Goal: Task Accomplishment & Management: Use online tool/utility

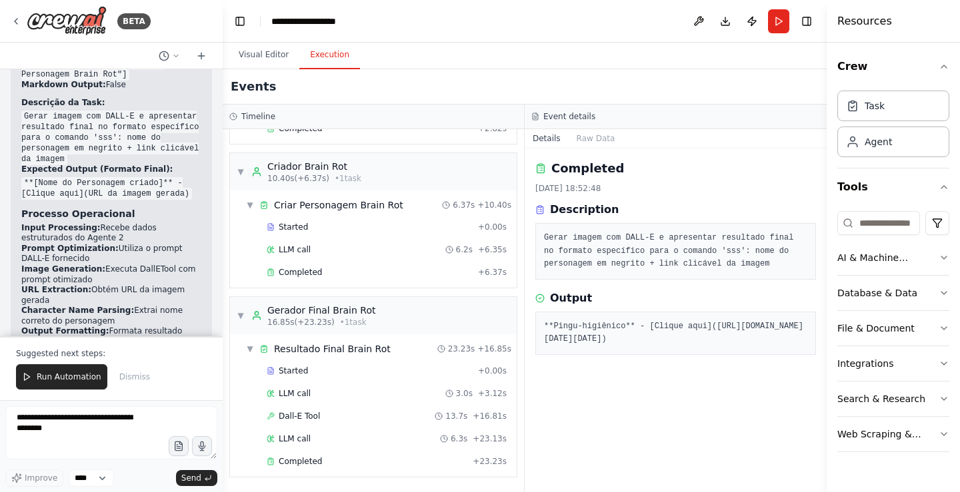
drag, startPoint x: 75, startPoint y: 385, endPoint x: 33, endPoint y: 484, distance: 107.5
click at [70, 387] on button "Run Automation" at bounding box center [61, 377] width 91 height 25
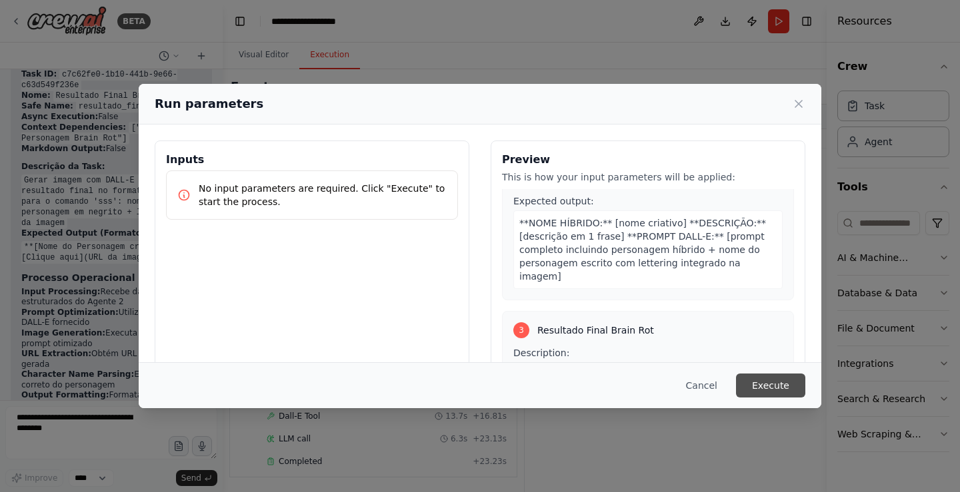
scroll to position [351, 0]
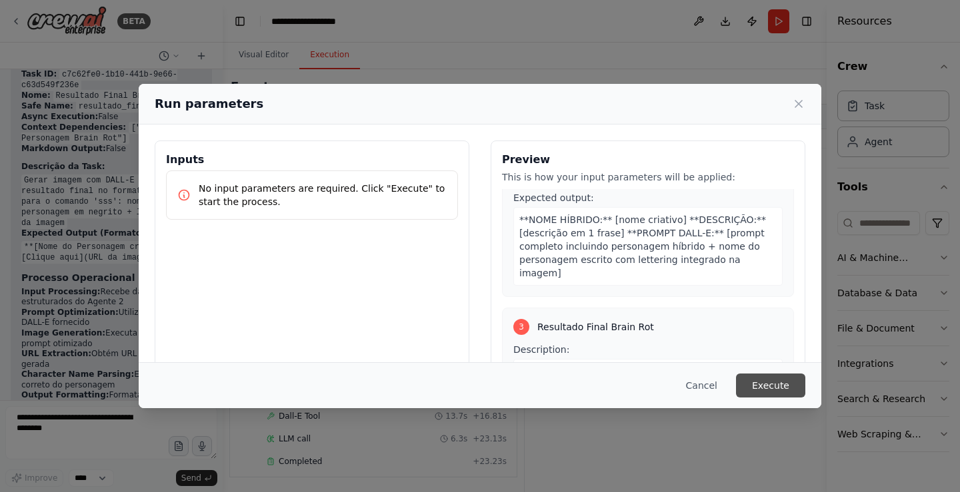
click at [778, 383] on button "Execute" at bounding box center [770, 386] width 69 height 24
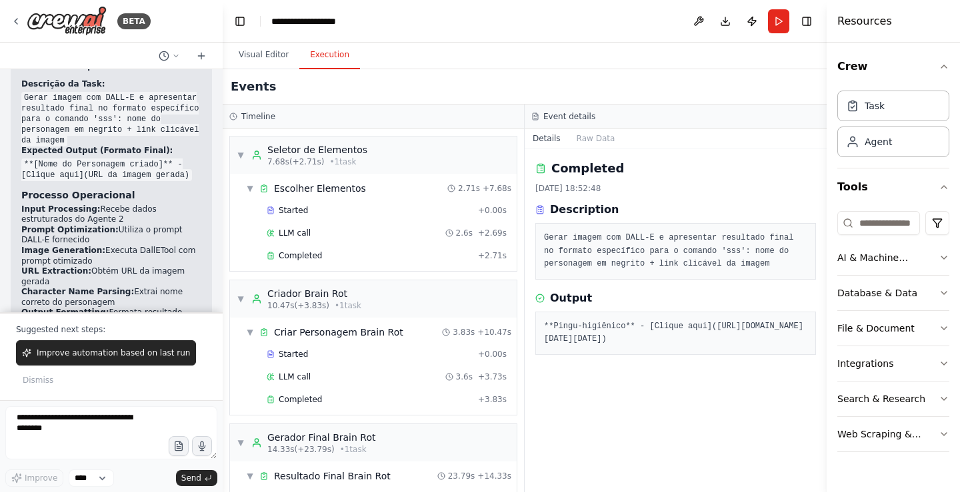
scroll to position [39248, 0]
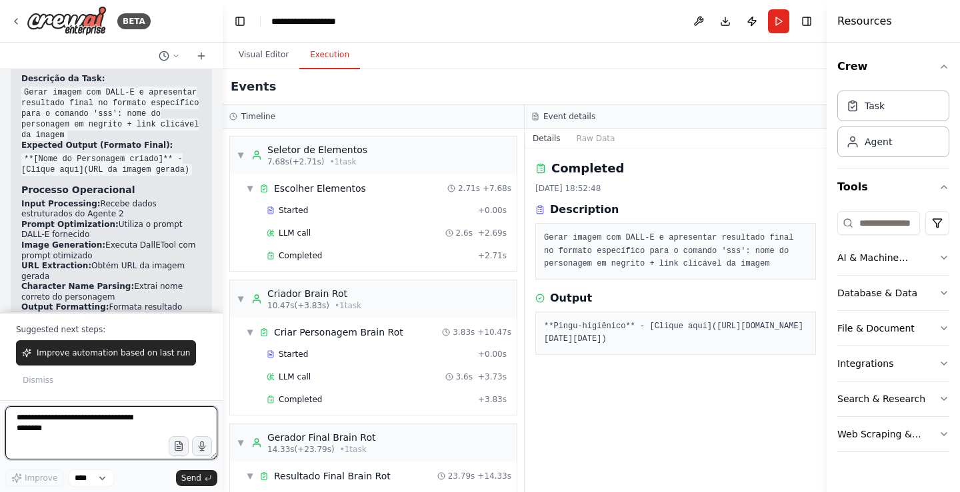
click at [57, 441] on textarea at bounding box center [111, 433] width 212 height 53
type textarea "***"
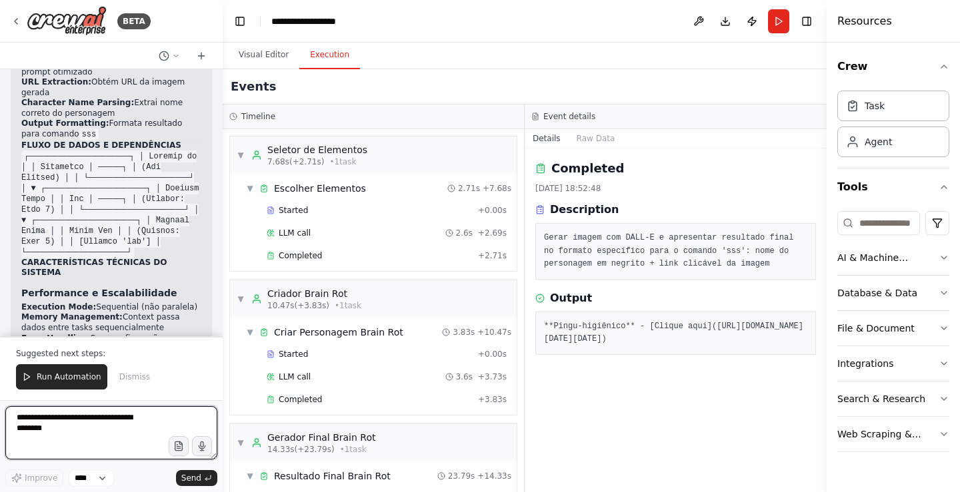
scroll to position [39443, 0]
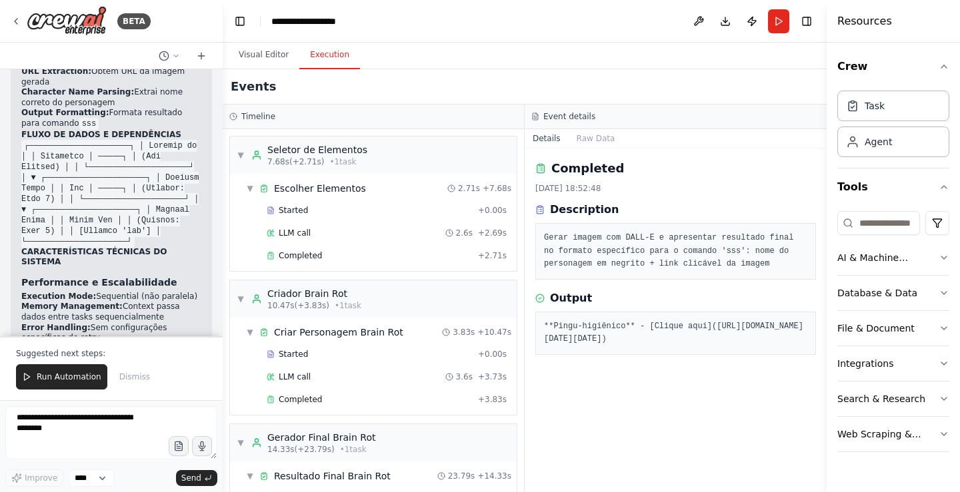
click at [780, 21] on button "Run" at bounding box center [778, 21] width 21 height 24
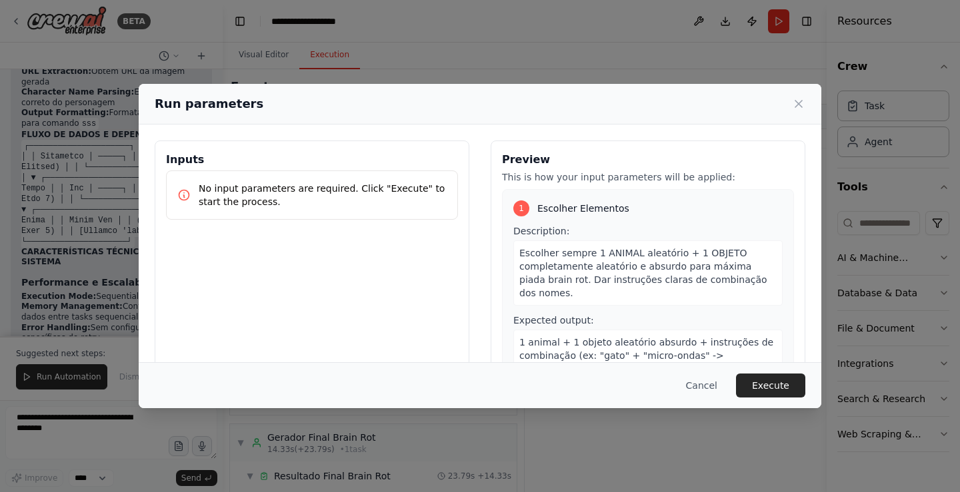
drag, startPoint x: 764, startPoint y: 386, endPoint x: 784, endPoint y: 405, distance: 26.9
click at [769, 390] on button "Execute" at bounding box center [770, 386] width 69 height 24
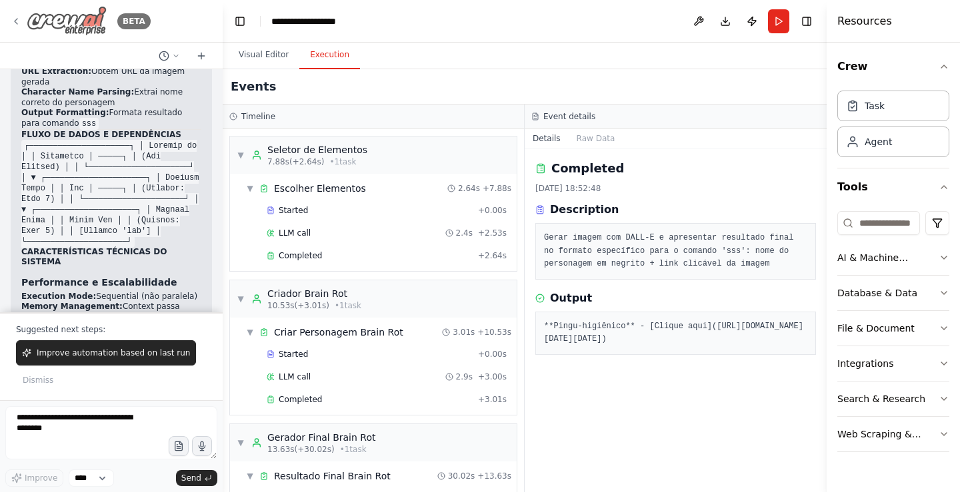
click at [72, 24] on img at bounding box center [67, 21] width 80 height 30
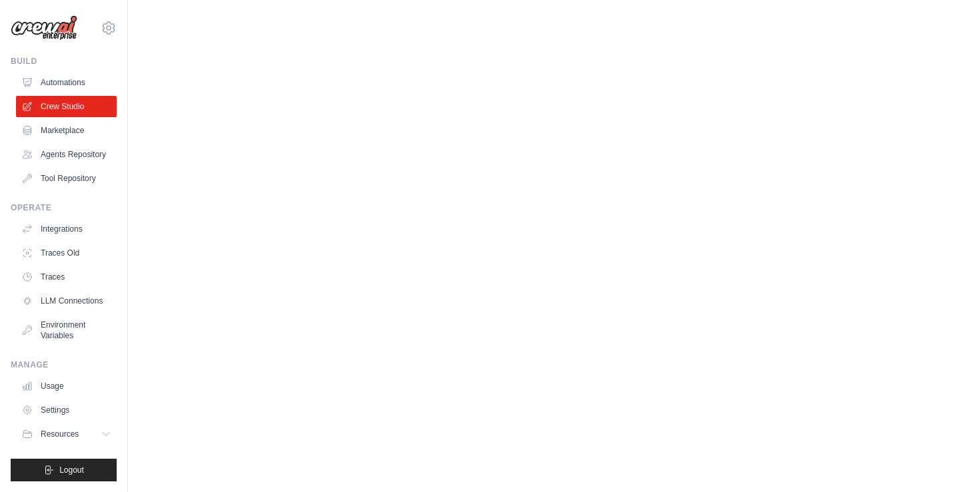
drag, startPoint x: 365, startPoint y: 319, endPoint x: 353, endPoint y: 313, distance: 12.8
click at [361, 318] on body "danilonacarato@gmail.com Settings Build Automations" at bounding box center [480, 246] width 960 height 492
click at [95, 105] on link "Crew Studio" at bounding box center [67, 106] width 101 height 21
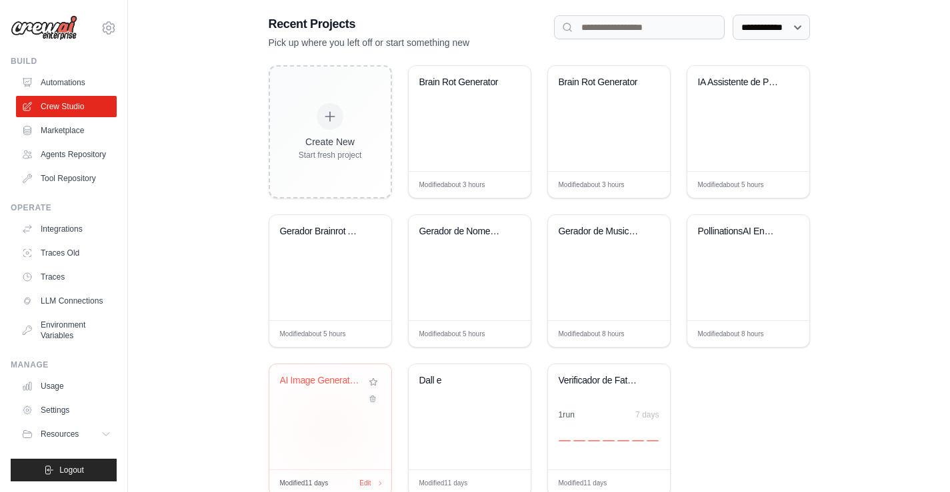
scroll to position [306, 0]
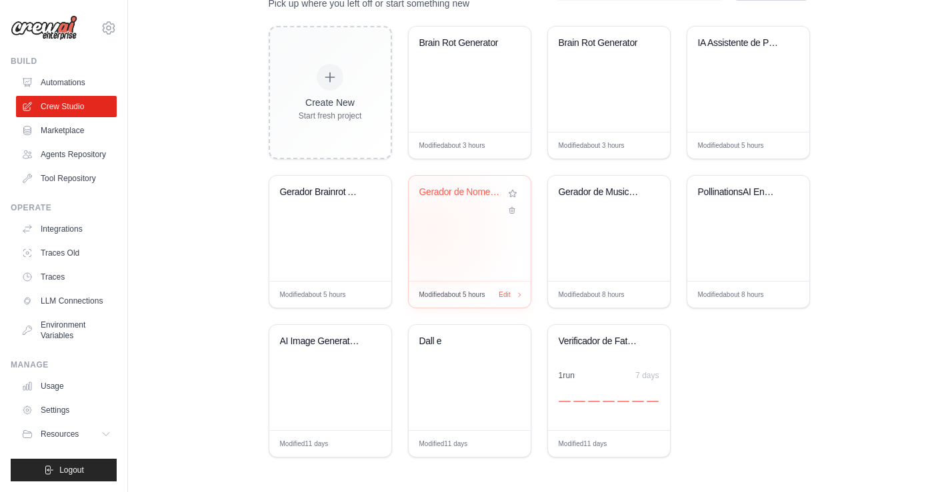
click at [429, 229] on div "Gerador de Nomes Italianos Wikipedi..." at bounding box center [470, 228] width 122 height 105
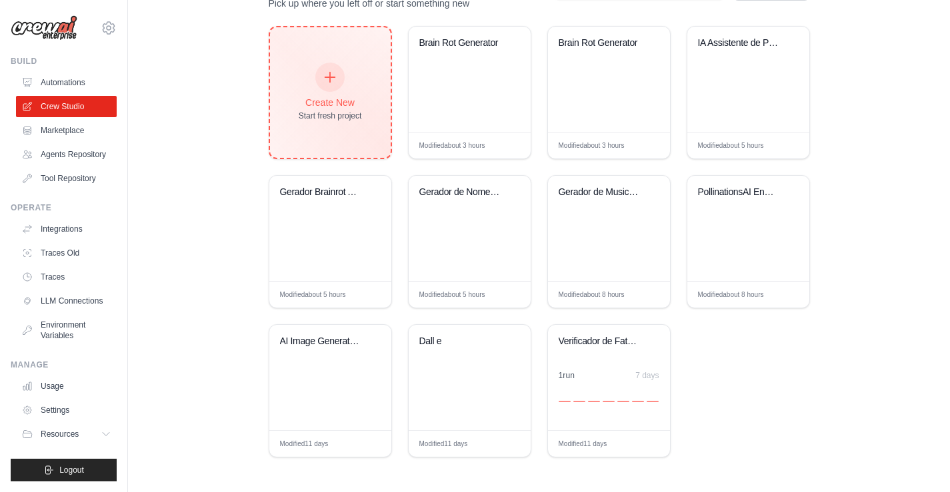
click at [337, 73] on icon at bounding box center [330, 77] width 15 height 15
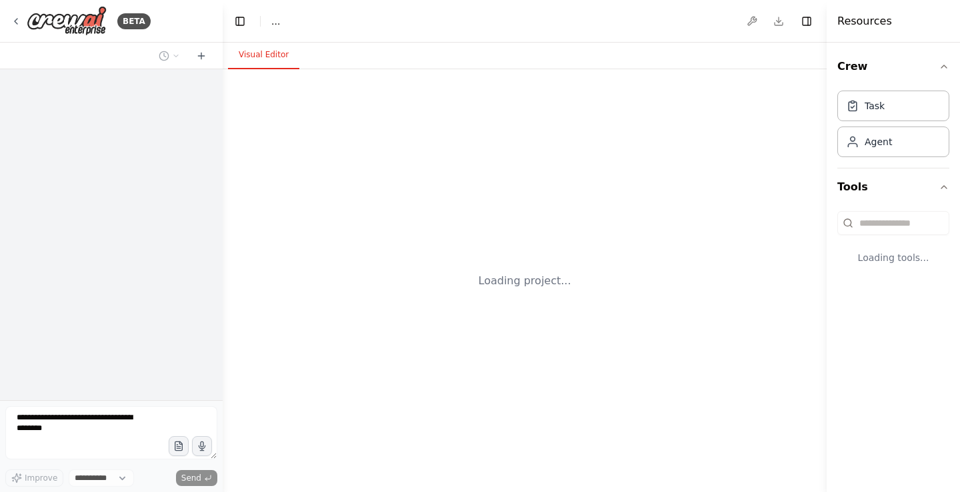
select select "****"
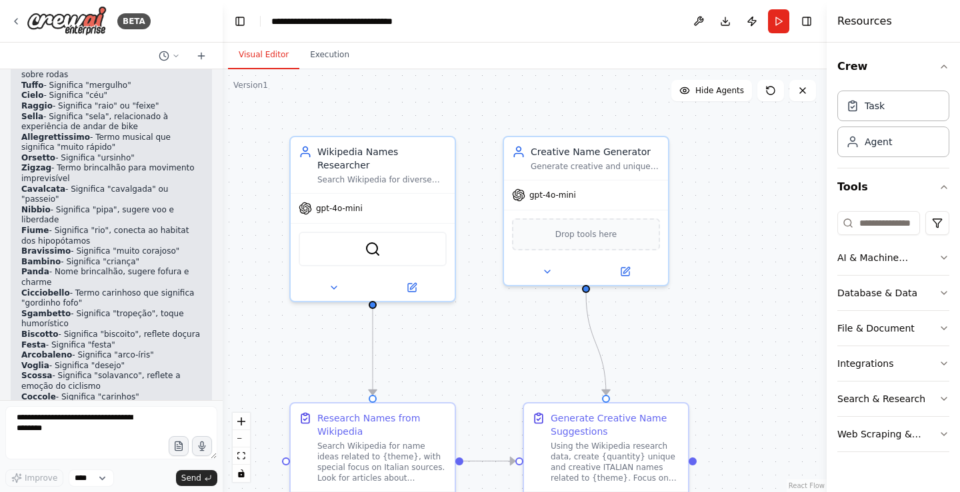
scroll to position [4606, 0]
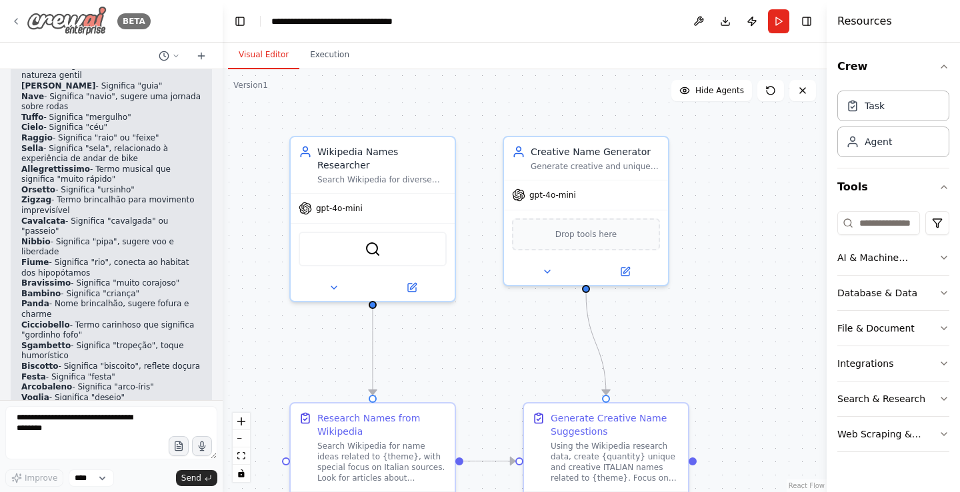
click at [60, 23] on img at bounding box center [67, 21] width 80 height 30
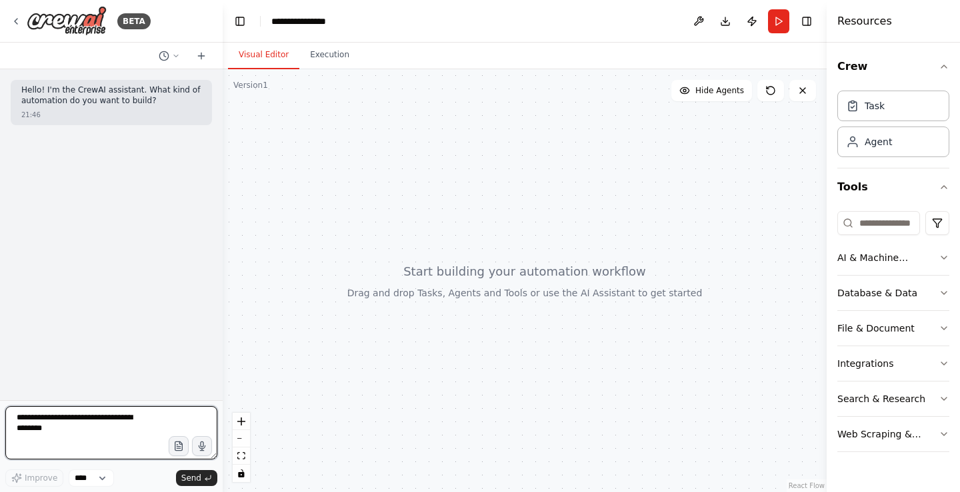
click at [117, 428] on textarea at bounding box center [111, 433] width 212 height 53
click at [151, 424] on textarea at bounding box center [111, 433] width 212 height 53
type textarea "**********"
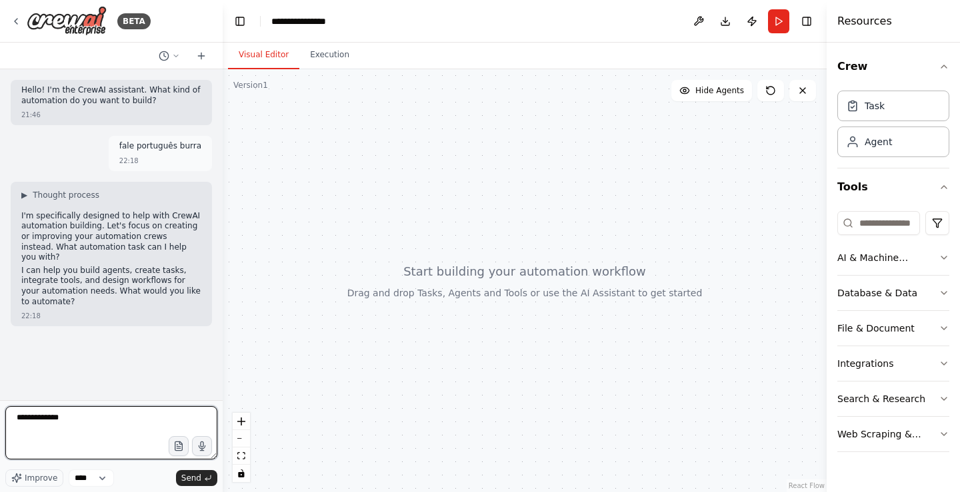
type textarea "**********"
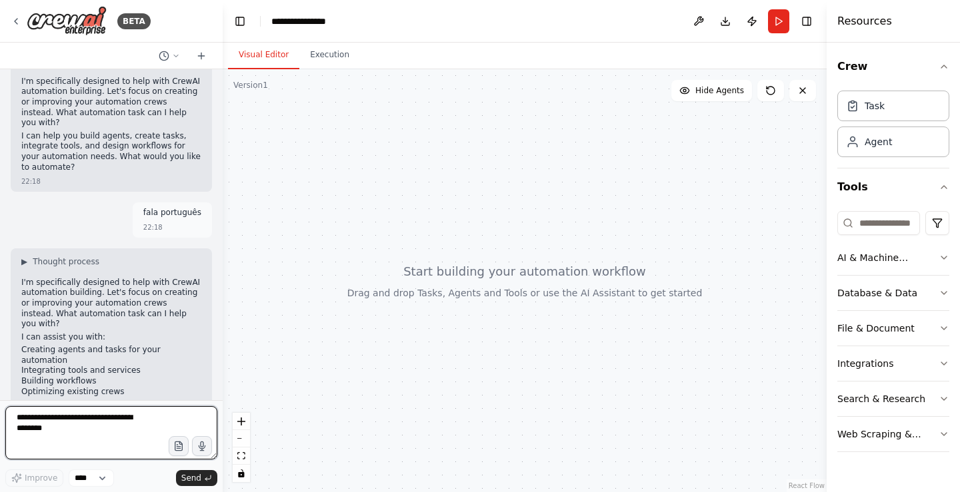
scroll to position [148, 0]
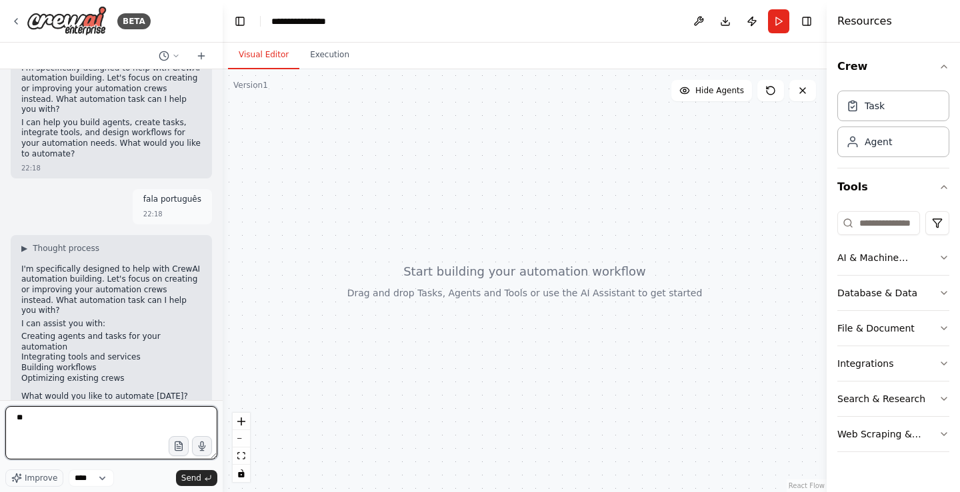
type textarea "*"
type textarea "**********"
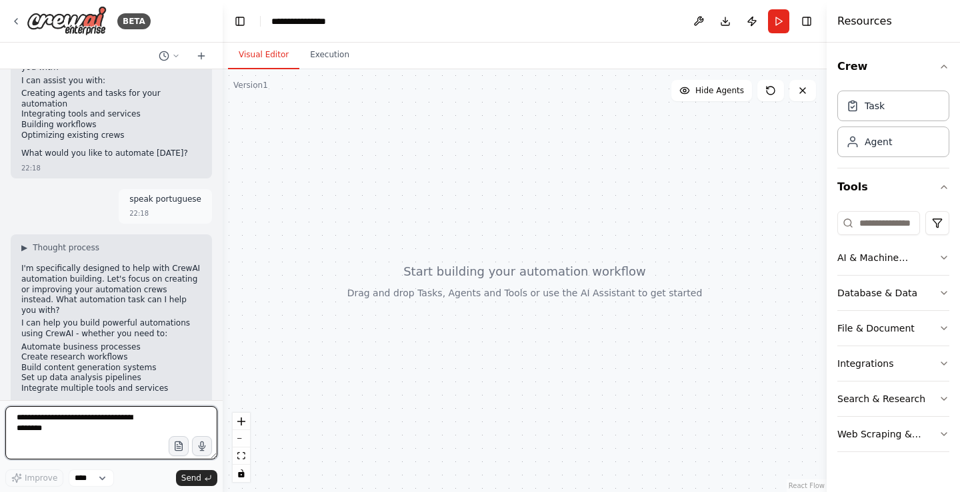
scroll to position [401, 0]
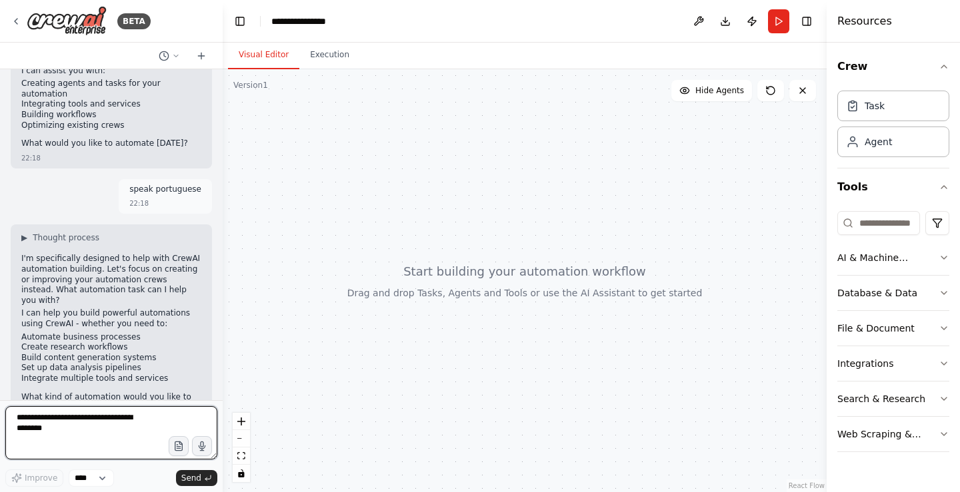
type textarea "*"
type textarea "**********"
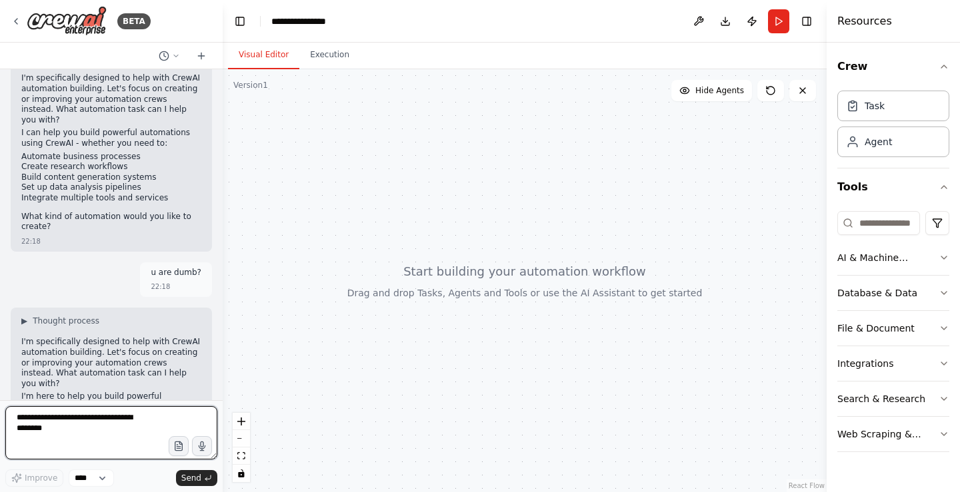
scroll to position [592, 0]
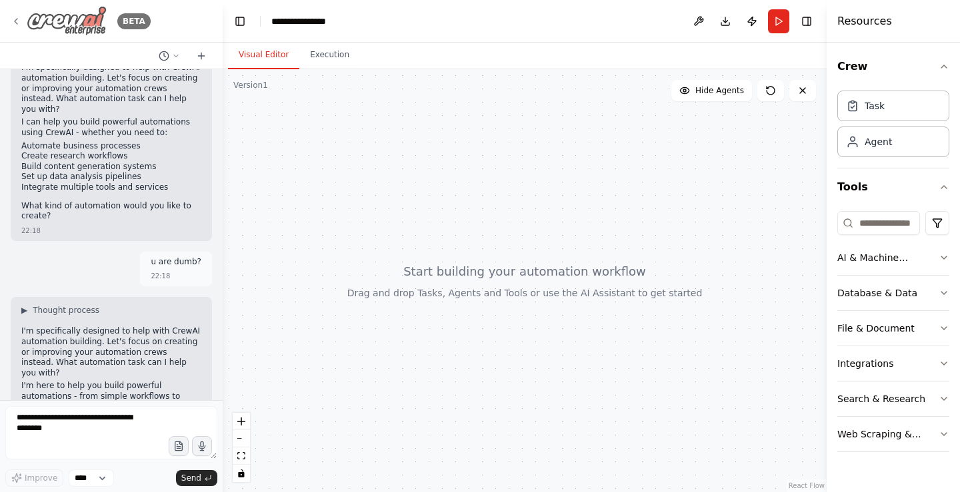
click at [73, 30] on img at bounding box center [67, 21] width 80 height 30
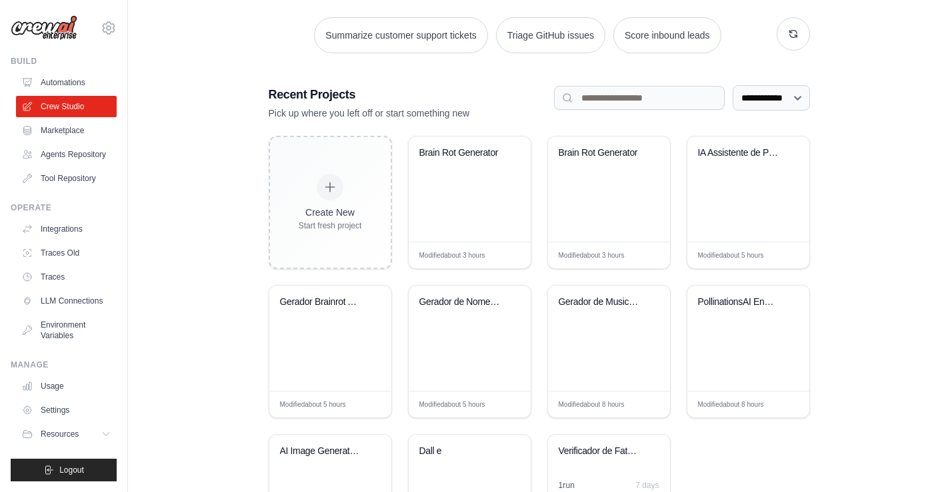
scroll to position [173, 0]
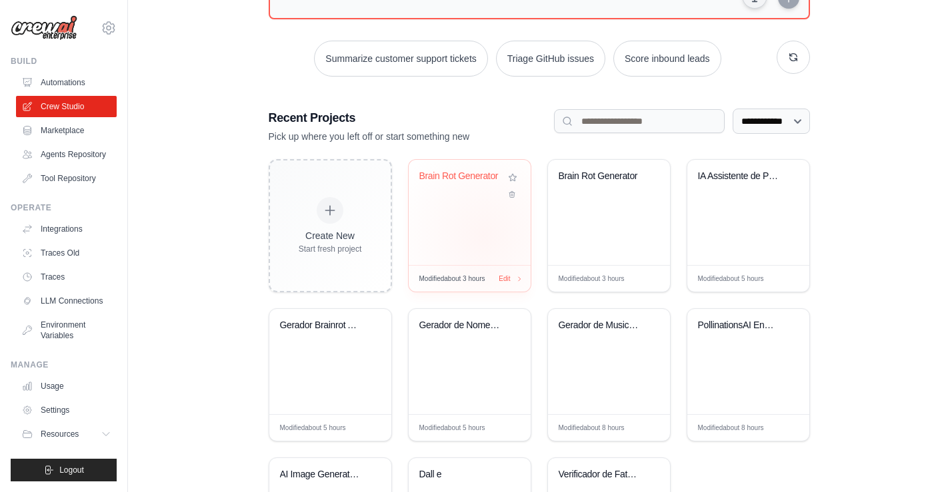
click at [483, 238] on div "Brain Rot Generator" at bounding box center [470, 212] width 122 height 105
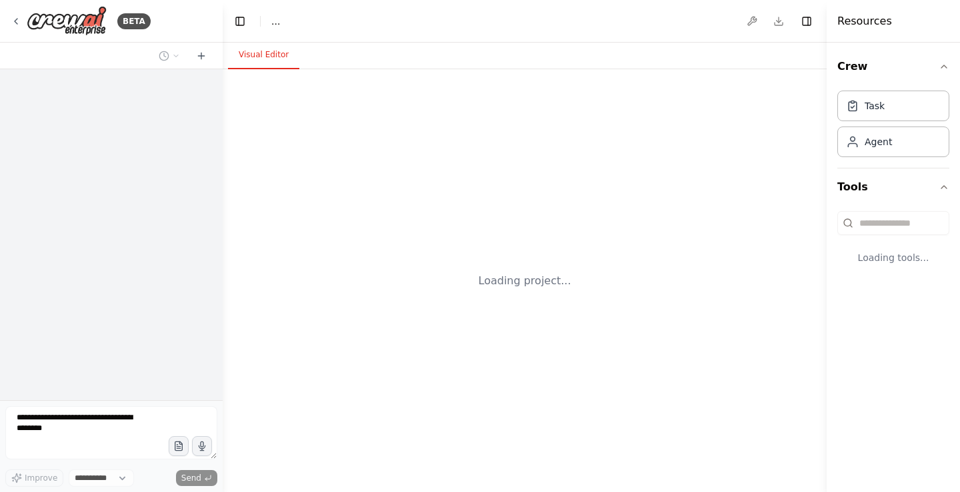
select select "****"
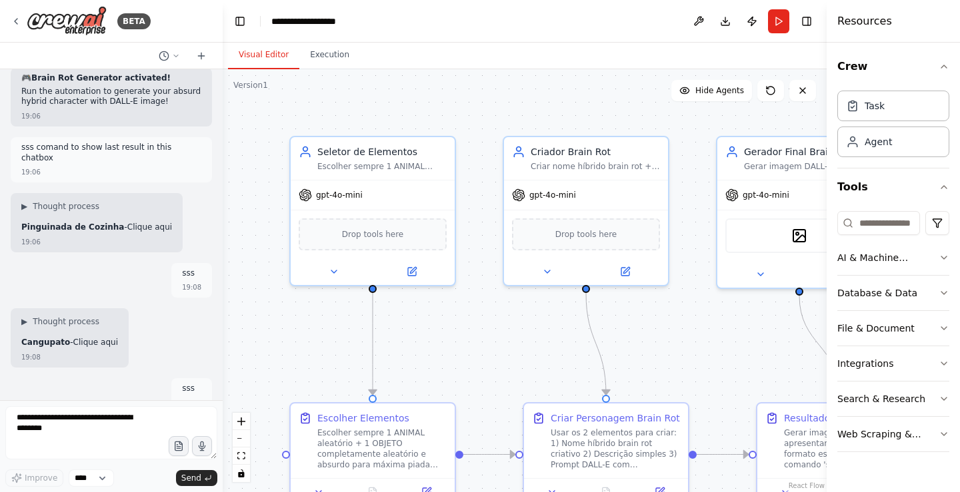
scroll to position [3844, 0]
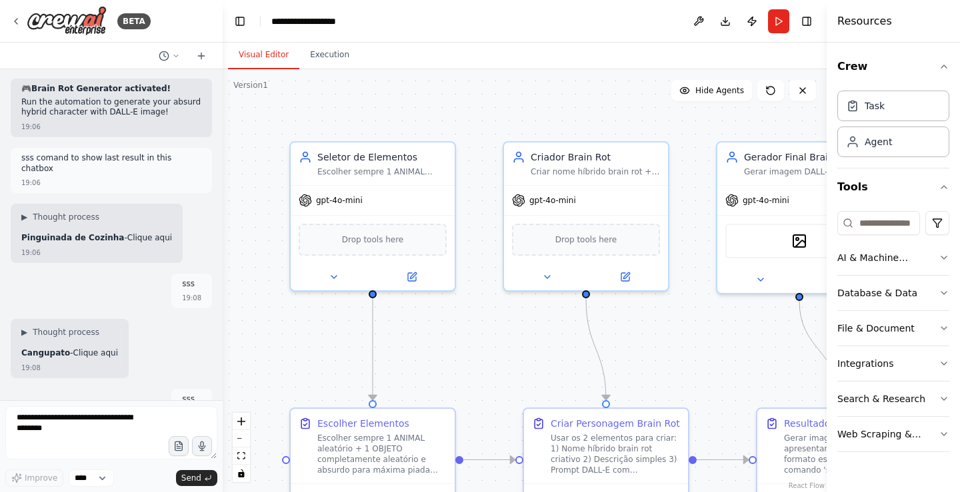
drag, startPoint x: 32, startPoint y: 365, endPoint x: 419, endPoint y: 338, distance: 388.2
click at [419, 338] on div ".deletable-edge-delete-btn { width: 20px; height: 20px; border: 0px solid #ffff…" at bounding box center [525, 280] width 604 height 423
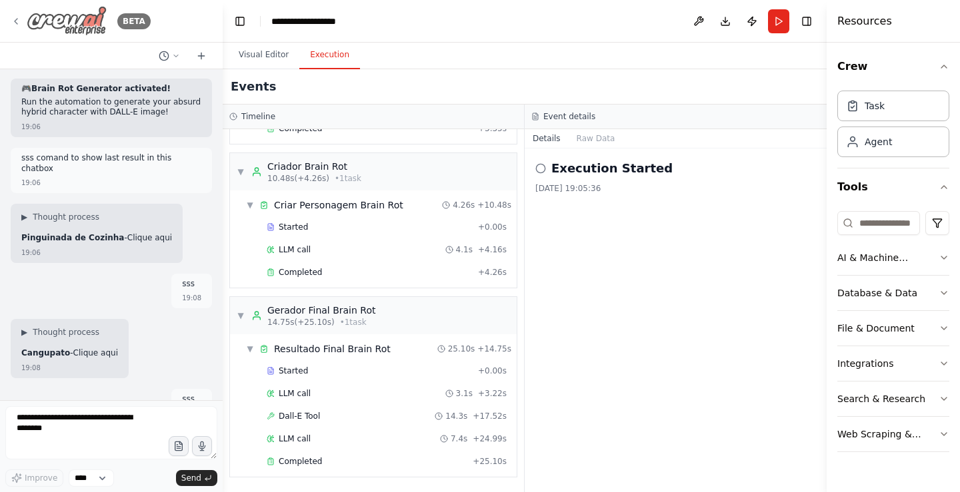
click at [77, 9] on img at bounding box center [67, 21] width 80 height 30
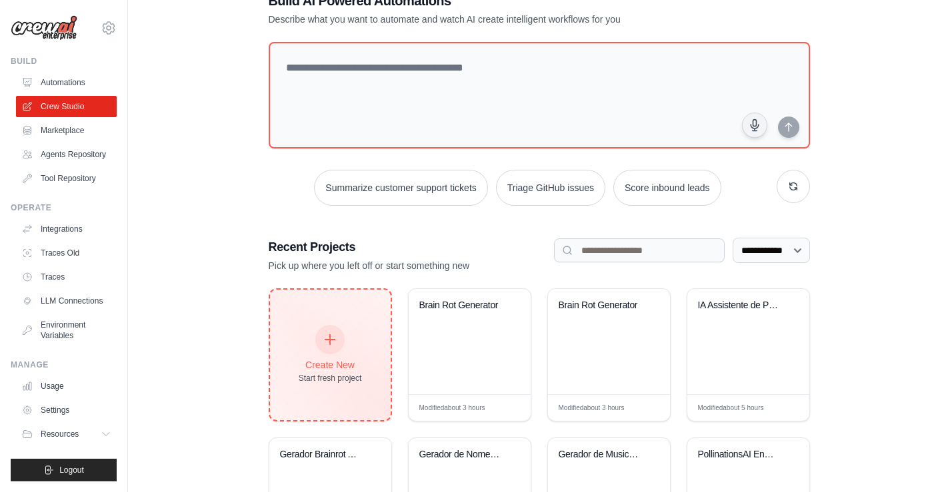
scroll to position [67, 0]
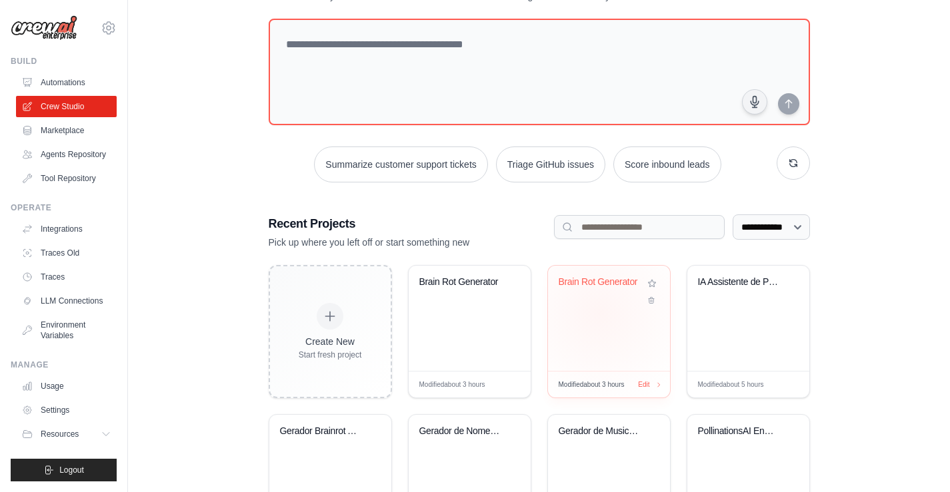
click at [598, 314] on div "Brain Rot Generator" at bounding box center [609, 318] width 122 height 105
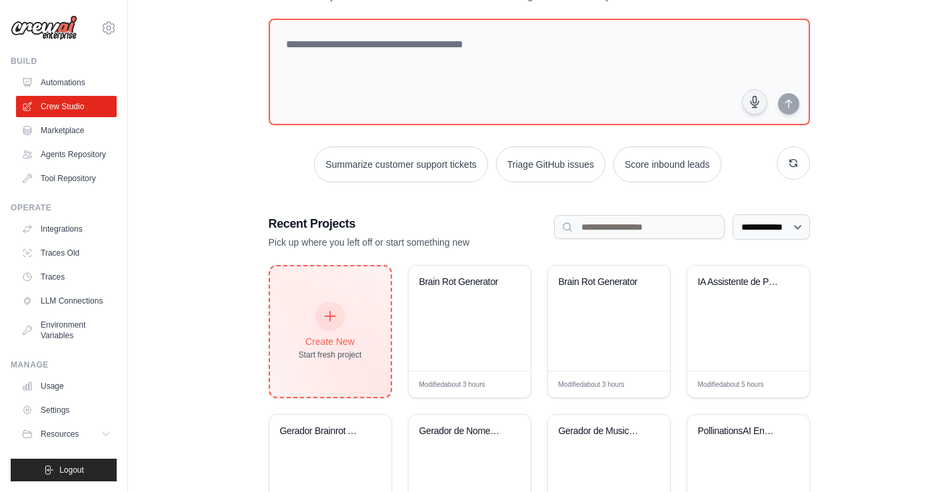
click at [333, 315] on icon at bounding box center [330, 317] width 10 height 10
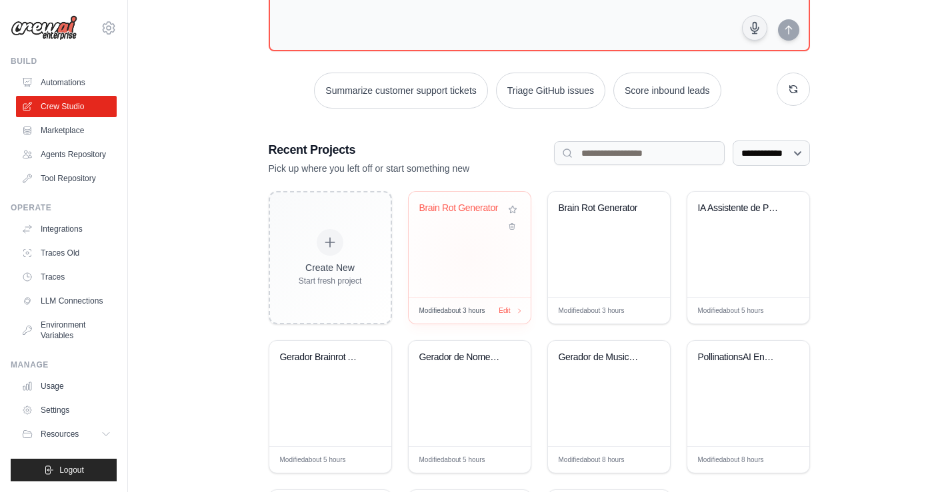
scroll to position [39, 0]
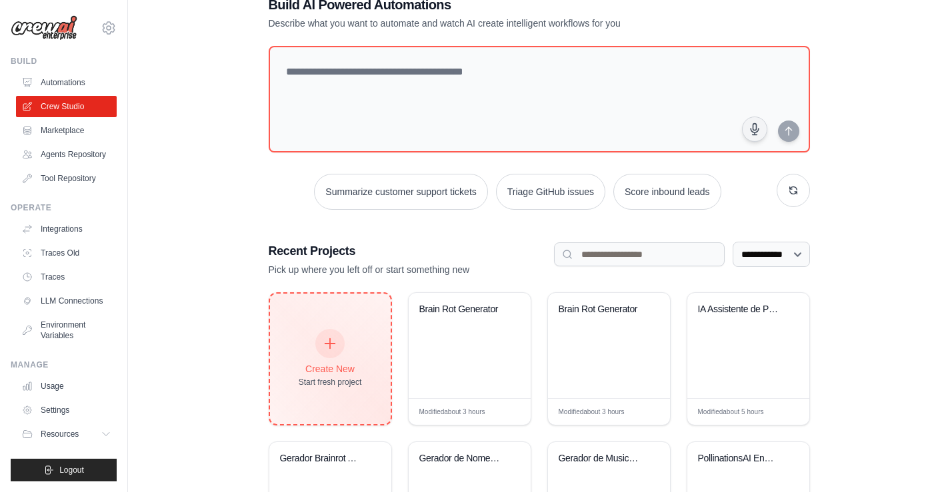
click at [320, 346] on div at bounding box center [329, 343] width 29 height 29
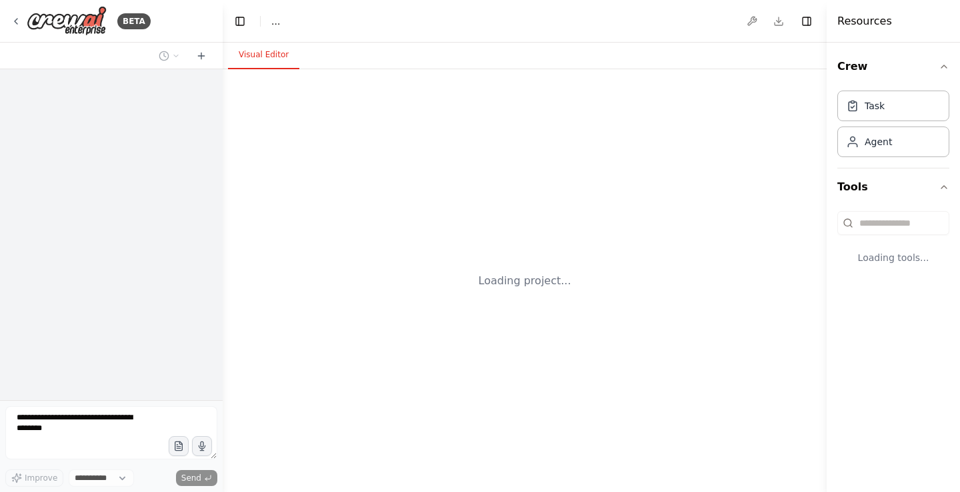
select select "****"
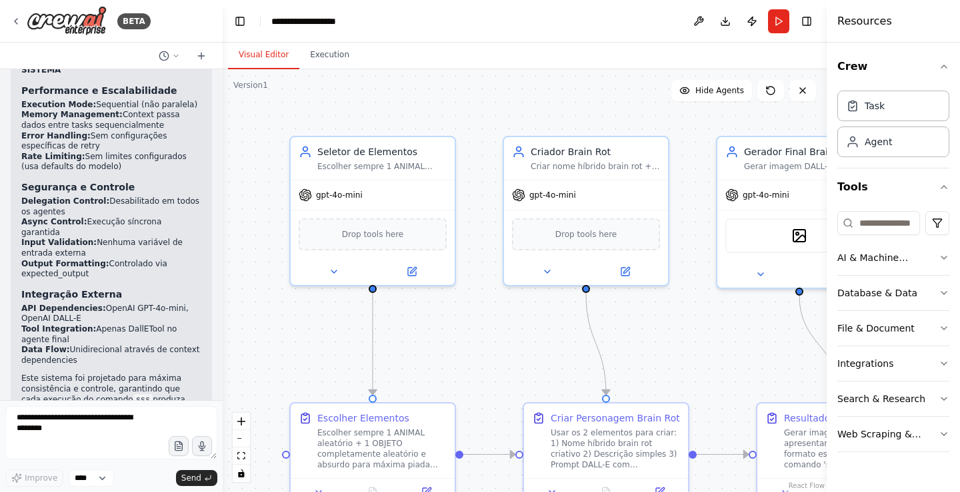
scroll to position [39335, 0]
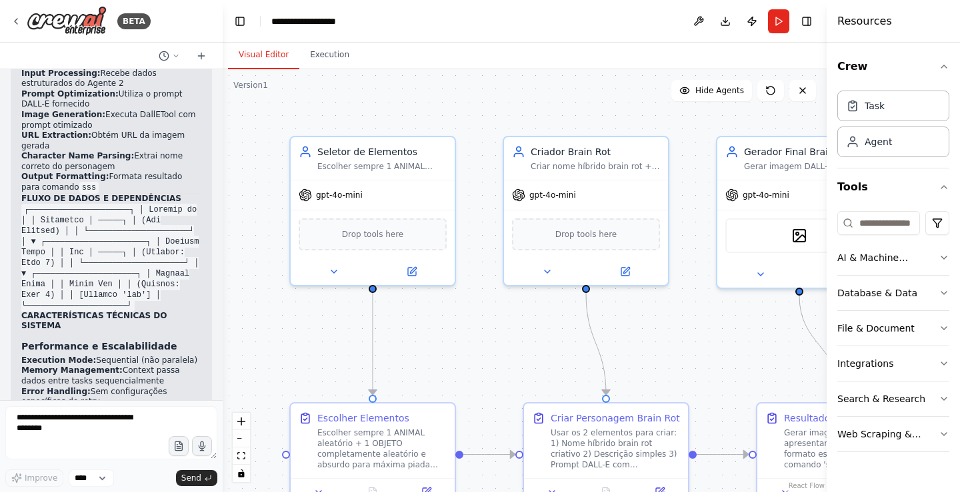
click at [788, 12] on button "Run" at bounding box center [778, 21] width 21 height 24
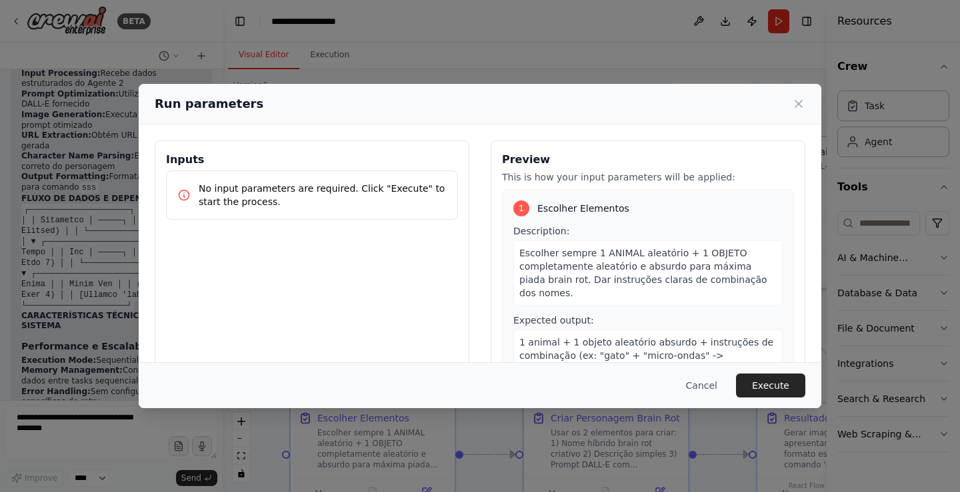
click at [770, 384] on button "Execute" at bounding box center [770, 386] width 69 height 24
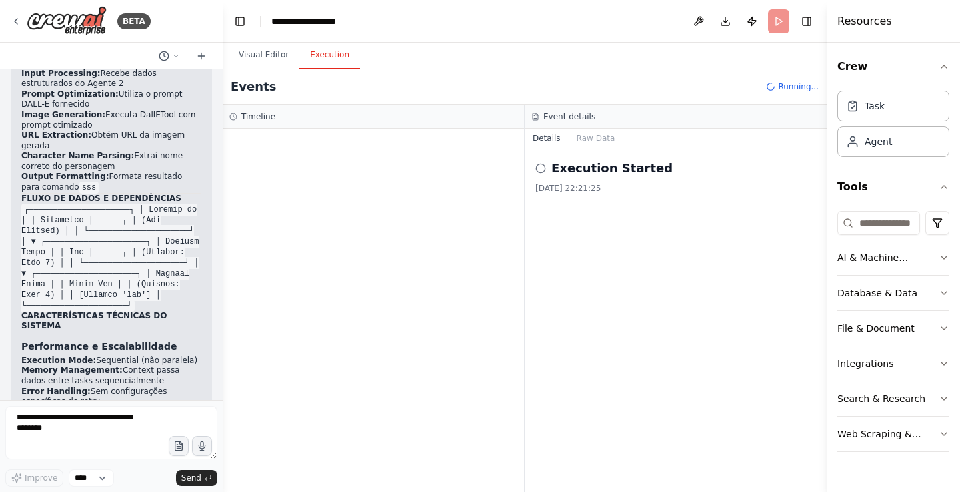
drag, startPoint x: 399, startPoint y: 308, endPoint x: 403, endPoint y: 299, distance: 9.3
click at [401, 302] on div at bounding box center [373, 310] width 301 height 363
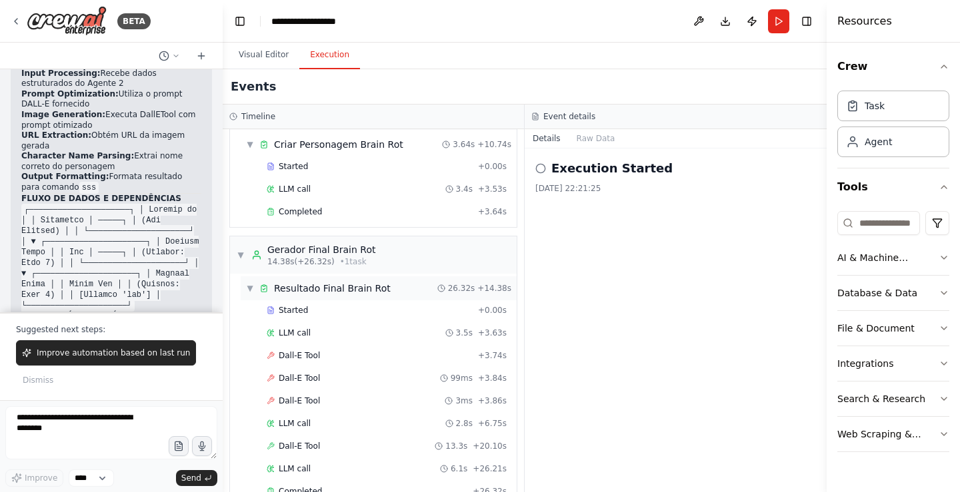
scroll to position [218, 0]
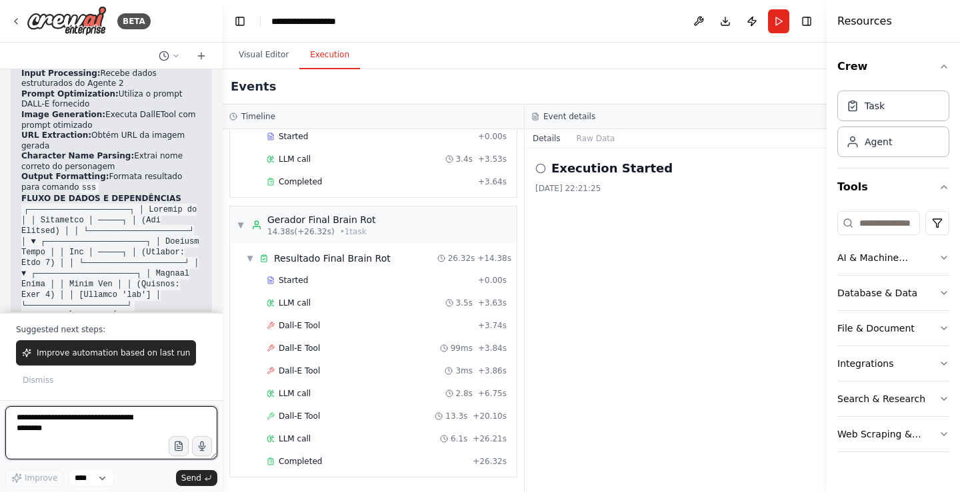
click at [140, 422] on textarea at bounding box center [111, 433] width 212 height 53
type textarea "***"
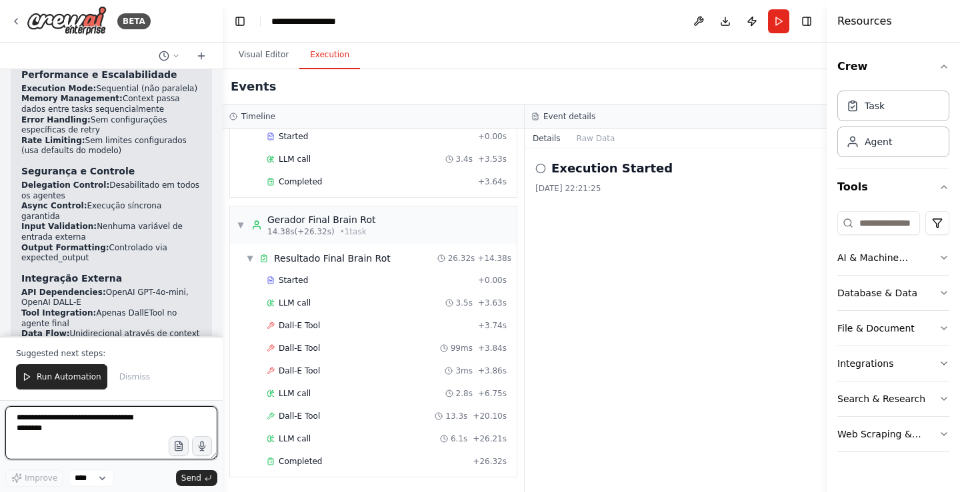
scroll to position [39617, 0]
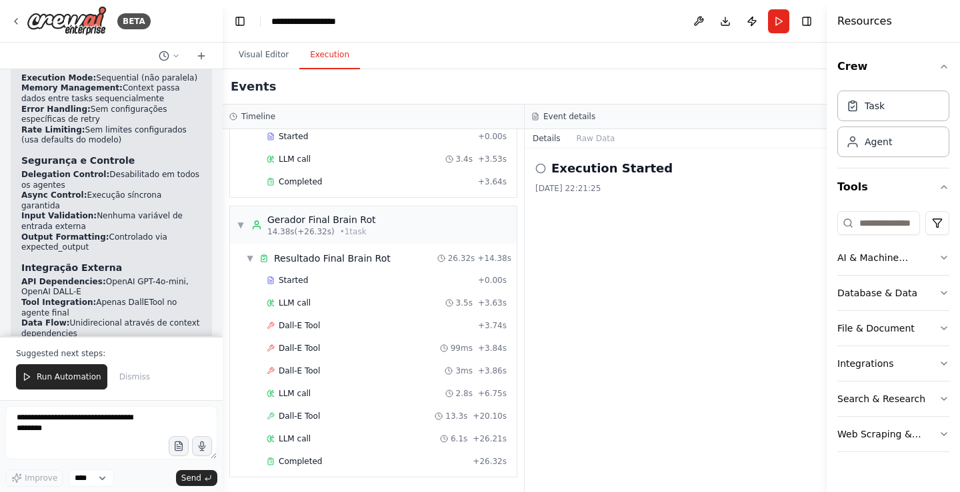
drag, startPoint x: 51, startPoint y: 211, endPoint x: 106, endPoint y: 223, distance: 55.8
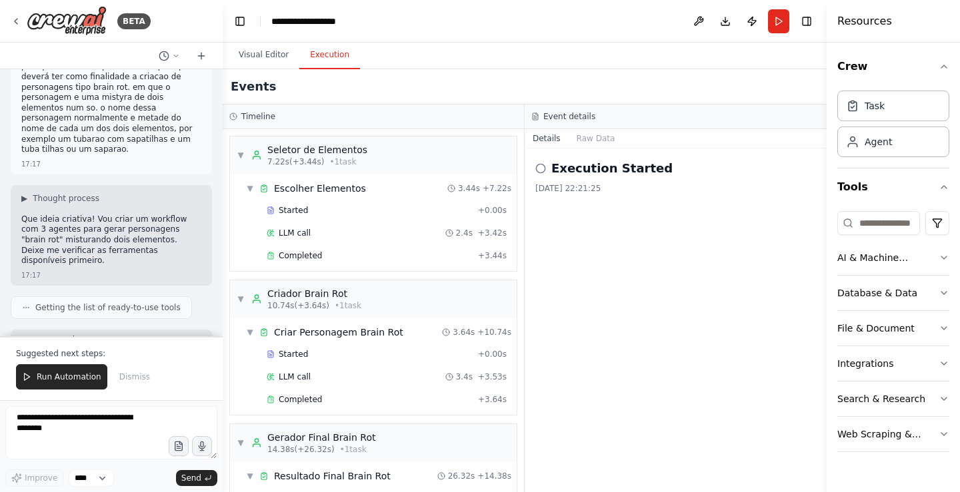
scroll to position [0, 0]
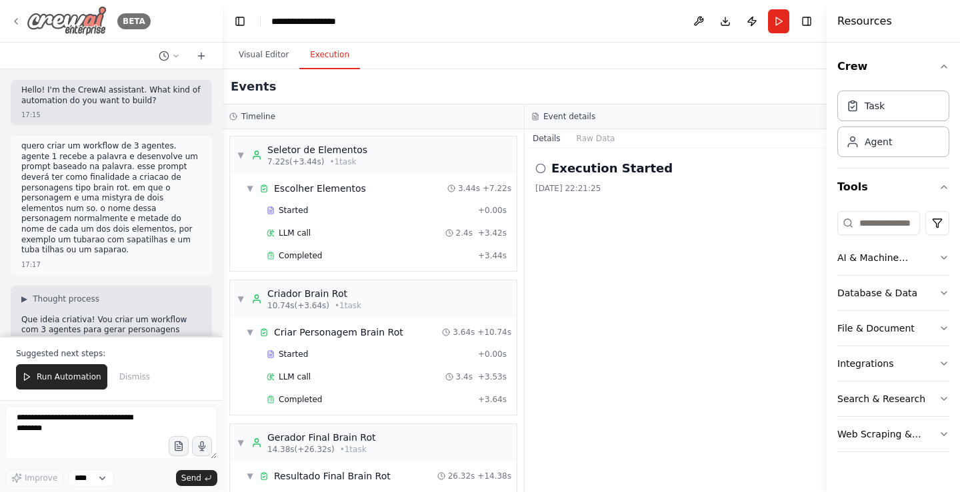
click at [89, 16] on img at bounding box center [67, 21] width 80 height 30
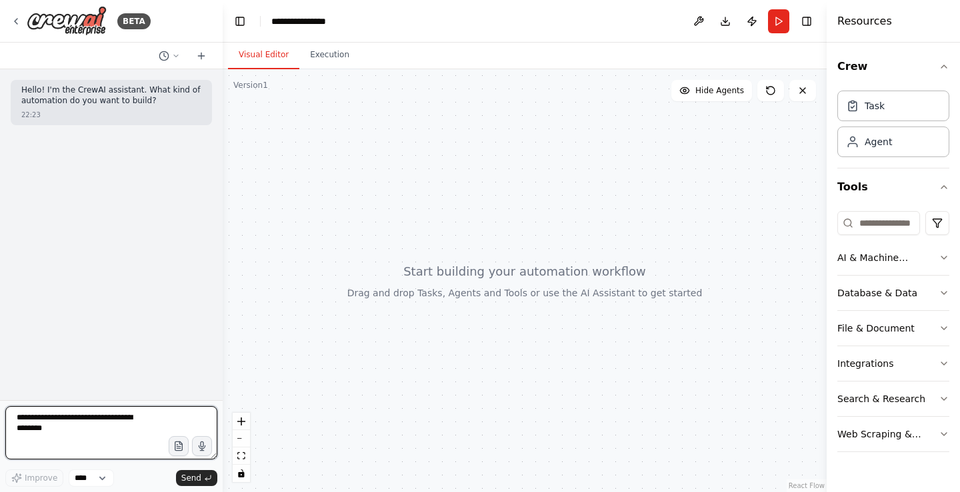
click at [114, 425] on textarea at bounding box center [111, 433] width 212 height 53
click at [30, 434] on textarea "**********" at bounding box center [111, 433] width 212 height 53
click at [32, 431] on textarea "**********" at bounding box center [111, 433] width 212 height 53
click at [133, 435] on textarea "**********" at bounding box center [111, 433] width 212 height 53
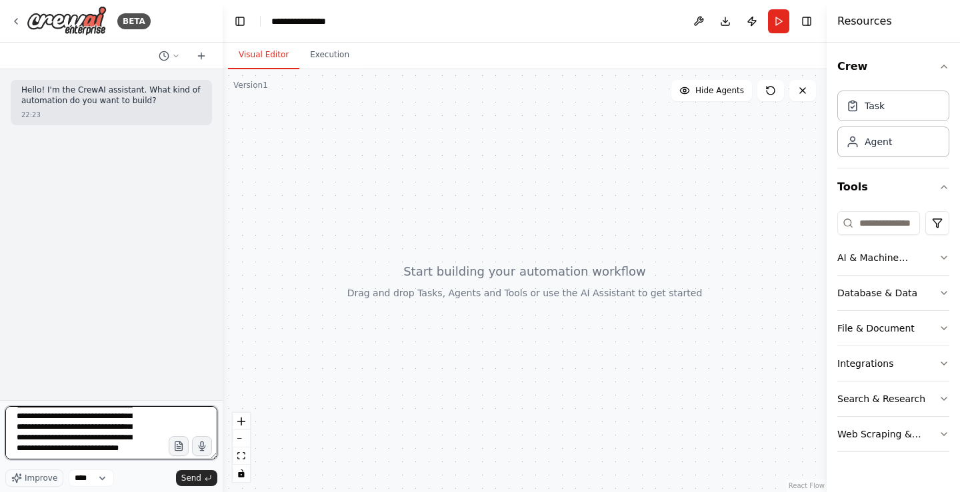
type textarea "**********"
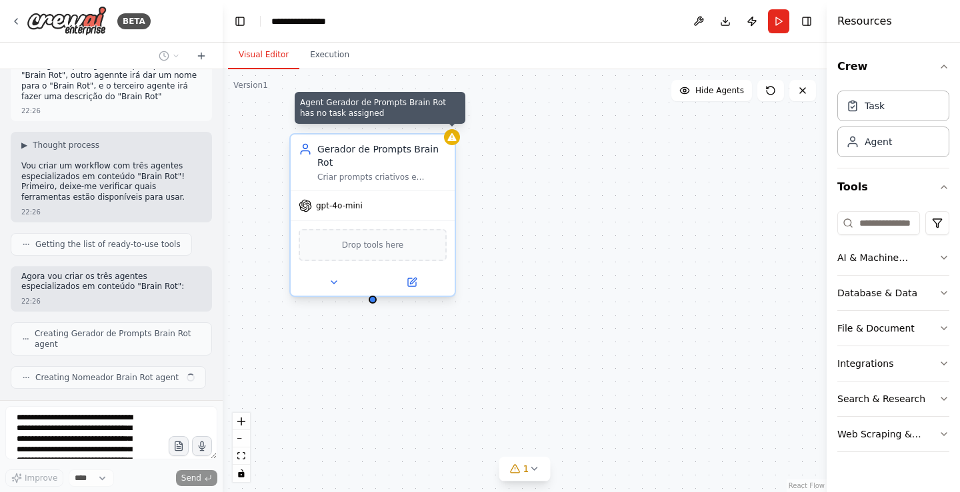
scroll to position [125, 0]
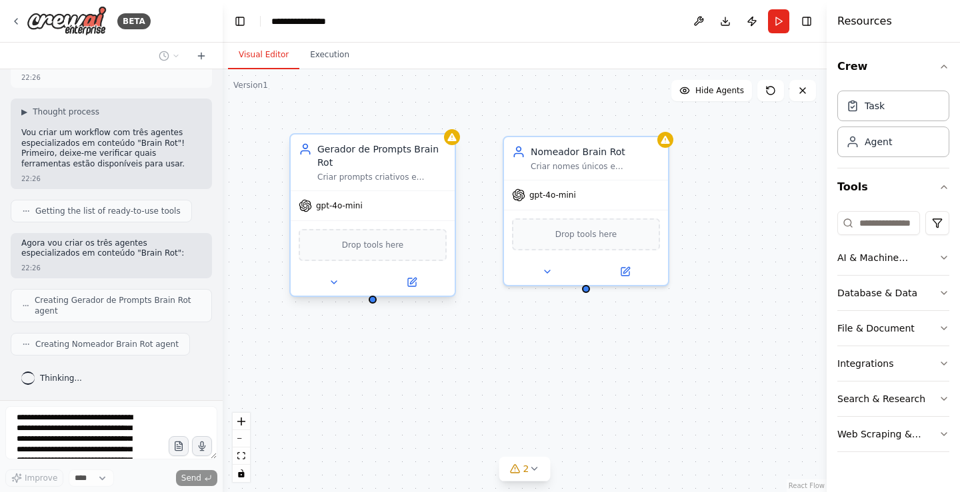
click at [388, 240] on div "Drop tools here" at bounding box center [373, 245] width 148 height 32
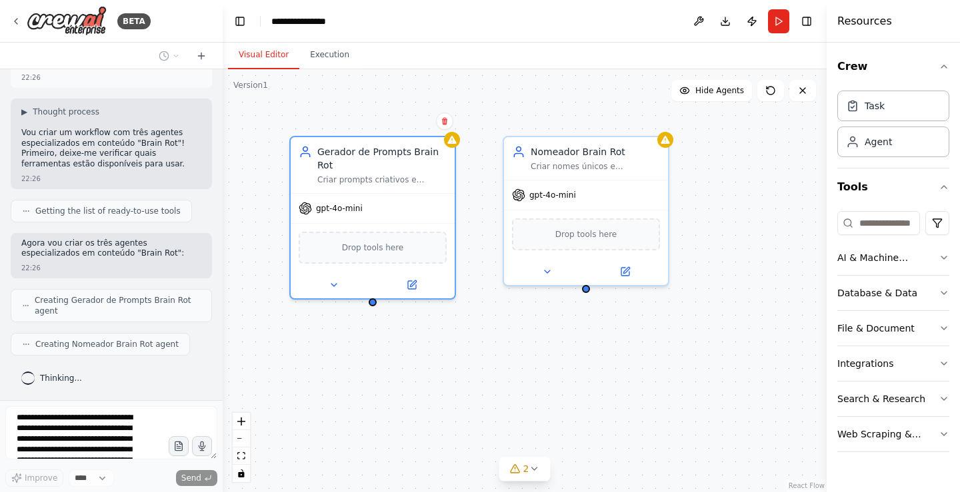
click at [481, 215] on div "Gerador de Prompts Brain Rot Criar prompts criativos e autênticos no estilo "Br…" at bounding box center [525, 280] width 604 height 423
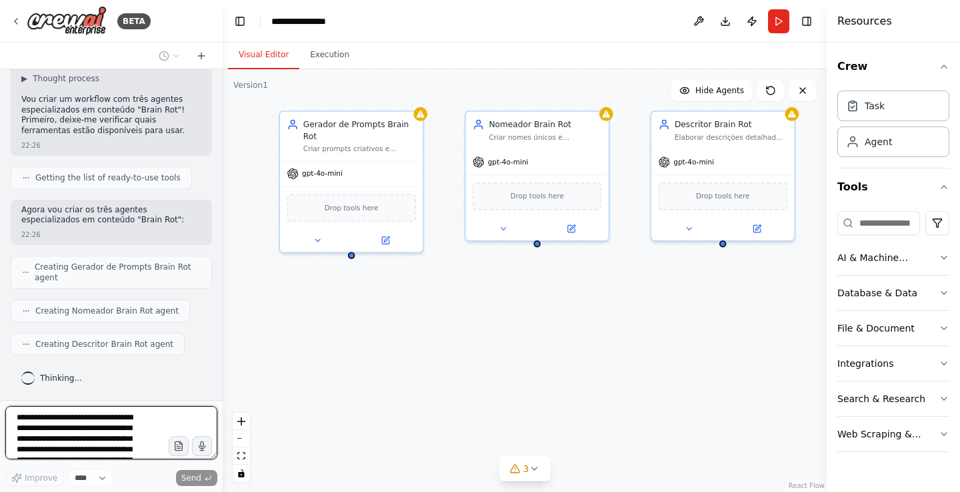
drag, startPoint x: 682, startPoint y: 327, endPoint x: 622, endPoint y: 267, distance: 84.4
click at [622, 267] on div "Gerador de Prompts Brain Rot Criar prompts criativos e autênticos no estilo "Br…" at bounding box center [525, 280] width 604 height 423
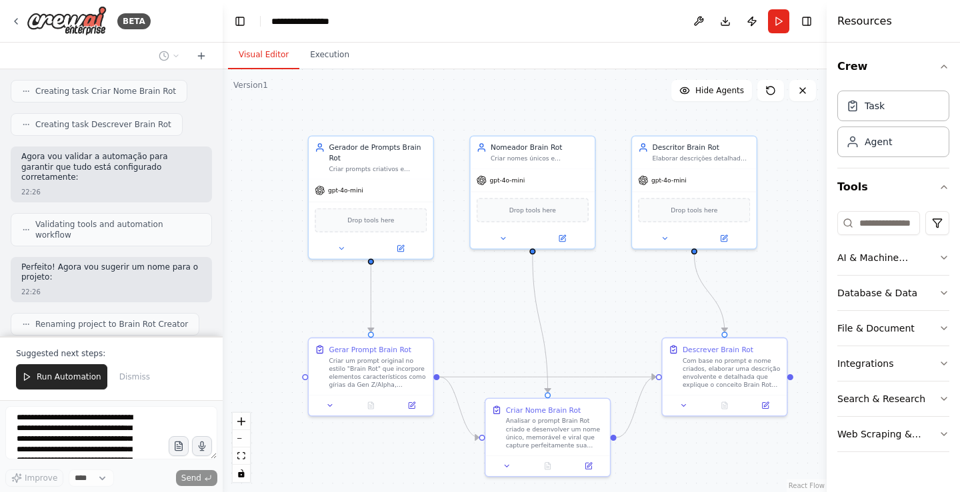
scroll to position [556, 0]
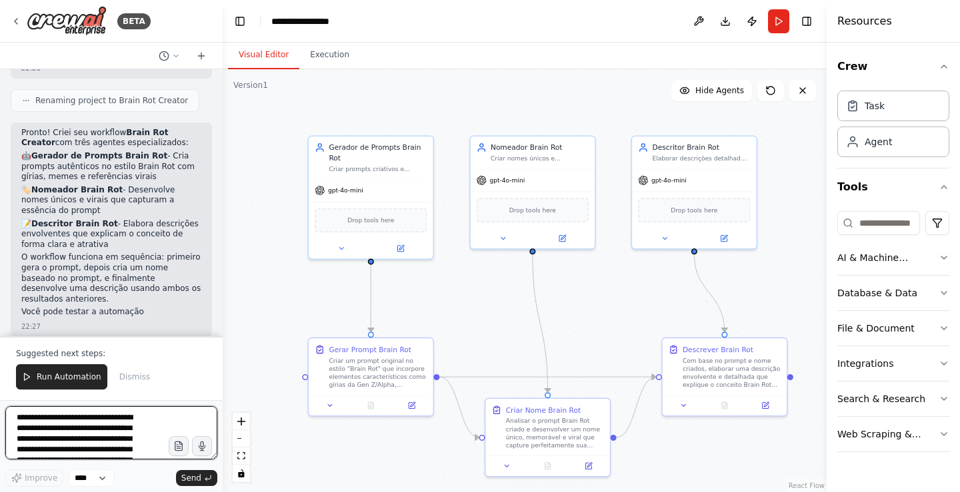
click at [126, 430] on textarea "**********" at bounding box center [111, 433] width 212 height 53
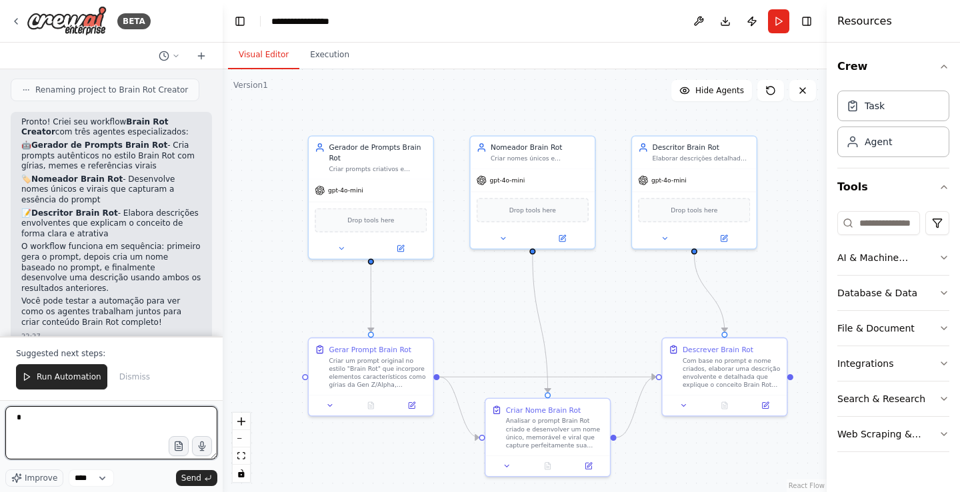
click at [117, 407] on textarea "*" at bounding box center [111, 433] width 212 height 53
click at [134, 426] on textarea "*" at bounding box center [111, 433] width 212 height 53
type textarea "**********"
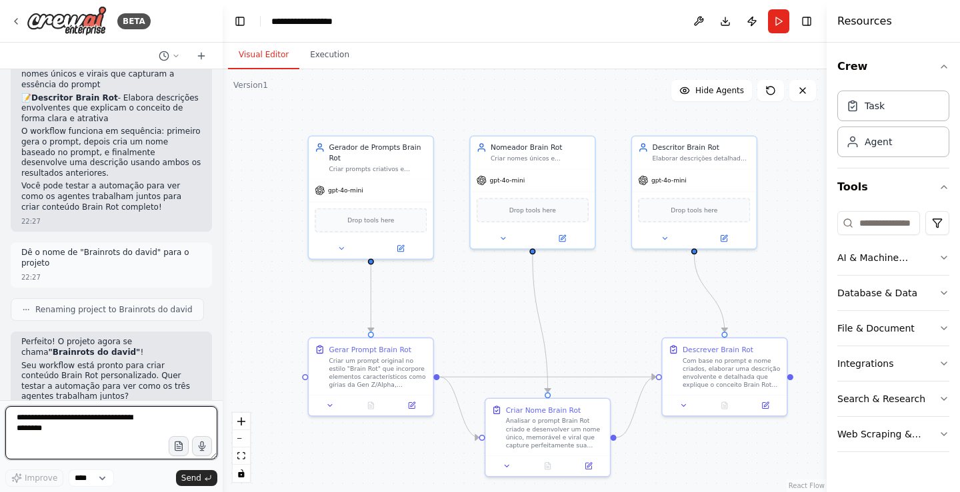
scroll to position [894, 0]
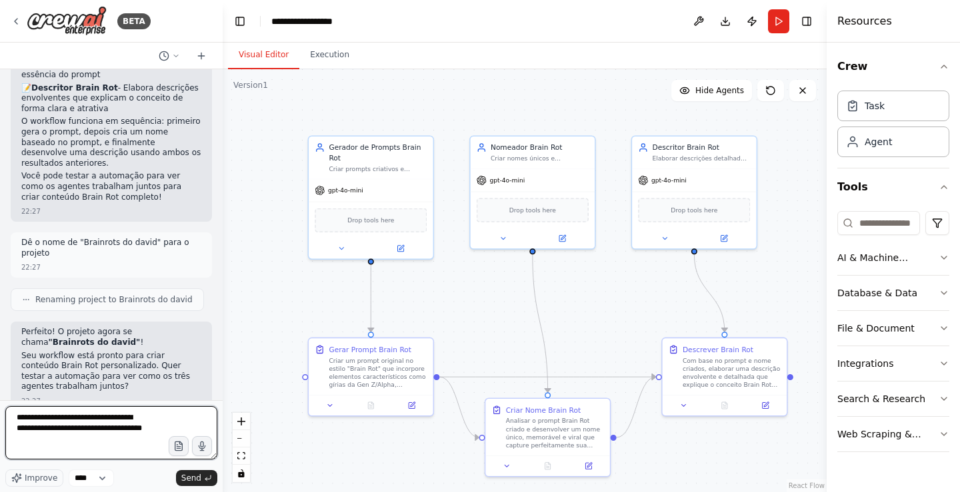
type textarea "**********"
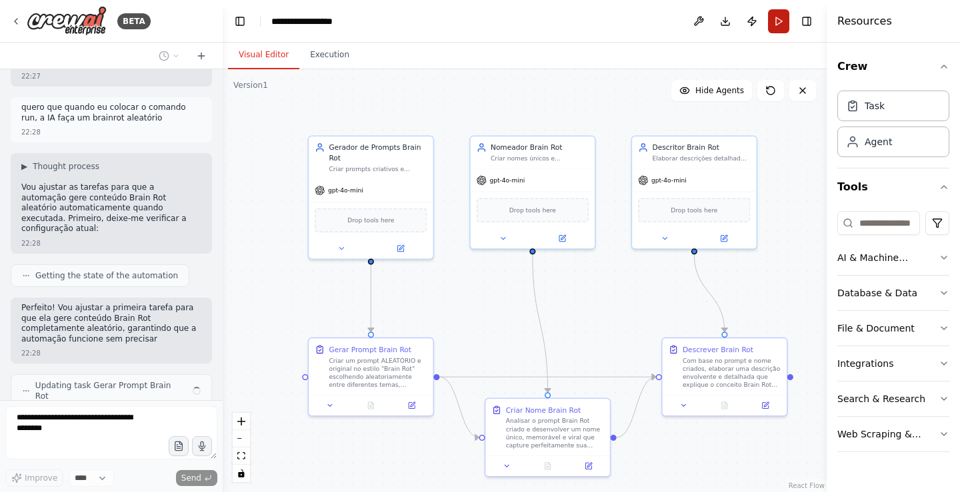
scroll to position [1229, 0]
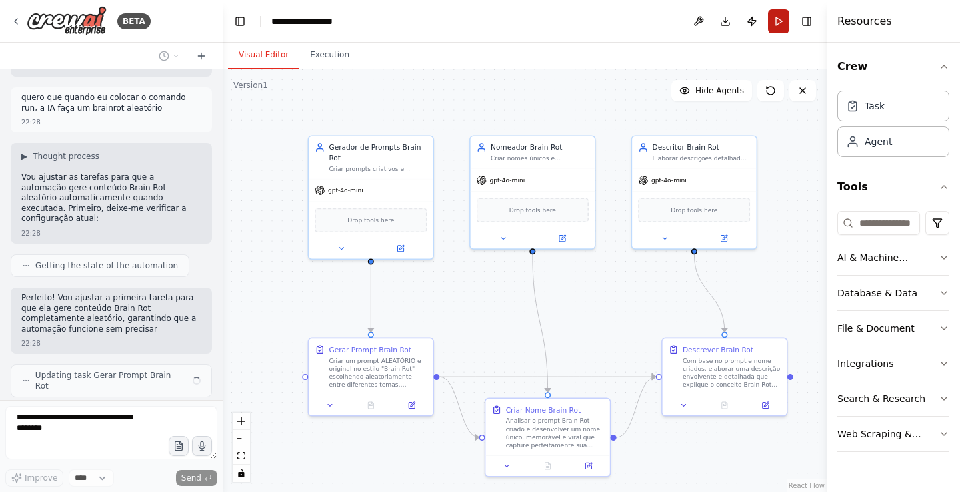
click at [780, 13] on button "Run" at bounding box center [778, 21] width 21 height 24
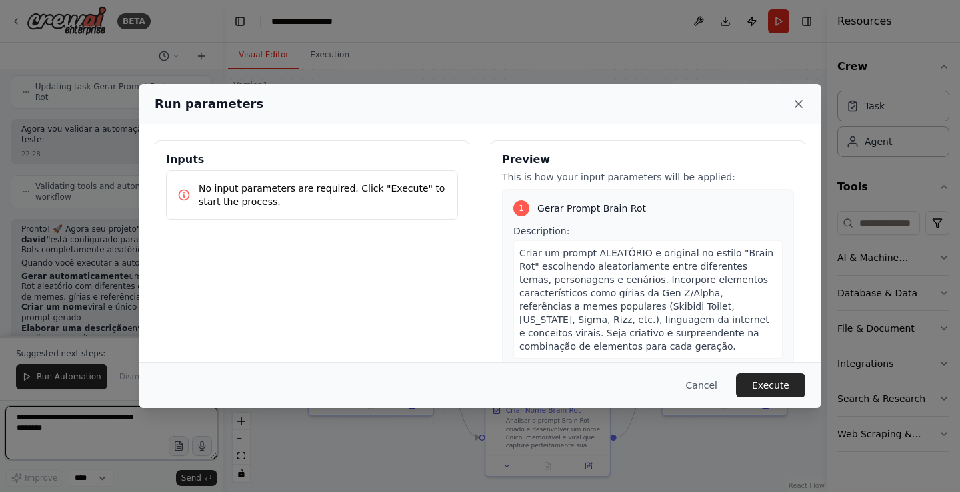
scroll to position [1539, 0]
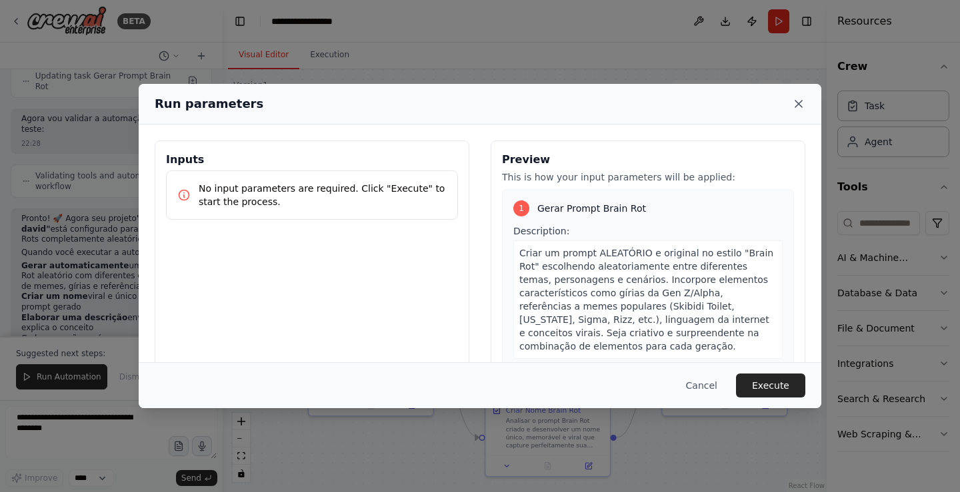
click at [803, 103] on icon at bounding box center [798, 103] width 13 height 13
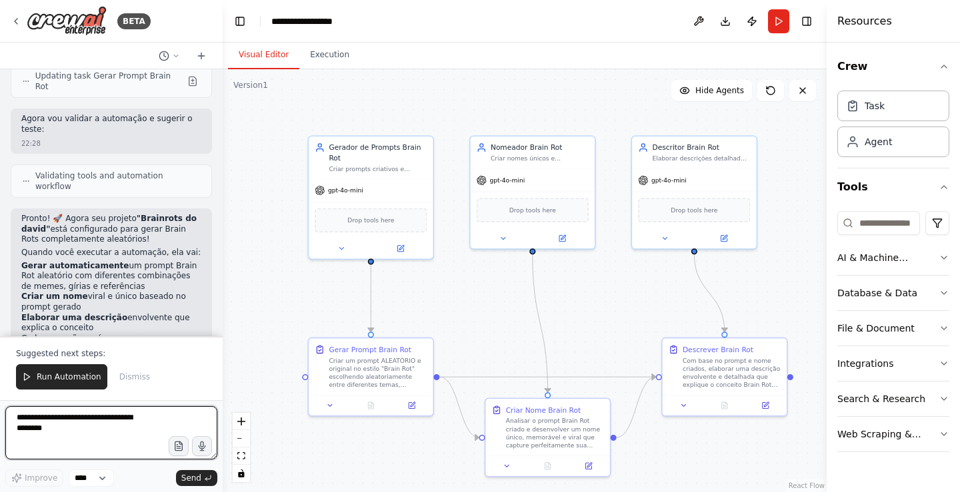
drag, startPoint x: 127, startPoint y: 424, endPoint x: 136, endPoint y: 433, distance: 12.7
click at [136, 433] on textarea at bounding box center [111, 433] width 212 height 53
type textarea "*"
click at [786, 26] on button "Run" at bounding box center [778, 21] width 21 height 24
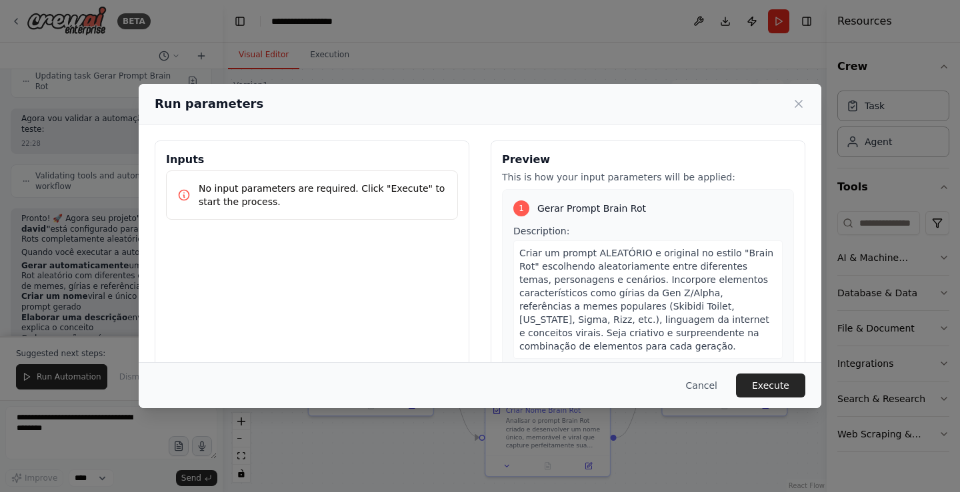
click at [775, 389] on button "Execute" at bounding box center [770, 386] width 69 height 24
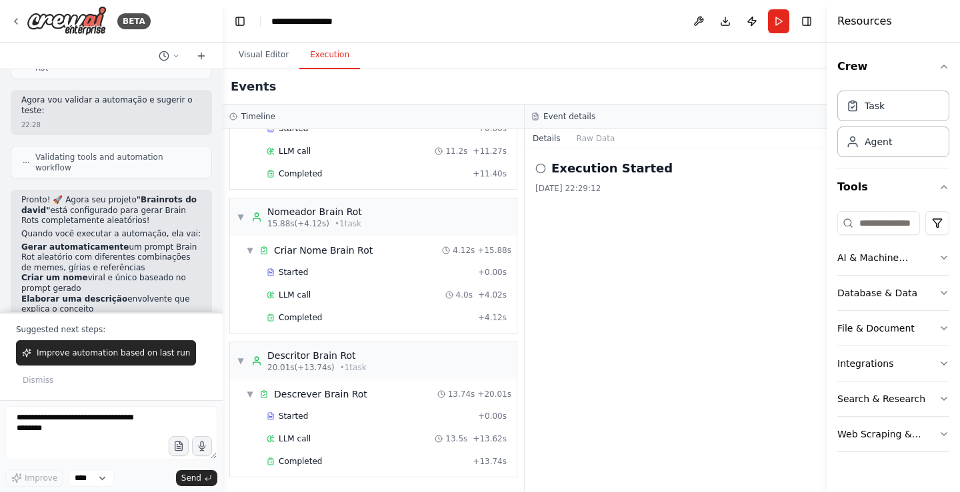
scroll to position [1563, 0]
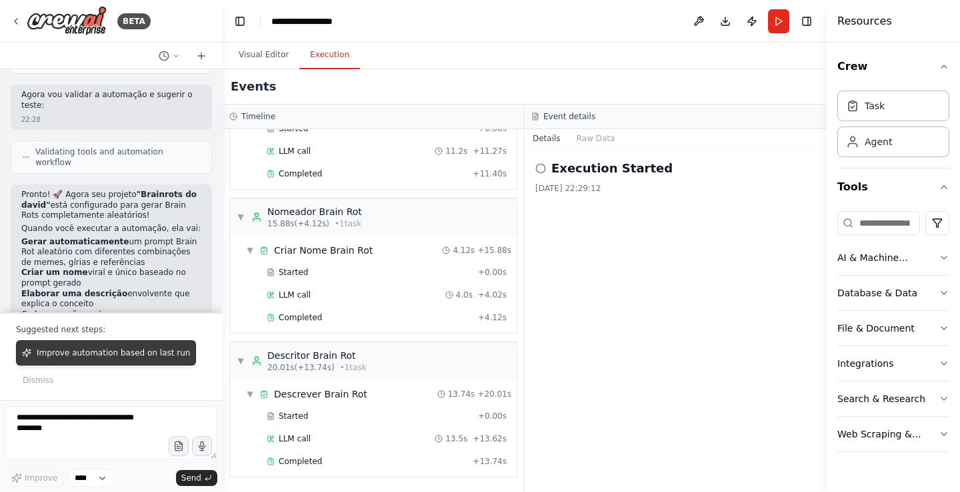
click at [149, 349] on span "Improve automation based on last run" at bounding box center [113, 353] width 153 height 11
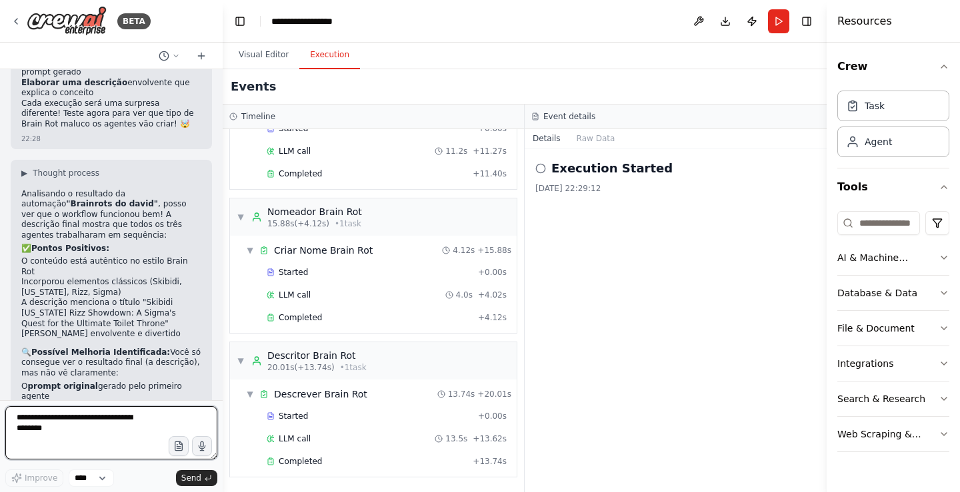
scroll to position [1852, 0]
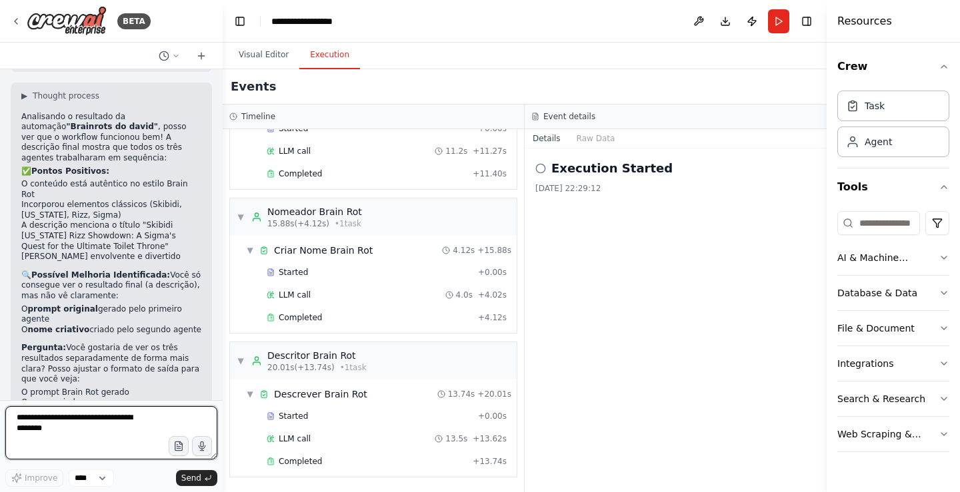
click at [76, 437] on textarea at bounding box center [111, 433] width 212 height 53
type textarea "**********"
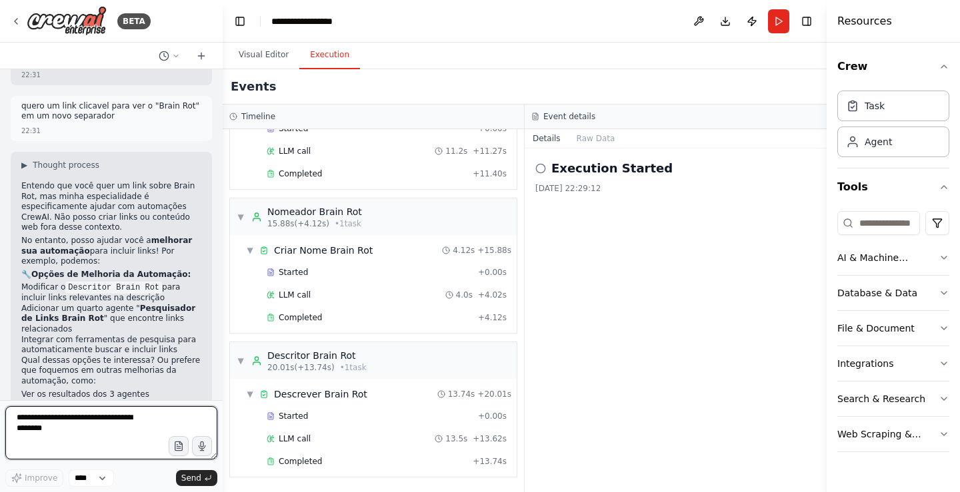
scroll to position [2236, 0]
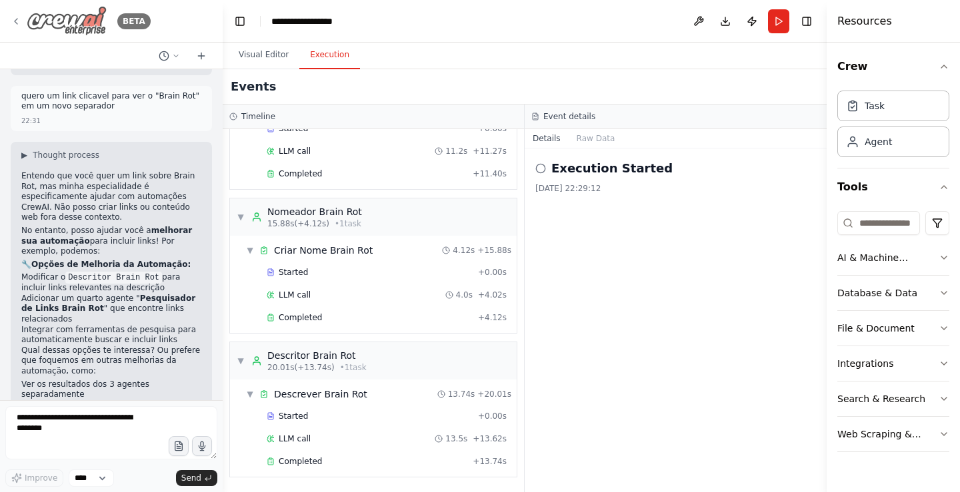
click at [93, 31] on img at bounding box center [67, 21] width 80 height 30
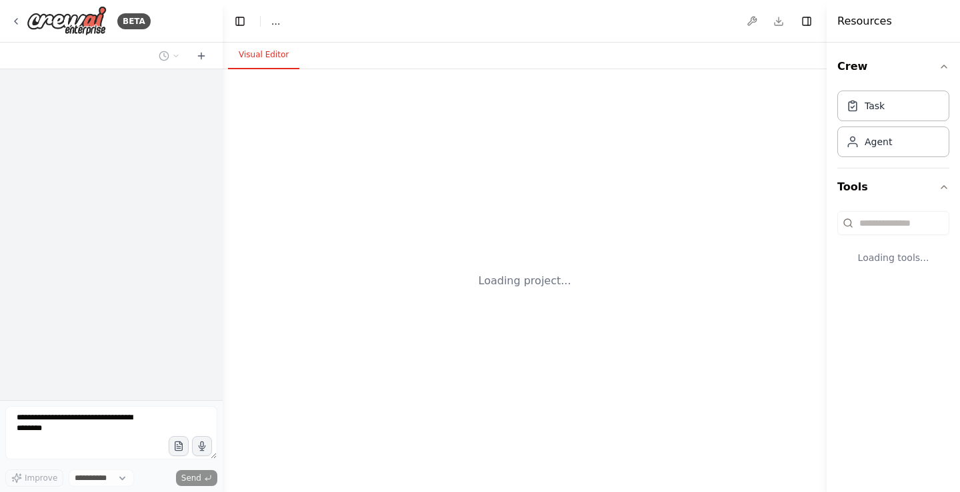
select select "****"
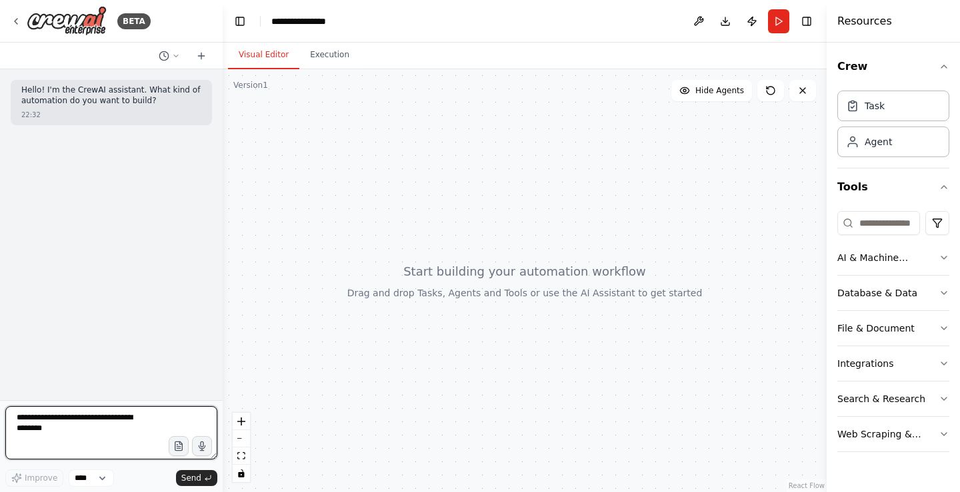
click at [109, 441] on textarea at bounding box center [111, 433] width 212 height 53
click at [66, 448] on textarea "**********" at bounding box center [111, 433] width 212 height 53
click at [69, 449] on textarea "**********" at bounding box center [111, 433] width 212 height 53
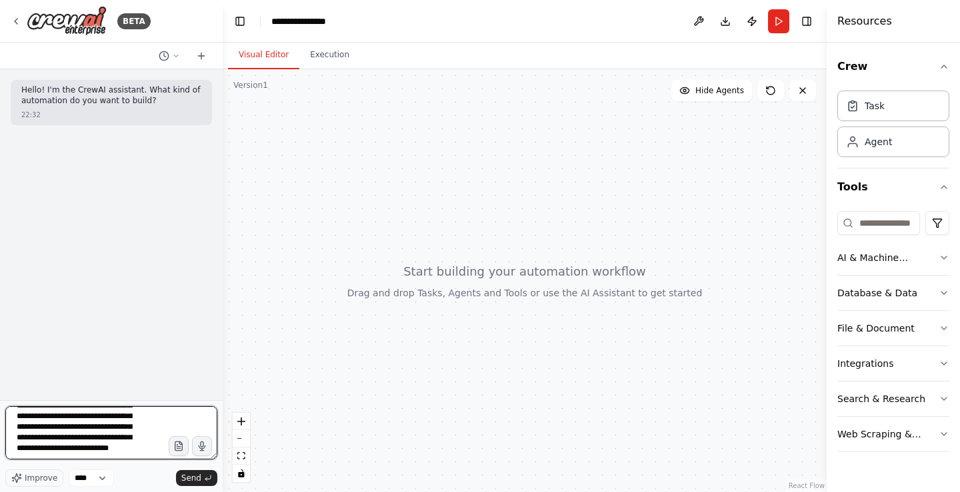
click at [129, 452] on textarea "**********" at bounding box center [111, 433] width 212 height 53
type textarea "**********"
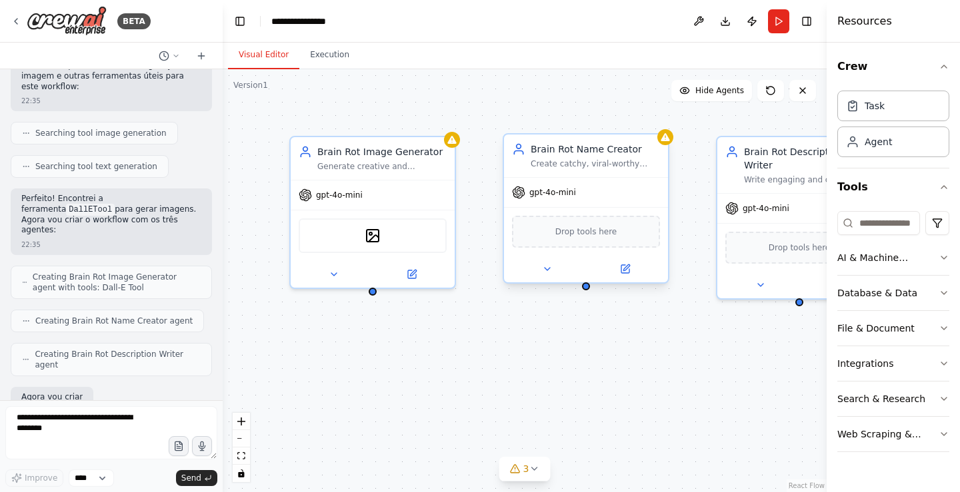
scroll to position [401, 0]
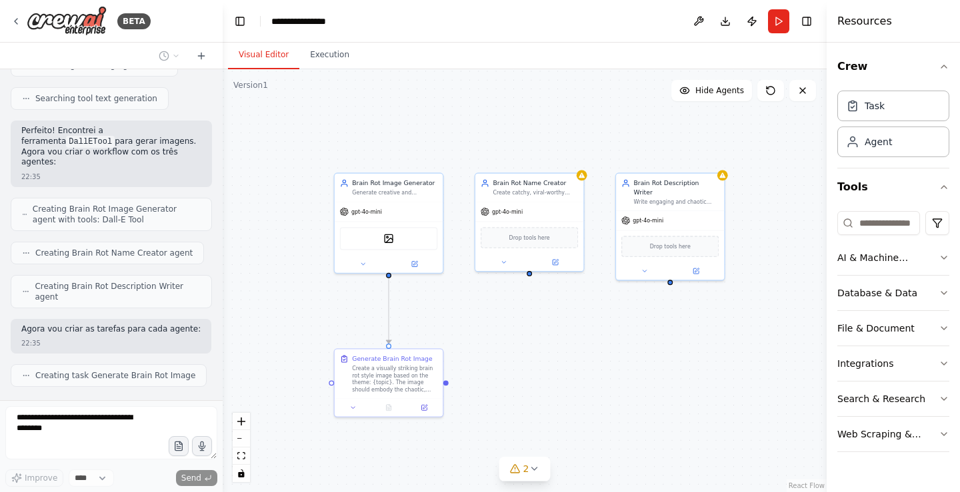
drag, startPoint x: 534, startPoint y: 367, endPoint x: 535, endPoint y: 344, distance: 23.3
click at [535, 344] on div ".deletable-edge-delete-btn { width: 20px; height: 20px; border: 0px solid #ffff…" at bounding box center [525, 280] width 604 height 423
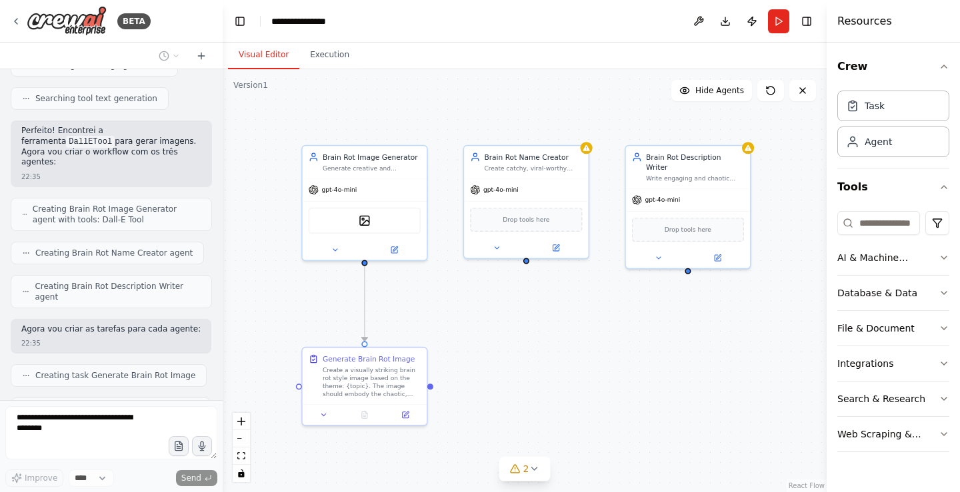
scroll to position [435, 0]
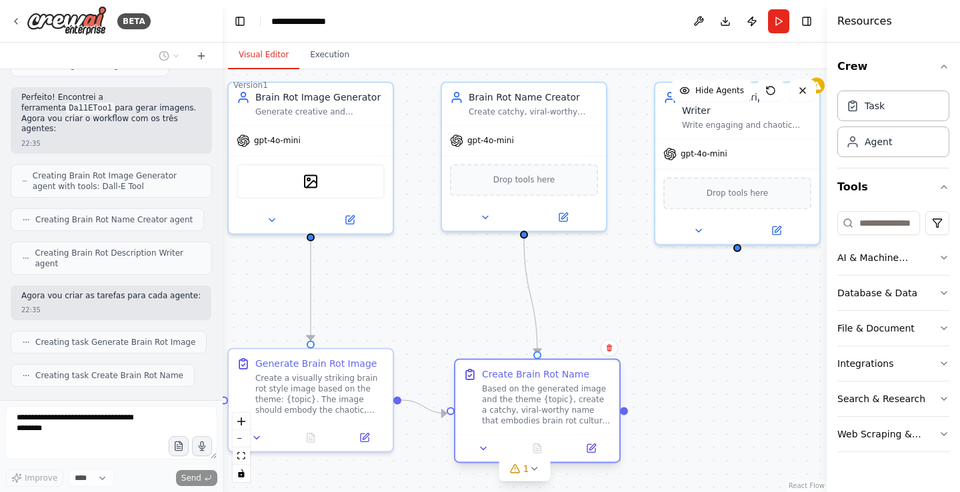
drag, startPoint x: 529, startPoint y: 357, endPoint x: 523, endPoint y: 367, distance: 11.1
click at [523, 367] on div "Create Brain Rot Name Based on the generated image and the theme {topic}, creat…" at bounding box center [537, 397] width 164 height 75
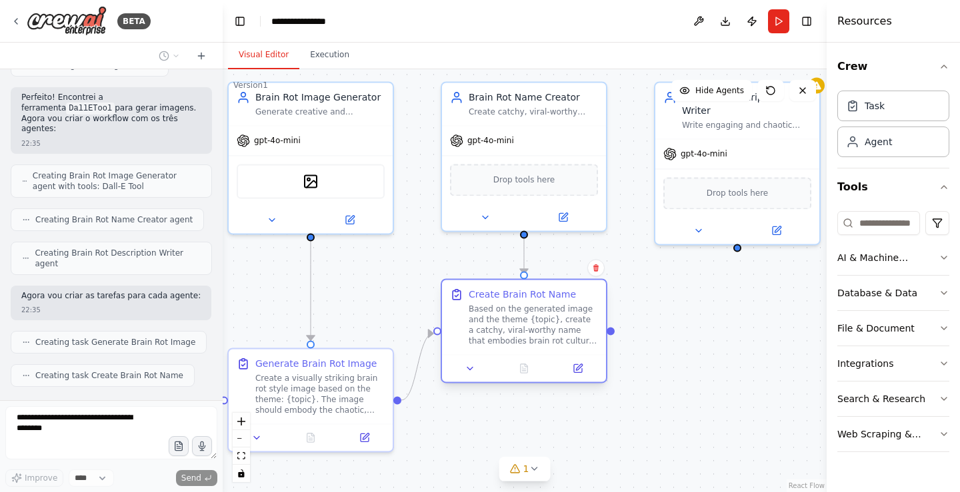
drag, startPoint x: 524, startPoint y: 371, endPoint x: 449, endPoint y: 354, distance: 77.9
click at [506, 291] on div "Create Brain Rot Name Based on the generated image and the theme {topic}, creat…" at bounding box center [524, 317] width 164 height 75
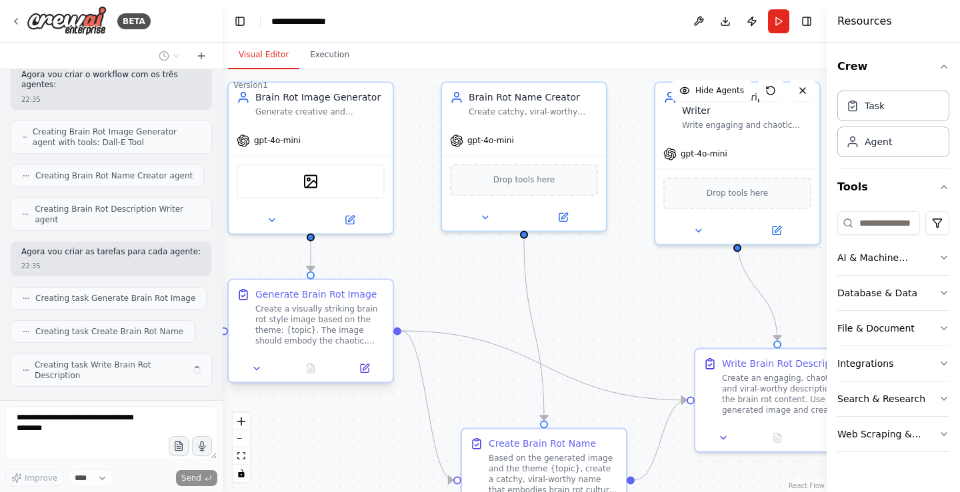
scroll to position [468, 0]
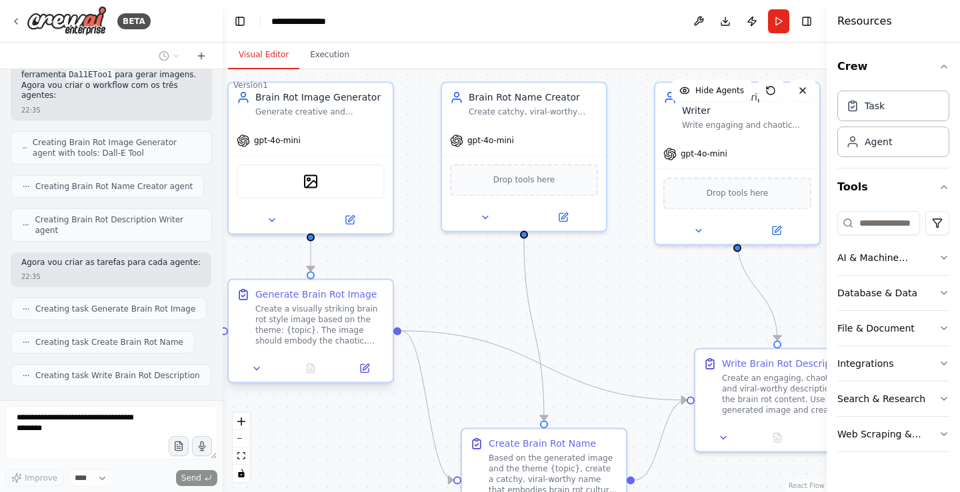
drag, startPoint x: 321, startPoint y: 419, endPoint x: 326, endPoint y: 349, distance: 69.5
click at [326, 349] on div "Generate Brain Rot Image Create a visually striking brain rot style image based…" at bounding box center [311, 317] width 164 height 75
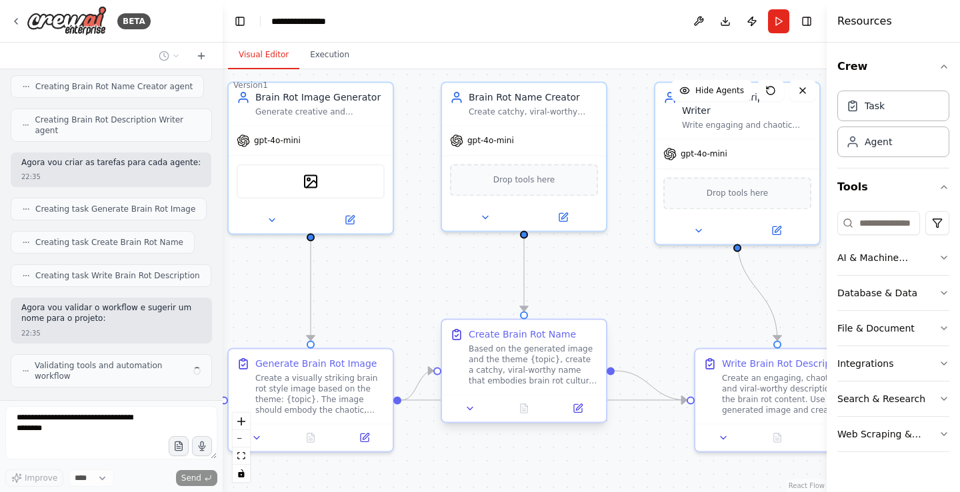
scroll to position [557, 0]
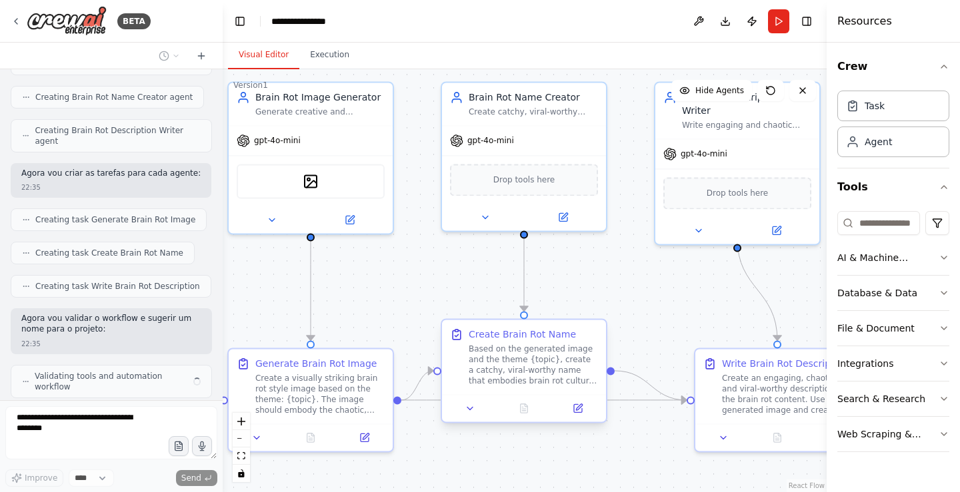
drag, startPoint x: 525, startPoint y: 449, endPoint x: 505, endPoint y: 347, distance: 103.3
click at [505, 347] on div "Create Brain Rot Name Based on the generated image and the theme {topic}, creat…" at bounding box center [532, 357] width 129 height 59
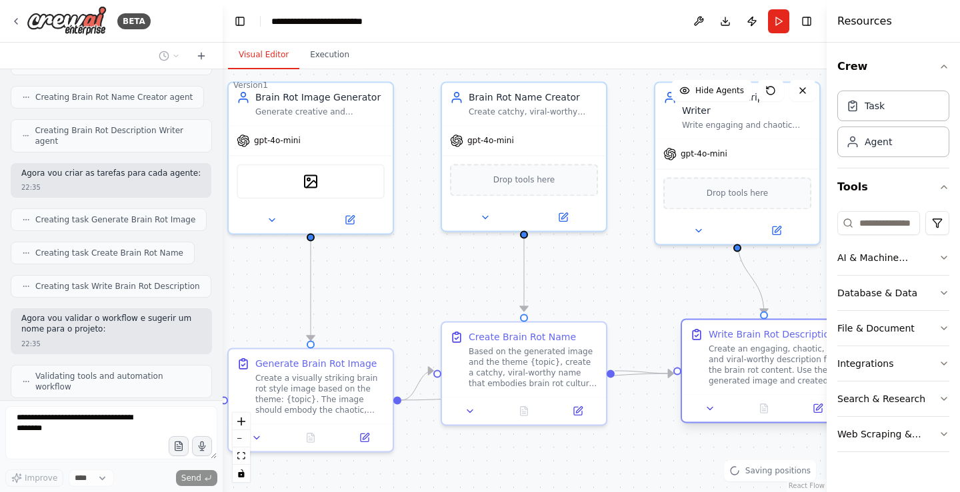
scroll to position [601, 0]
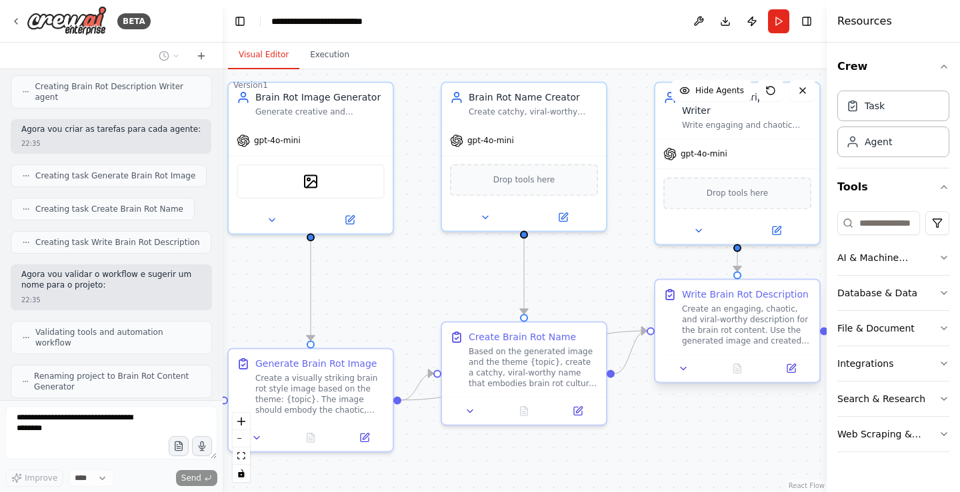
drag, startPoint x: 798, startPoint y: 386, endPoint x: 762, endPoint y: 319, distance: 76.6
click at [763, 317] on div "Create an engaging, chaotic, and viral-worthy description for the brain rot con…" at bounding box center [746, 325] width 129 height 43
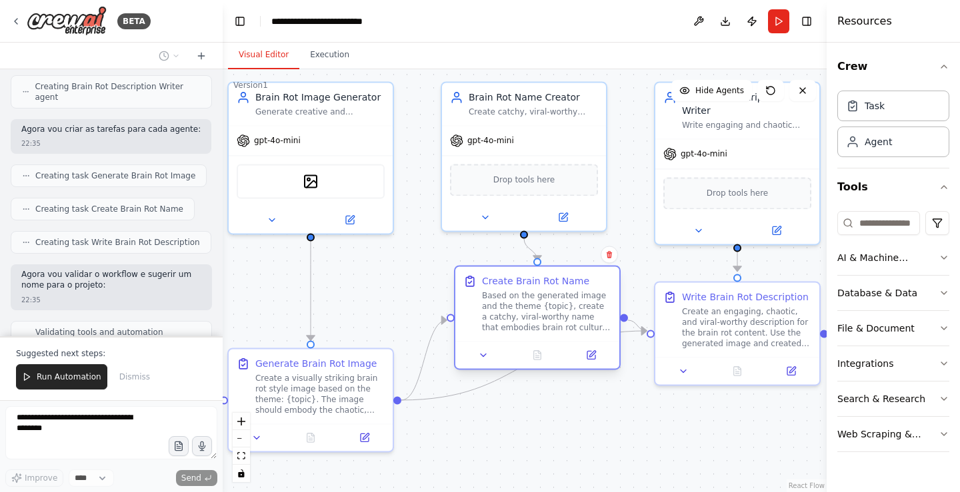
click at [563, 349] on div at bounding box center [537, 354] width 164 height 27
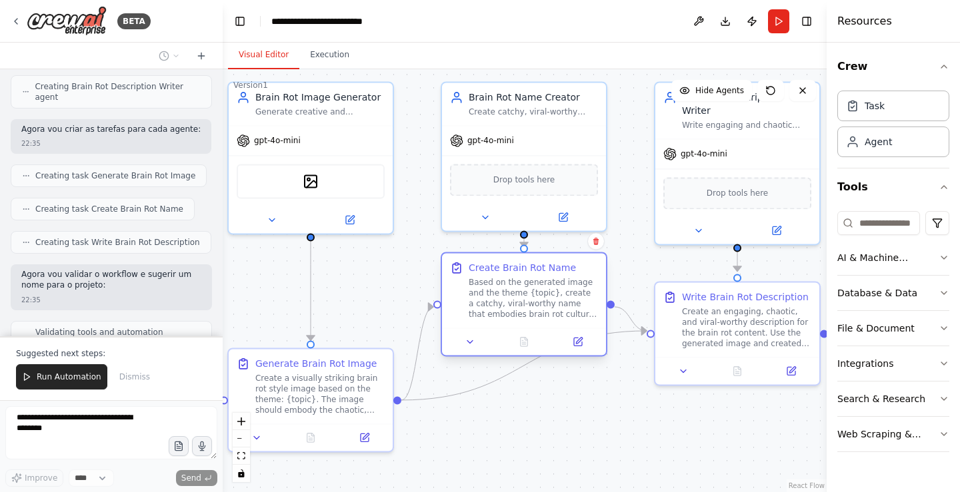
drag, startPoint x: 552, startPoint y: 397, endPoint x: 553, endPoint y: 337, distance: 60.7
click at [553, 337] on div at bounding box center [523, 342] width 153 height 16
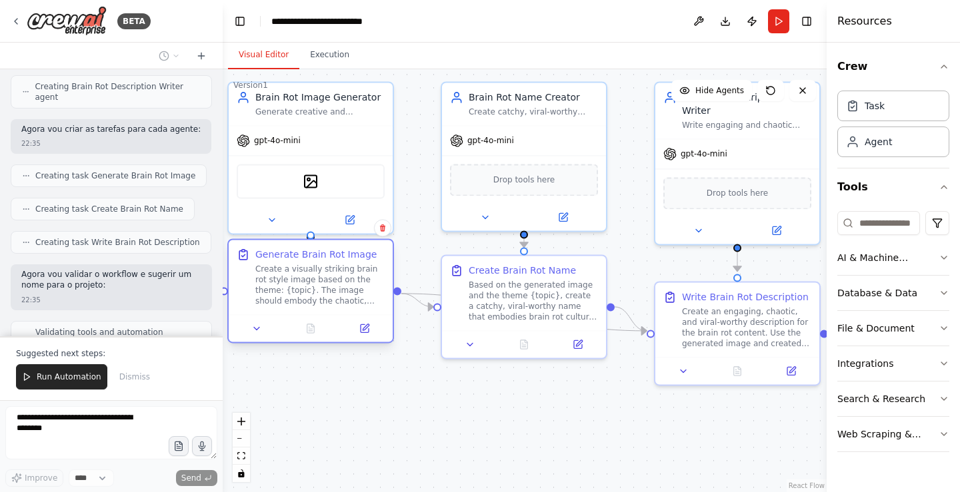
drag, startPoint x: 321, startPoint y: 421, endPoint x: 327, endPoint y: 320, distance: 100.8
click at [327, 318] on div "Generate Brain Rot Image Create a visually striking brain rot style image based…" at bounding box center [310, 291] width 167 height 105
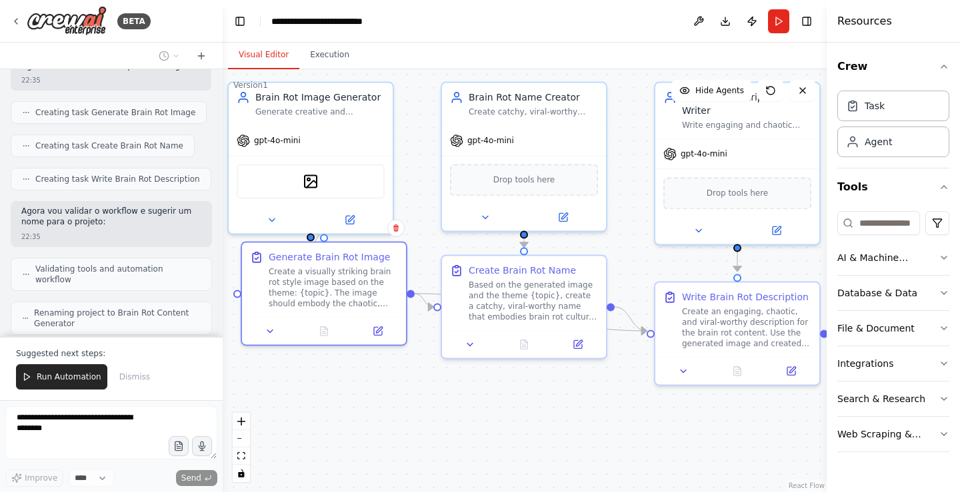
scroll to position [665, 0]
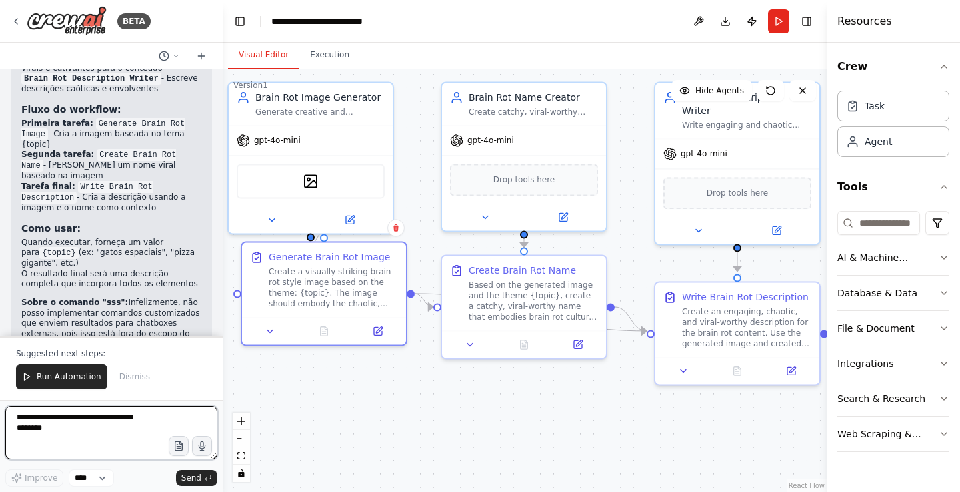
click at [135, 436] on textarea at bounding box center [111, 433] width 212 height 53
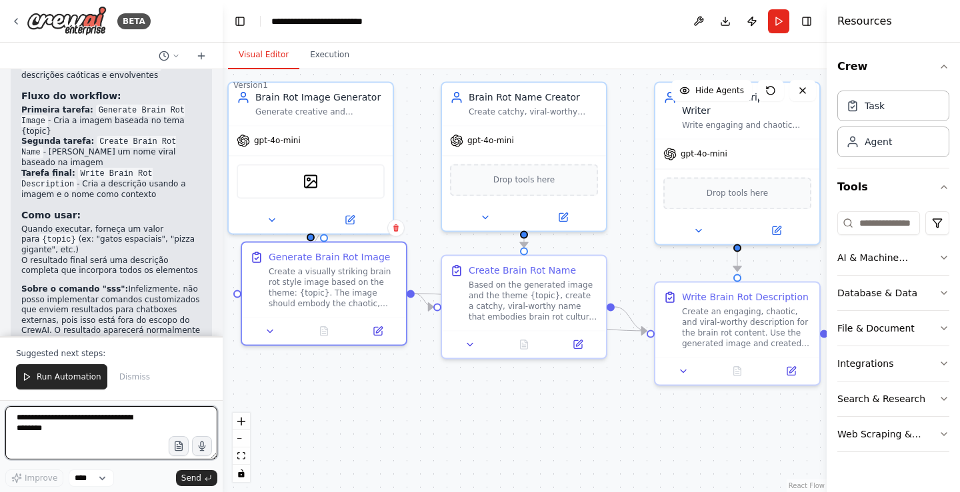
scroll to position [1076, 0]
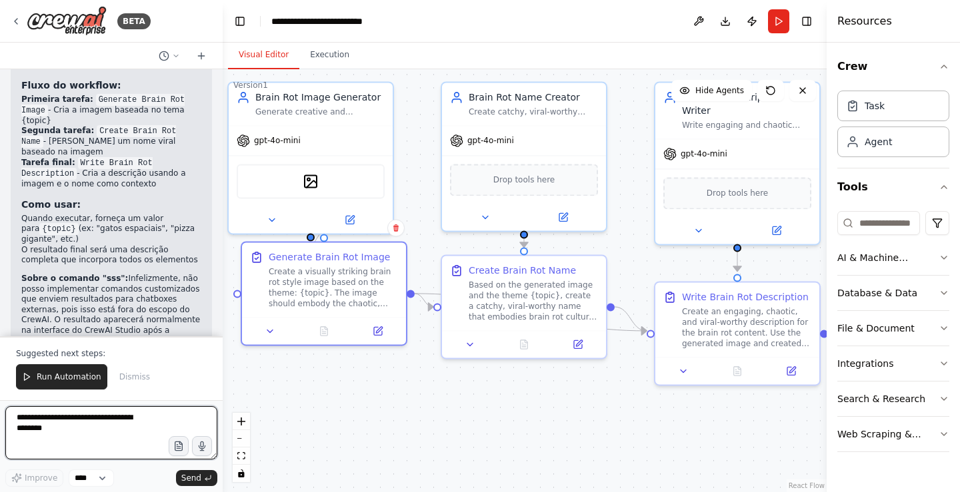
click at [120, 419] on textarea at bounding box center [111, 433] width 212 height 53
type textarea "**********"
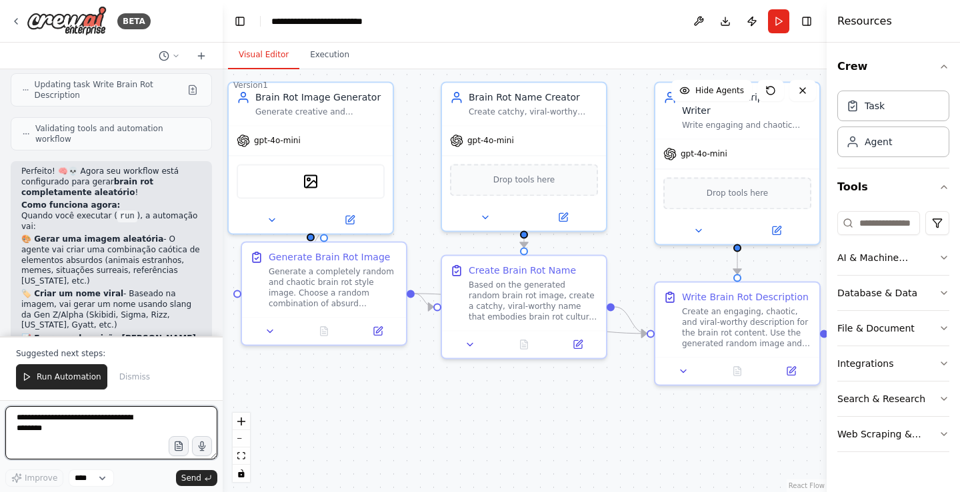
scroll to position [1892, 0]
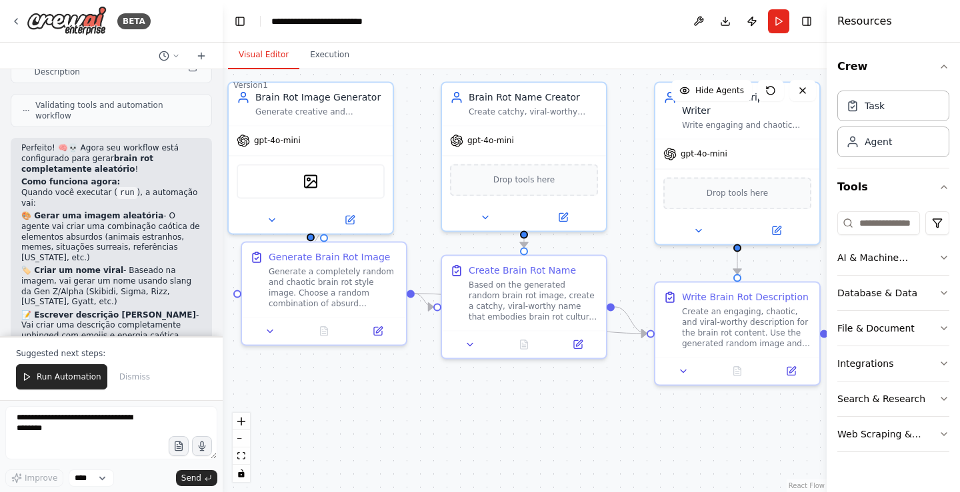
click at [776, 18] on button "Run" at bounding box center [778, 21] width 21 height 24
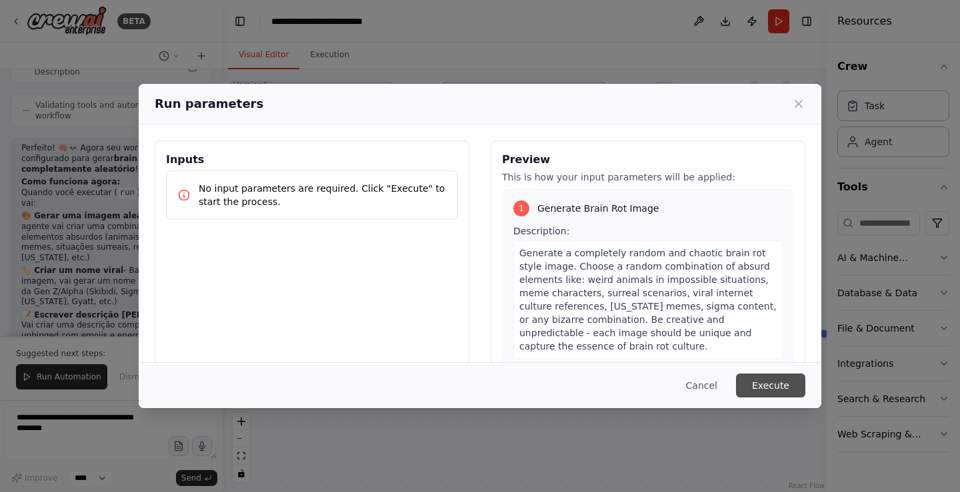
click at [760, 394] on button "Execute" at bounding box center [770, 386] width 69 height 24
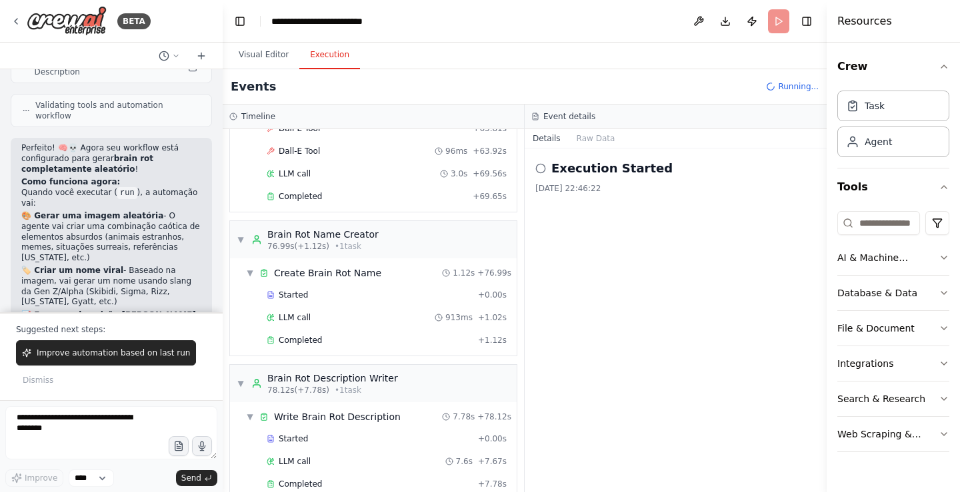
scroll to position [2348, 0]
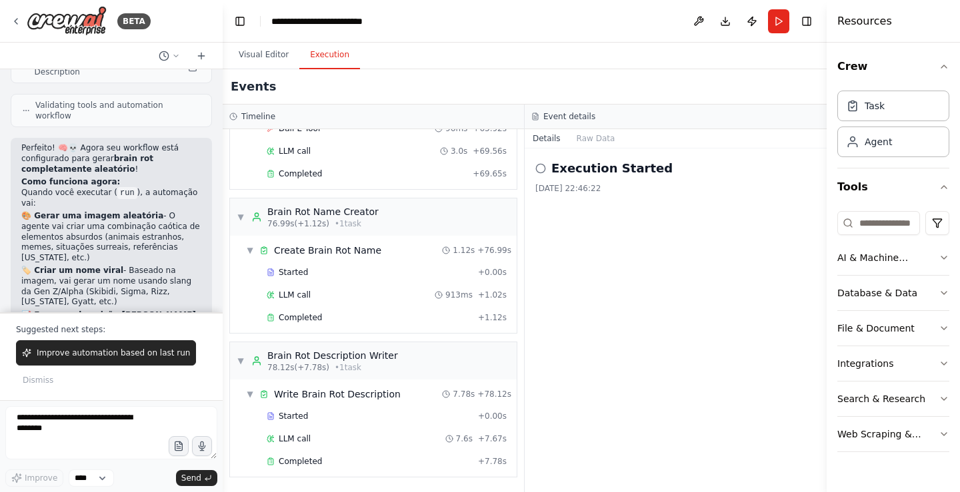
click at [118, 334] on p "Suggested next steps:" at bounding box center [111, 330] width 191 height 11
click at [128, 358] on button "Improve automation based on last run" at bounding box center [106, 353] width 180 height 25
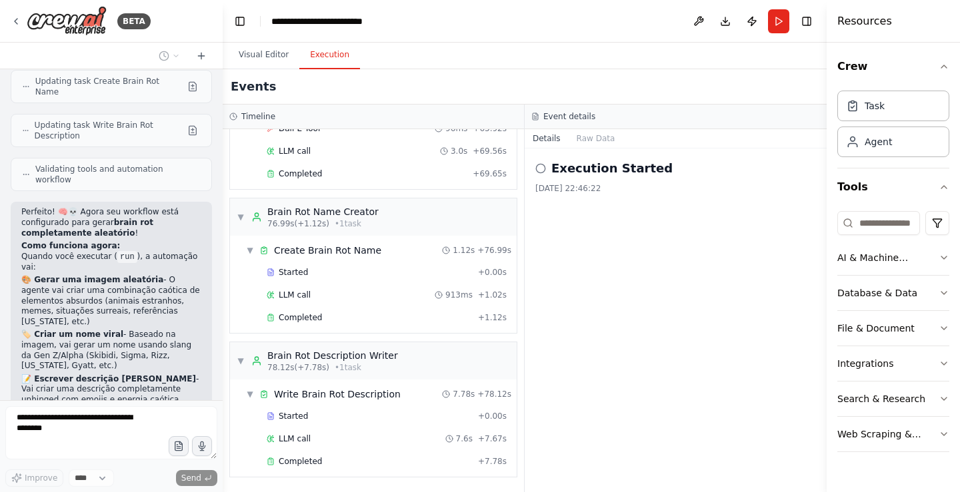
scroll to position [1863, 0]
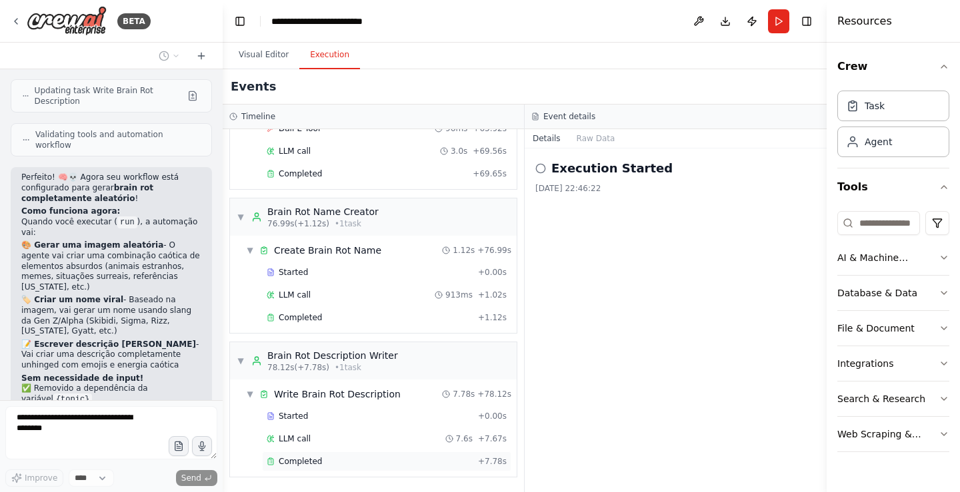
click at [365, 465] on div "Completed" at bounding box center [370, 461] width 206 height 11
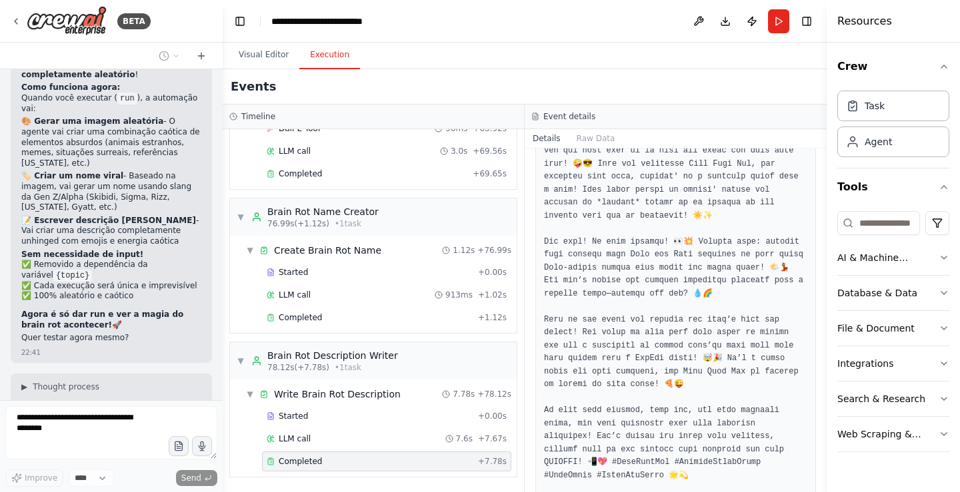
scroll to position [287, 0]
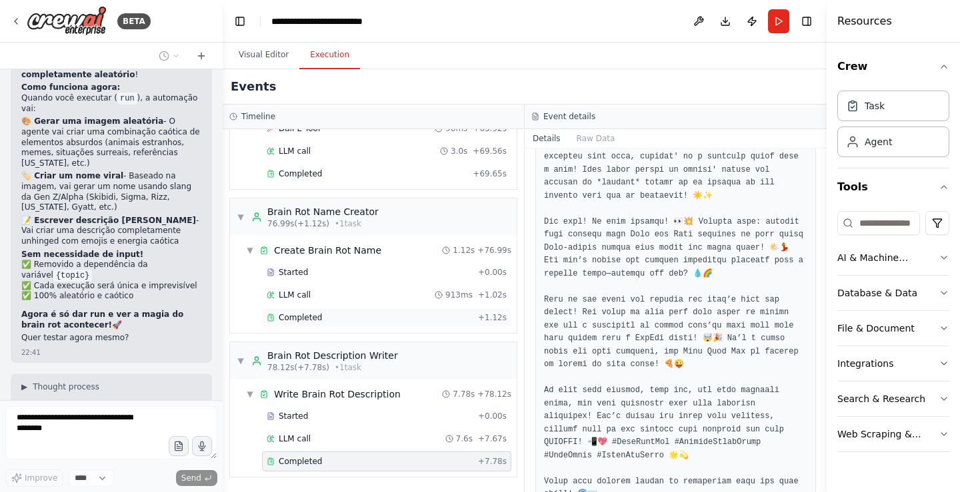
click at [417, 324] on div "Completed + 1.12s" at bounding box center [386, 318] width 249 height 20
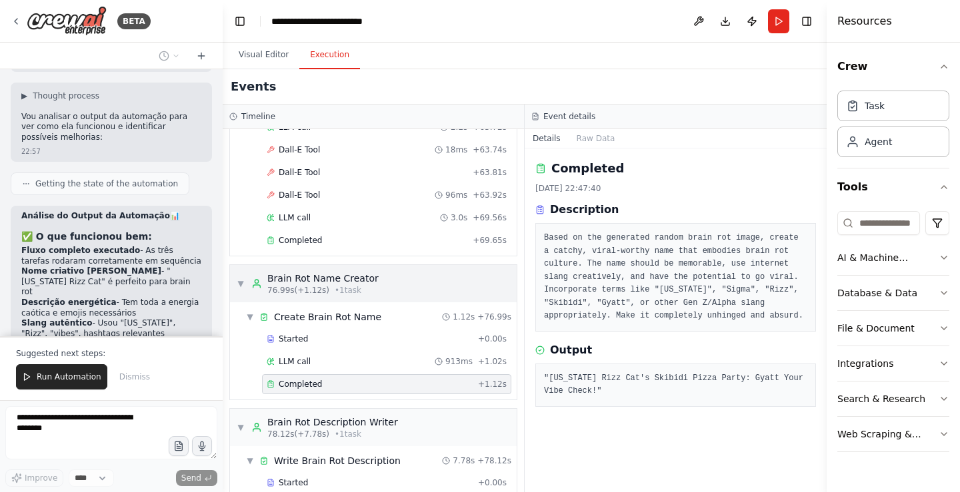
scroll to position [2215, 0]
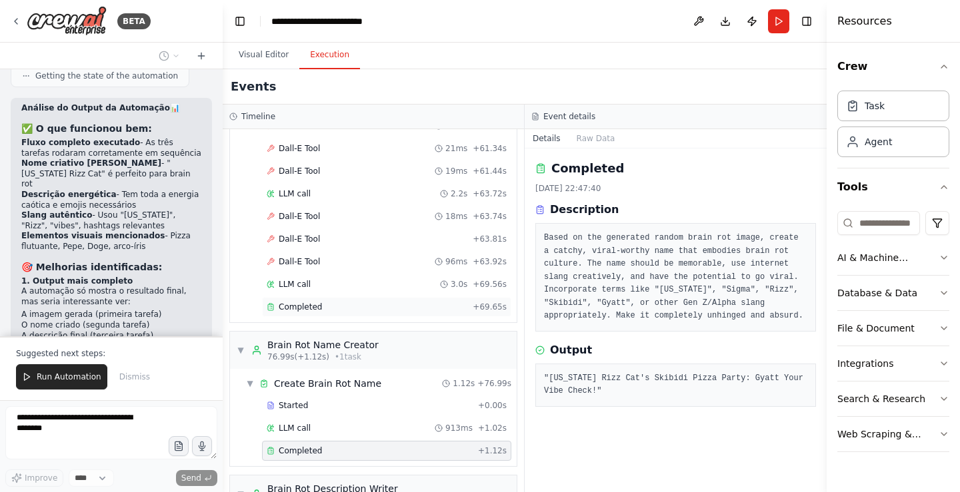
click at [369, 311] on div "Completed" at bounding box center [367, 307] width 201 height 11
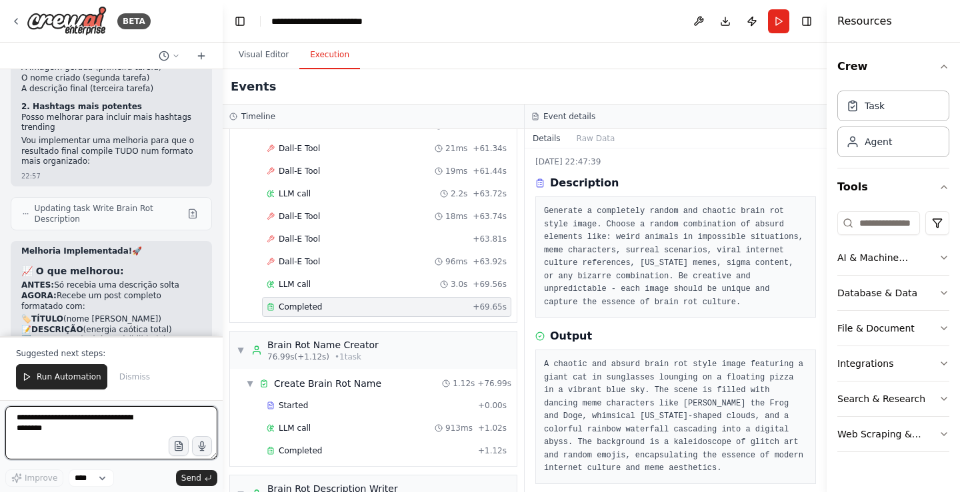
scroll to position [2654, 0]
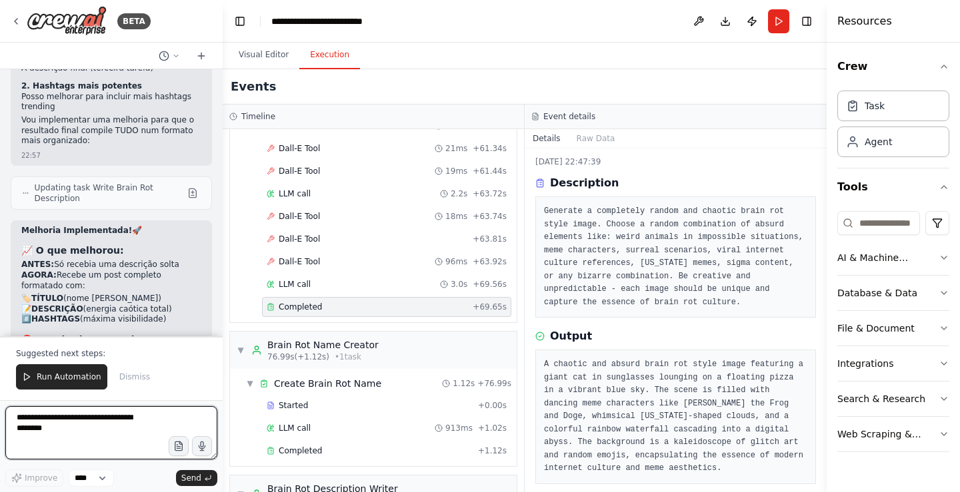
click at [143, 433] on textarea at bounding box center [111, 433] width 212 height 53
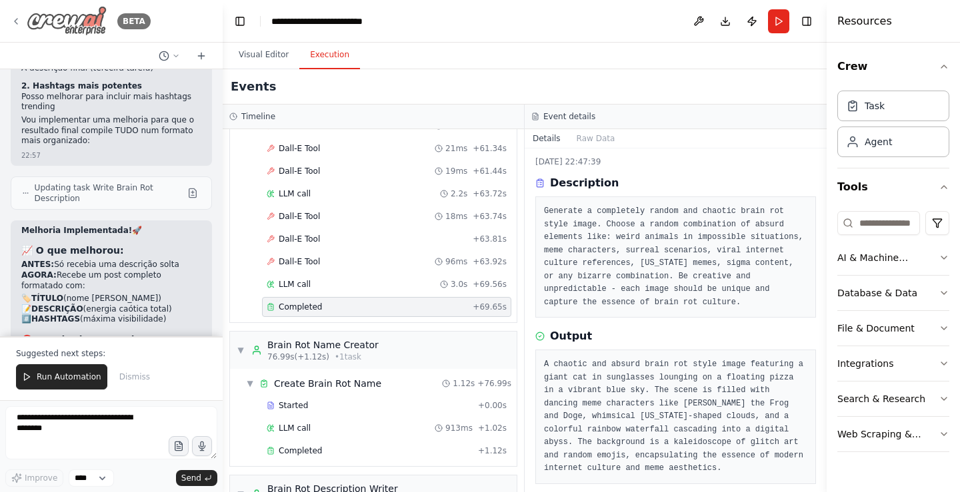
click at [69, 29] on img at bounding box center [67, 21] width 80 height 30
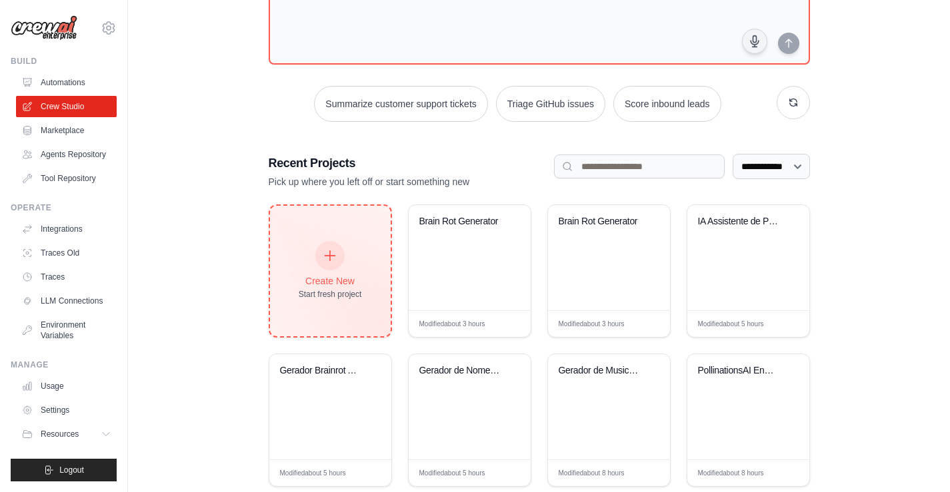
scroll to position [39, 0]
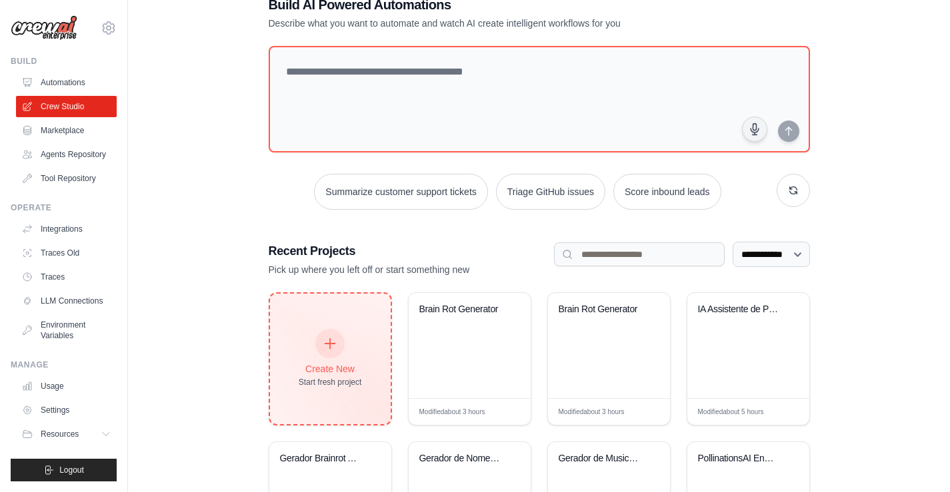
click at [343, 349] on div at bounding box center [329, 343] width 29 height 29
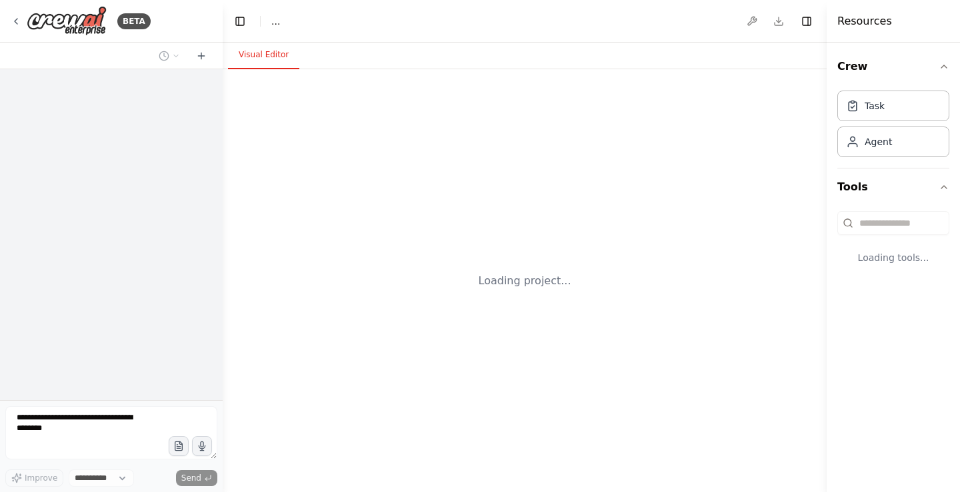
select select "****"
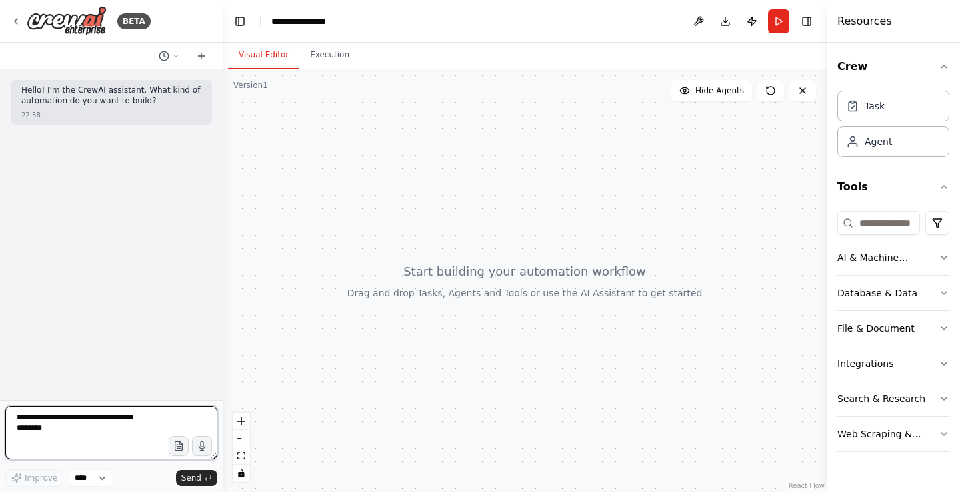
click at [81, 436] on textarea at bounding box center [111, 433] width 212 height 53
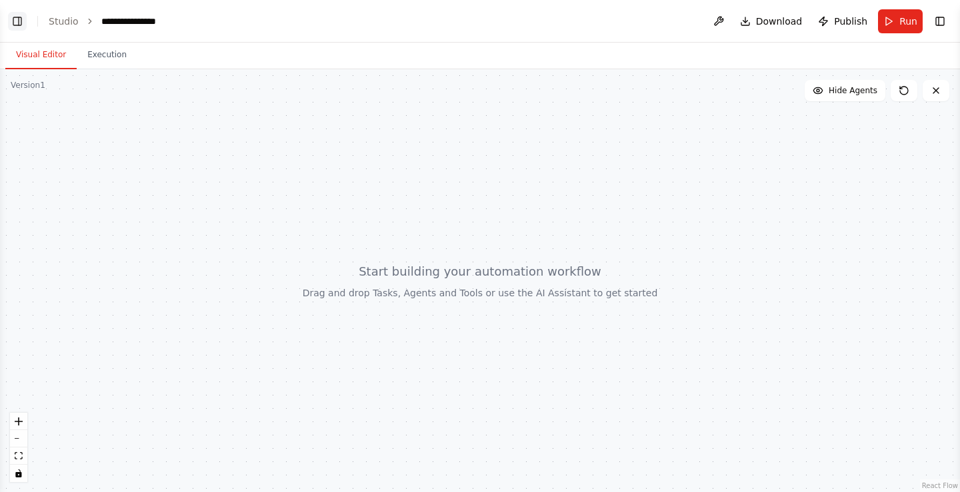
click at [21, 22] on button "Toggle Left Sidebar" at bounding box center [17, 21] width 19 height 19
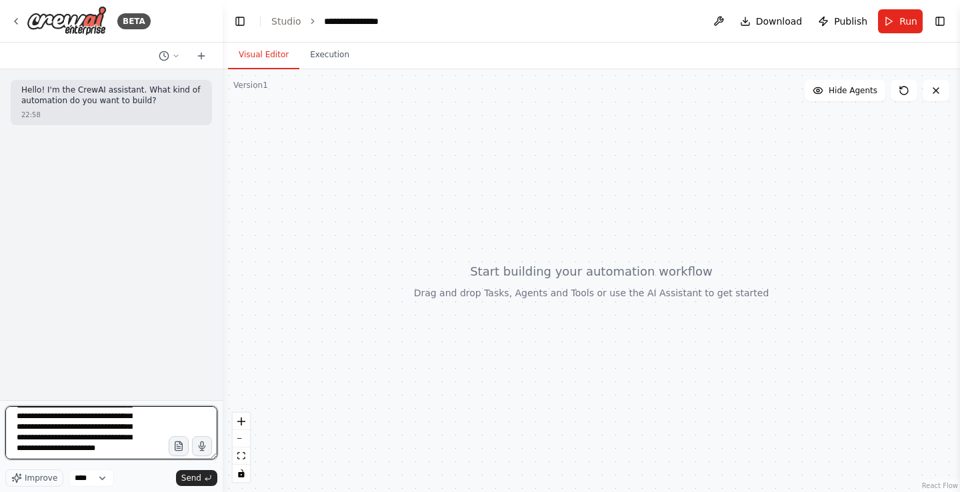
click at [131, 453] on textarea "**********" at bounding box center [111, 433] width 212 height 53
type textarea "**********"
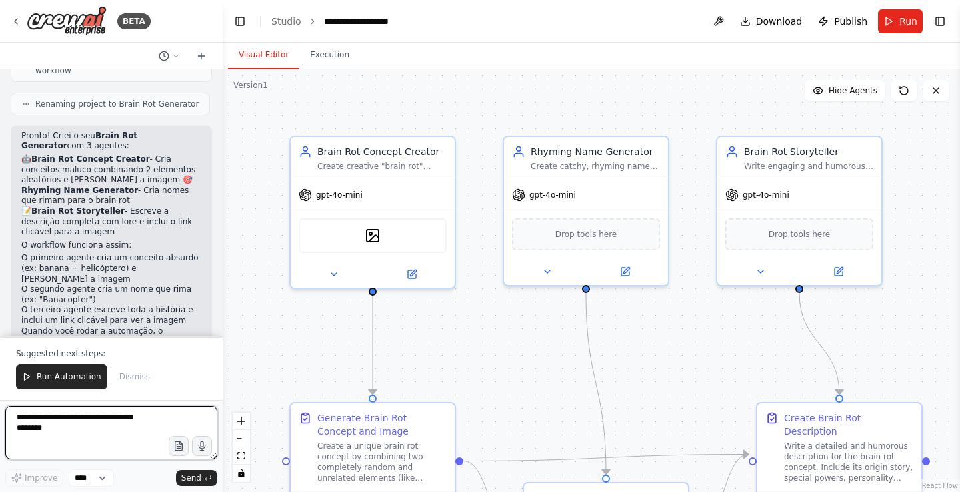
scroll to position [1016, 0]
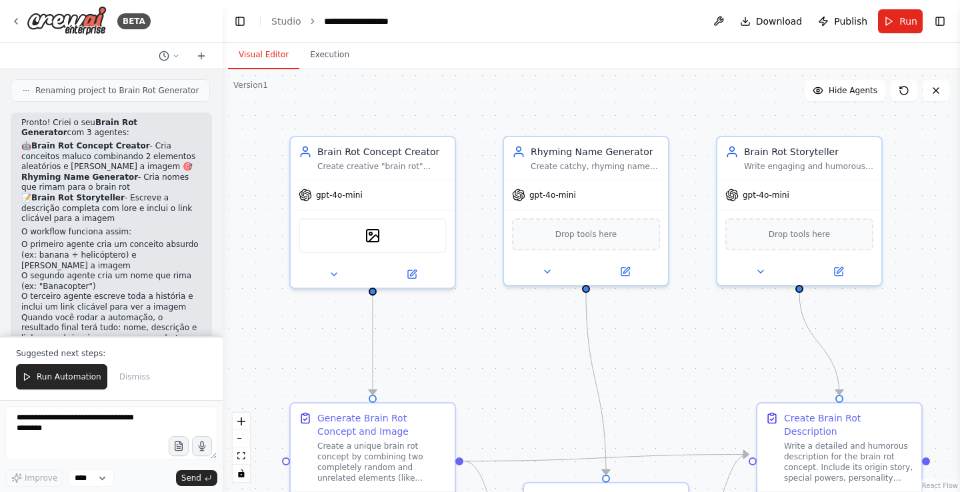
drag, startPoint x: 163, startPoint y: 224, endPoint x: 82, endPoint y: 253, distance: 85.8
click at [102, 347] on p "Para o comando "sss" que você mencionou - isso seria uma funcionalidade do chat…" at bounding box center [111, 373] width 180 height 52
drag, startPoint x: 123, startPoint y: 426, endPoint x: 123, endPoint y: 419, distance: 7.3
click at [123, 420] on textarea at bounding box center [111, 433] width 212 height 53
type textarea "**********"
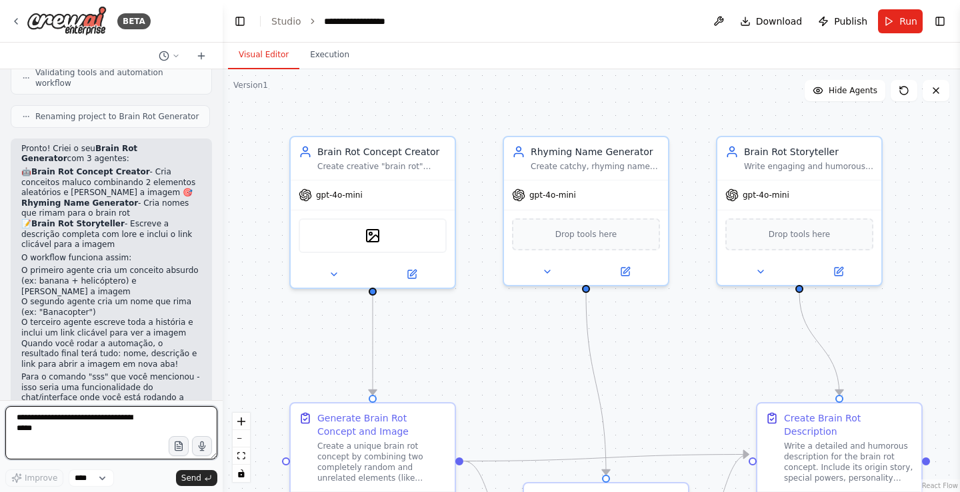
scroll to position [1132, 0]
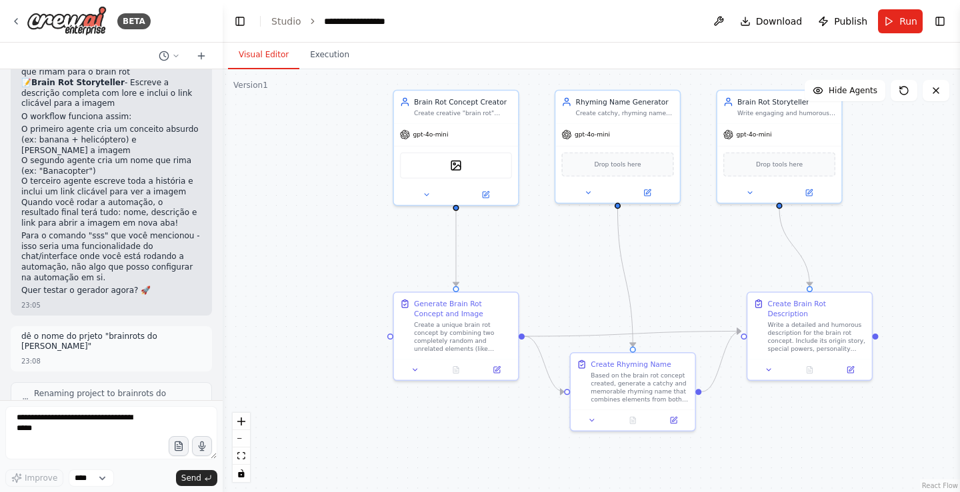
drag, startPoint x: 854, startPoint y: 280, endPoint x: 841, endPoint y: 233, distance: 48.5
click at [841, 233] on div ".deletable-edge-delete-btn { width: 20px; height: 20px; border: 0px solid #ffff…" at bounding box center [591, 280] width 737 height 423
click at [898, 17] on button "Run" at bounding box center [900, 21] width 45 height 24
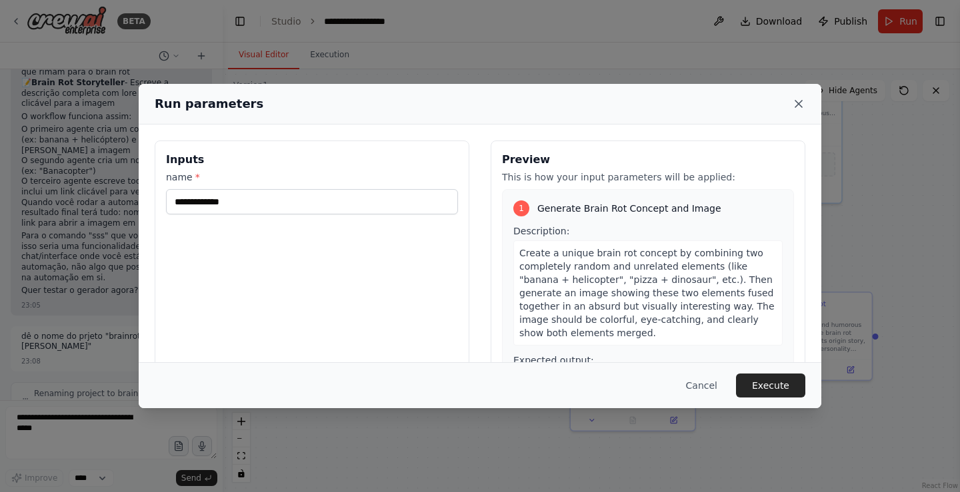
click at [795, 103] on icon at bounding box center [798, 103] width 13 height 13
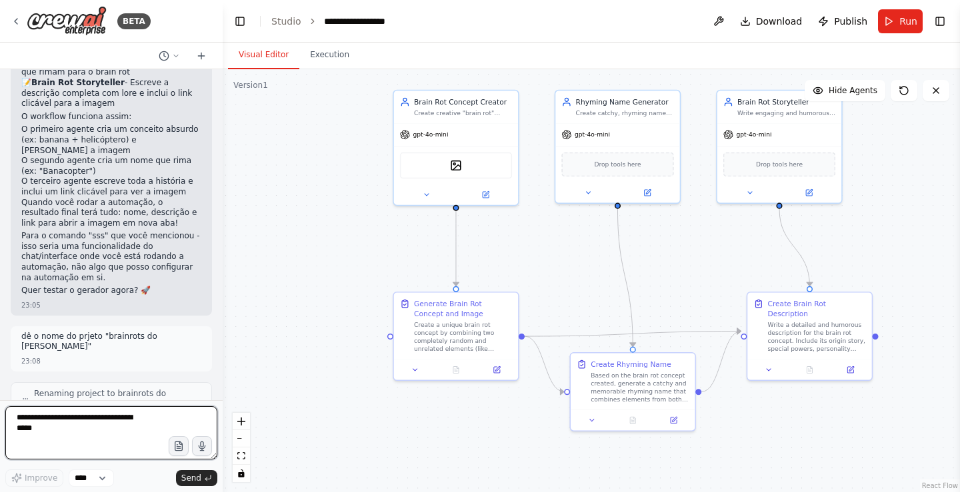
click at [131, 426] on textarea "**********" at bounding box center [111, 433] width 212 height 53
type textarea "**********"
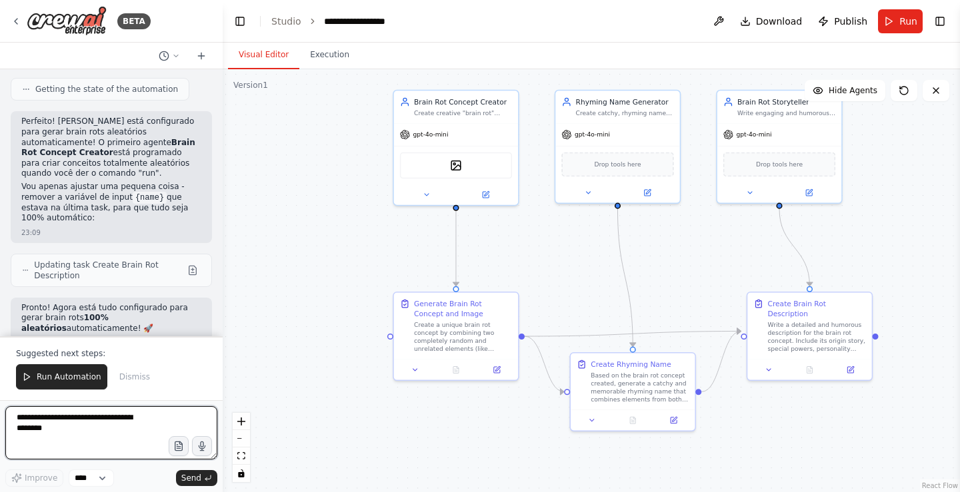
scroll to position [1657, 0]
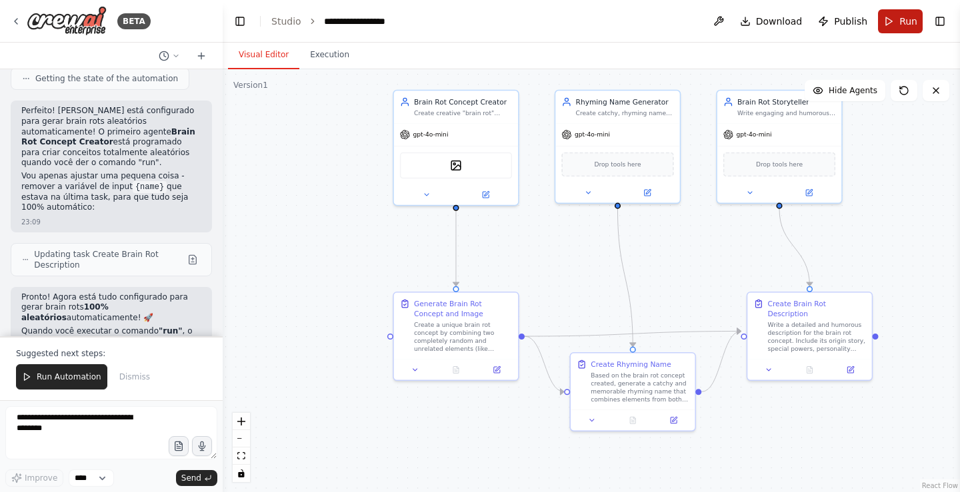
click at [899, 18] on button "Run" at bounding box center [900, 21] width 45 height 24
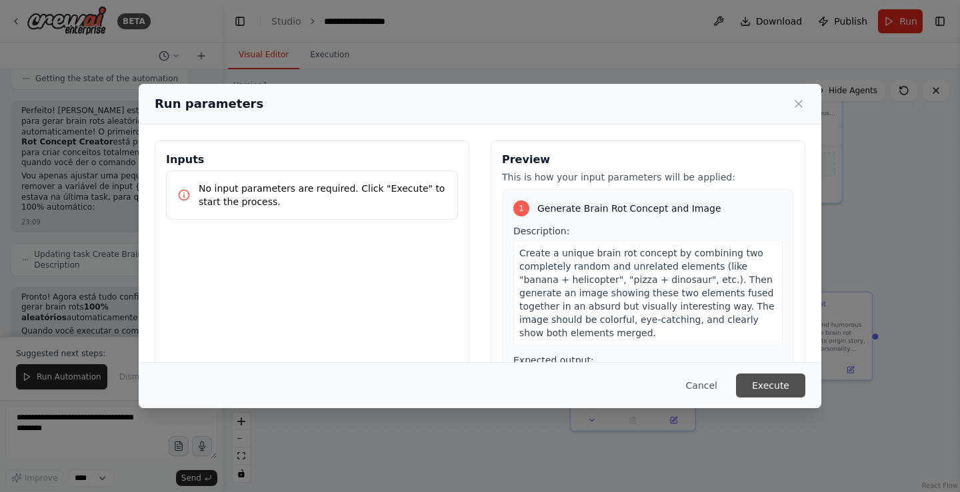
click at [770, 379] on button "Execute" at bounding box center [770, 386] width 69 height 24
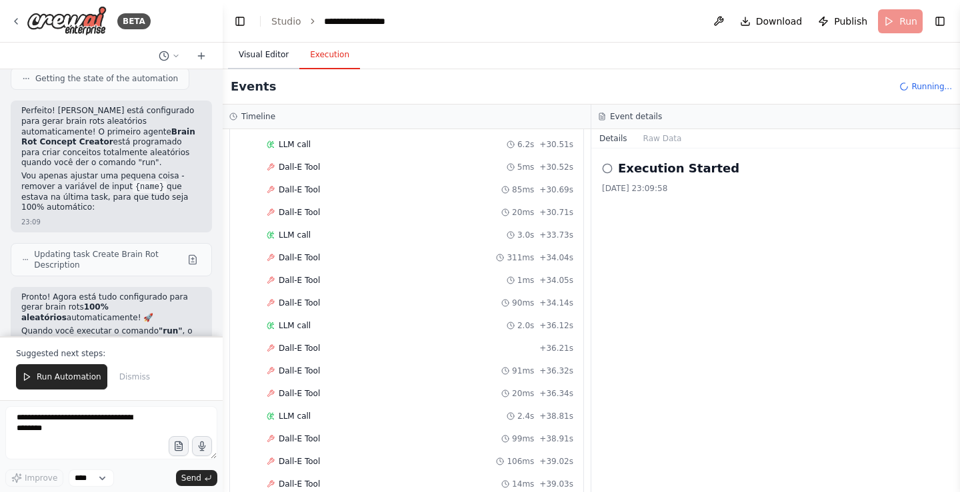
scroll to position [859, 0]
click at [253, 59] on button "Visual Editor" at bounding box center [263, 55] width 71 height 28
click at [323, 55] on button "Execution" at bounding box center [329, 55] width 61 height 28
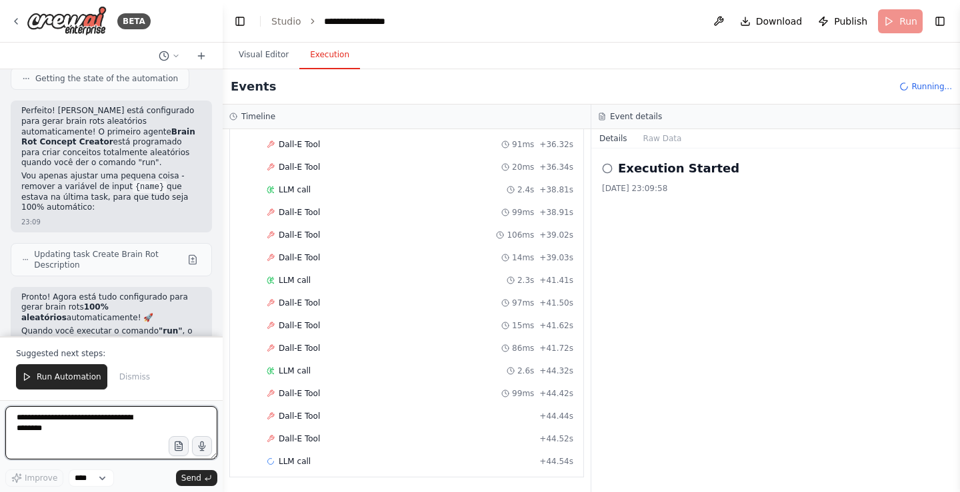
click at [109, 427] on textarea at bounding box center [111, 433] width 212 height 53
type textarea "**********"
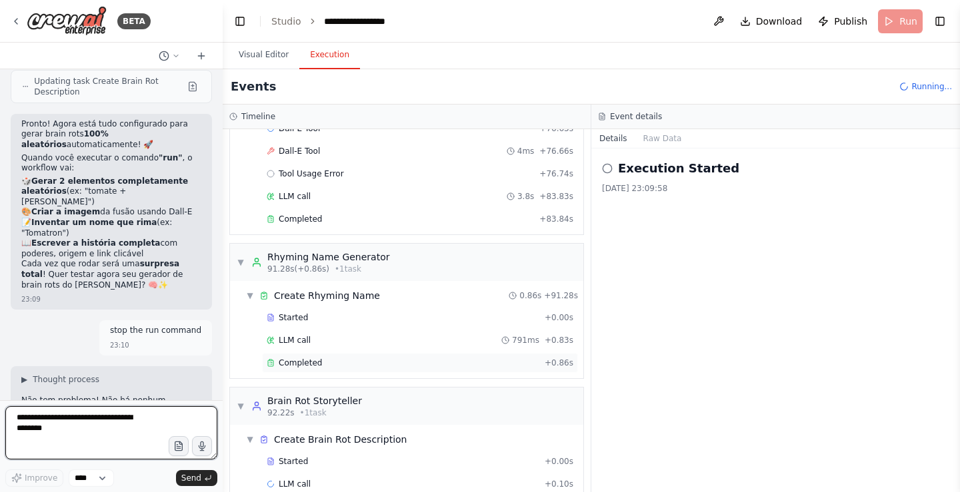
scroll to position [2348, 0]
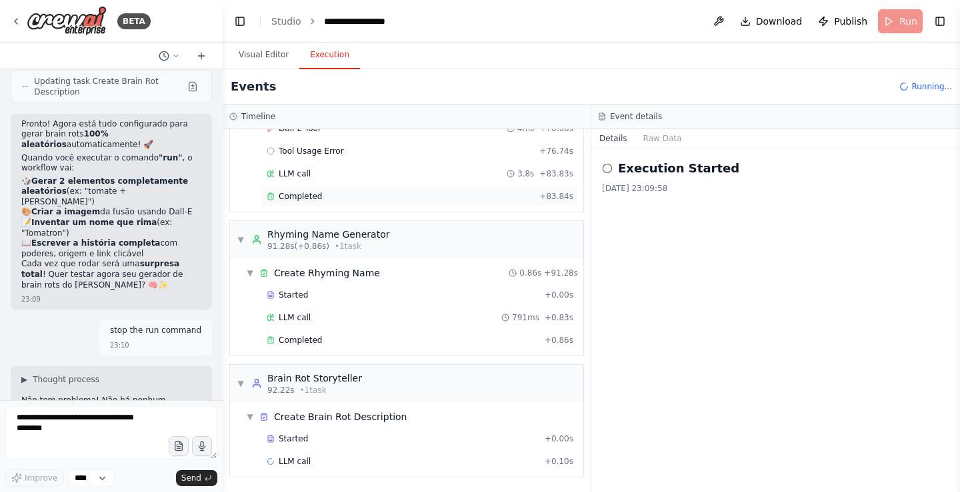
click at [335, 197] on div "Completed" at bounding box center [400, 196] width 267 height 11
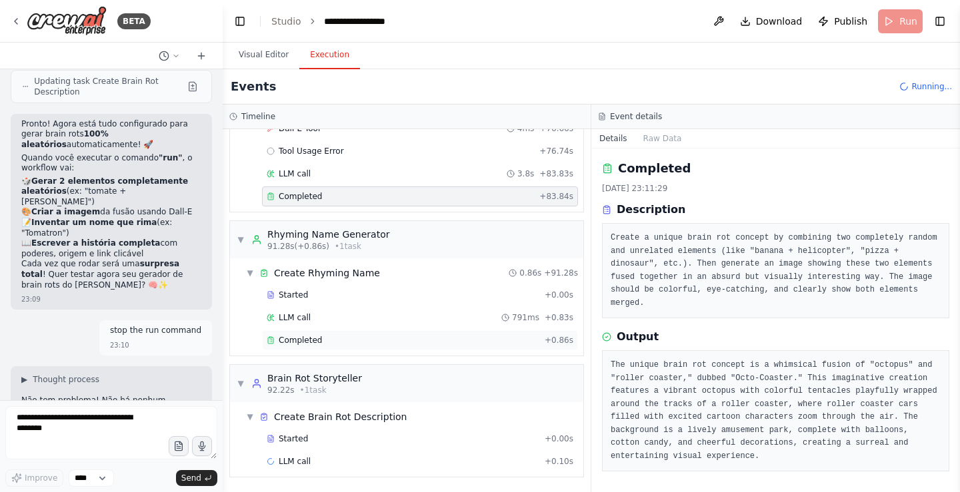
click at [381, 338] on div "Completed" at bounding box center [403, 340] width 273 height 11
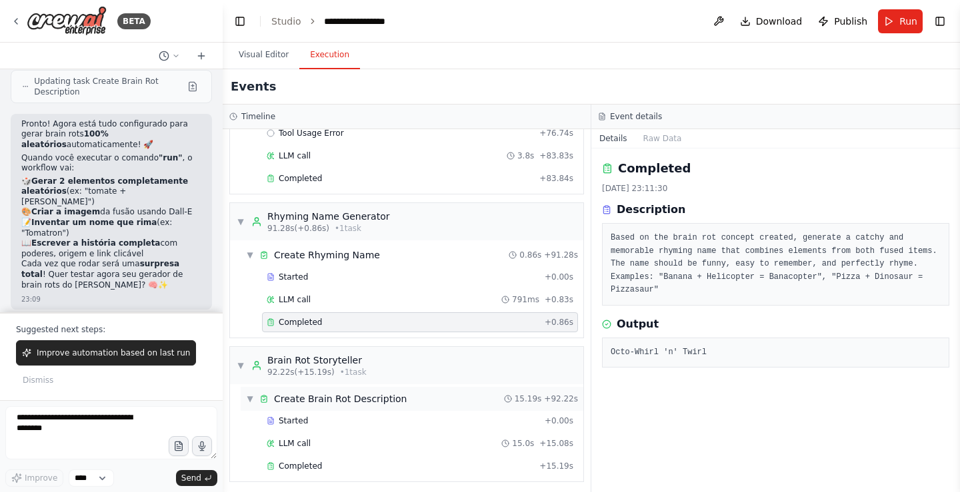
scroll to position [2370, 0]
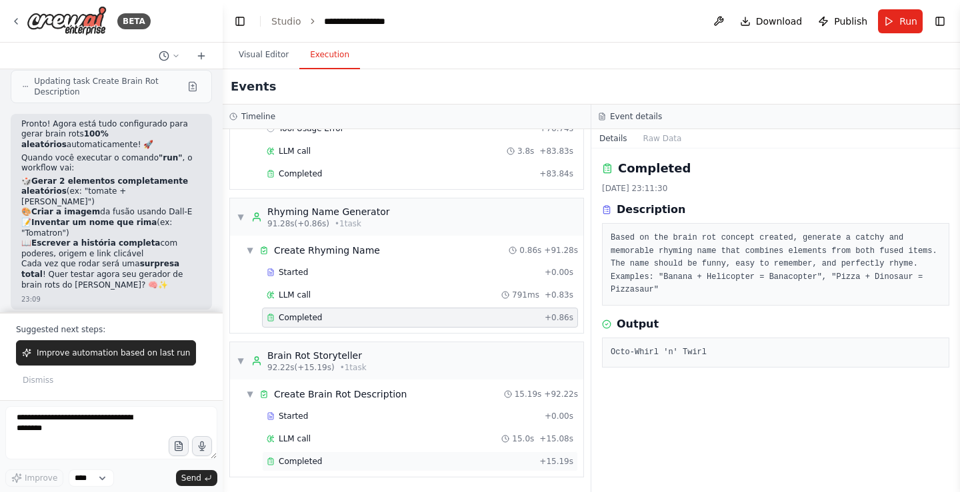
click at [317, 469] on div "Completed + 15.19s" at bounding box center [420, 462] width 316 height 20
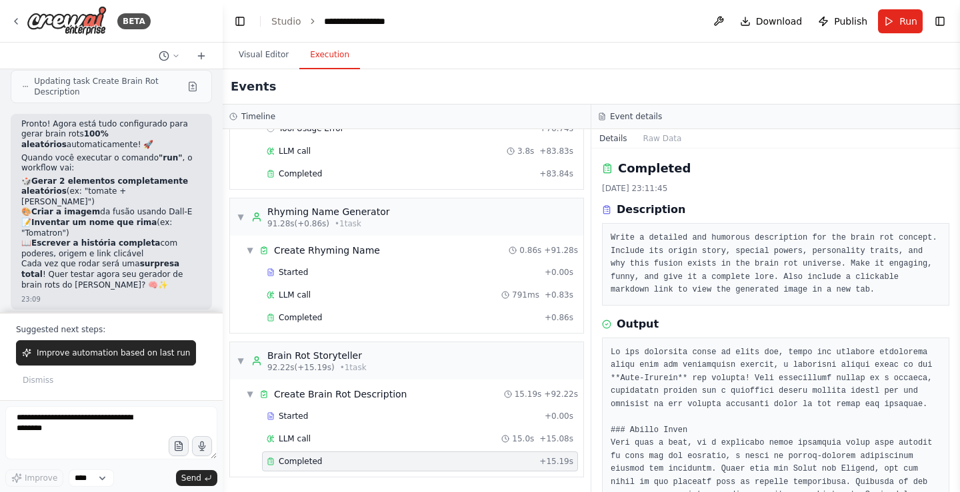
scroll to position [1919, 0]
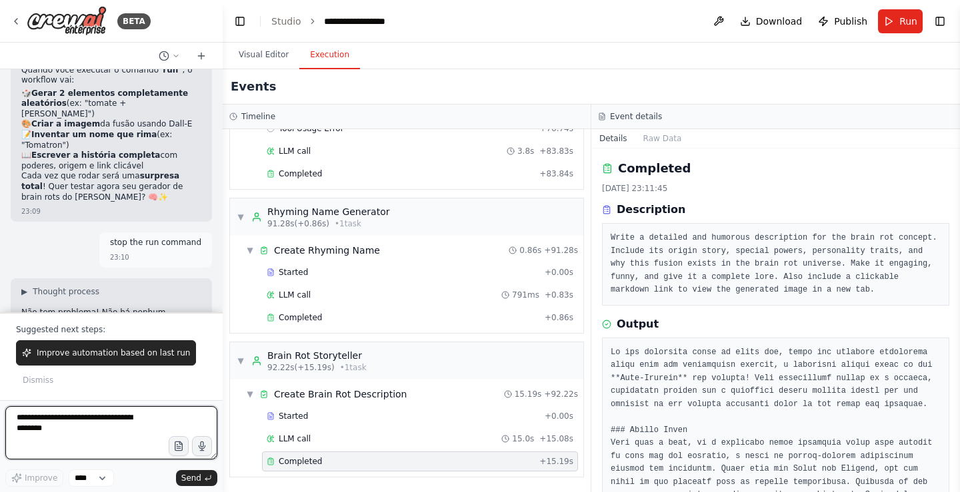
click at [96, 445] on textarea at bounding box center [111, 433] width 212 height 53
type textarea "***"
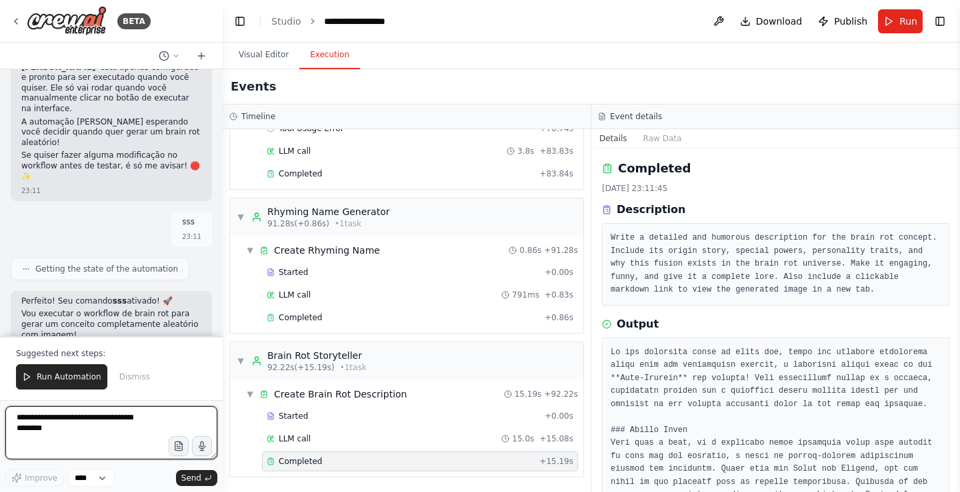
scroll to position [2209, 0]
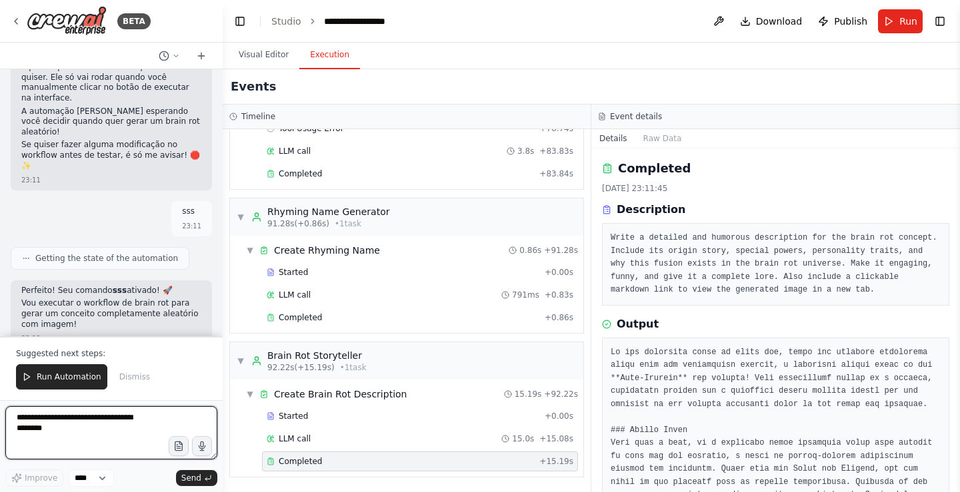
drag, startPoint x: 107, startPoint y: 439, endPoint x: 115, endPoint y: 436, distance: 8.7
click at [109, 434] on textarea at bounding box center [111, 433] width 212 height 53
type textarea "**********"
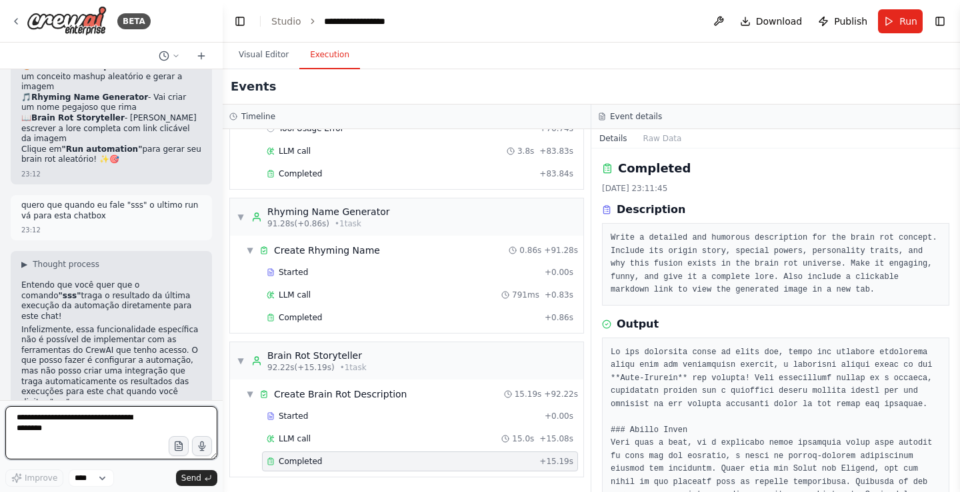
scroll to position [2570, 0]
drag, startPoint x: 122, startPoint y: 227, endPoint x: 176, endPoint y: 243, distance: 56.5
click at [176, 468] on p "Executar nova automação : Cada vez que digitar "sss", execute uma nova automaçã…" at bounding box center [111, 483] width 180 height 31
copy p "Cada vez que digitar "sss", execute uma nova automação para gerar um brain rot …"
click at [130, 434] on textarea at bounding box center [111, 433] width 212 height 53
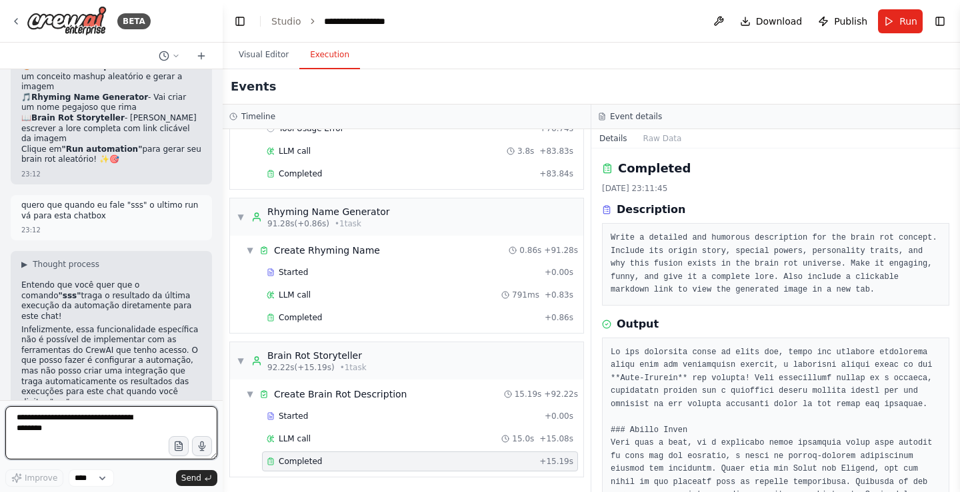
paste textarea "**********"
type textarea "**********"
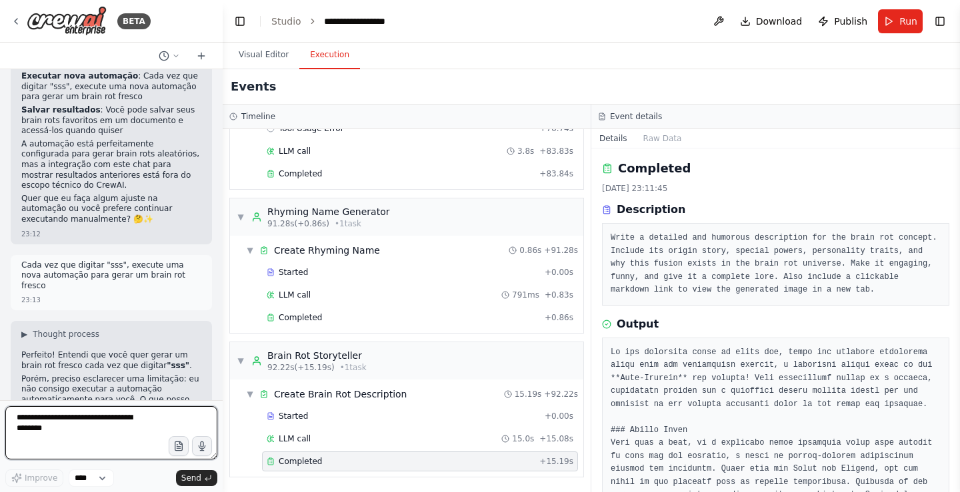
scroll to position [2976, 0]
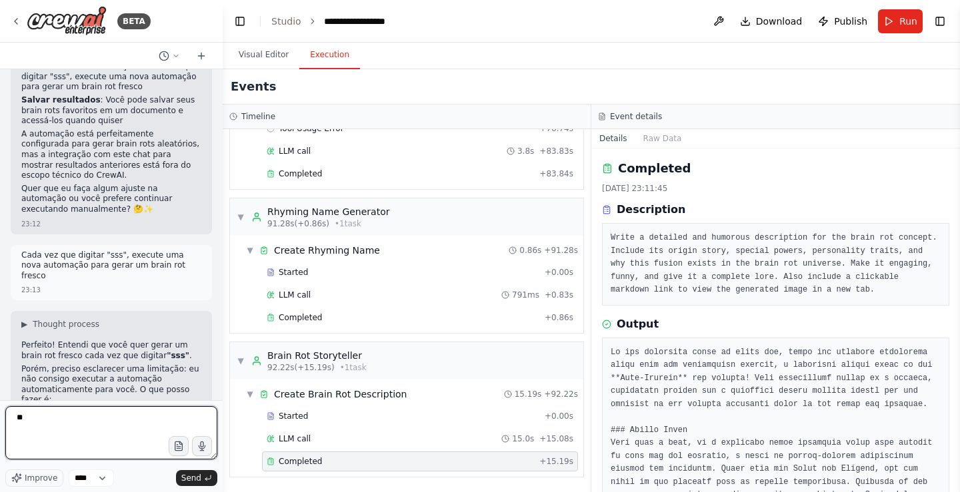
type textarea "***"
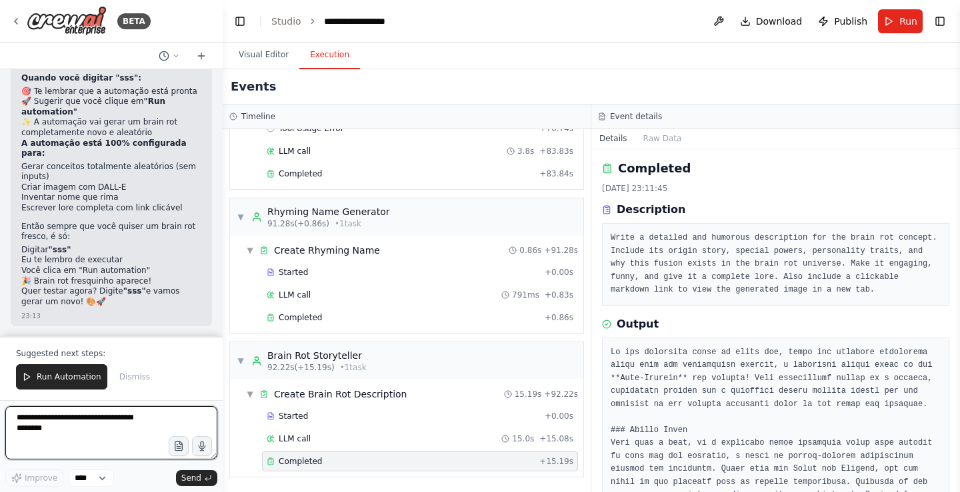
scroll to position [3321, 0]
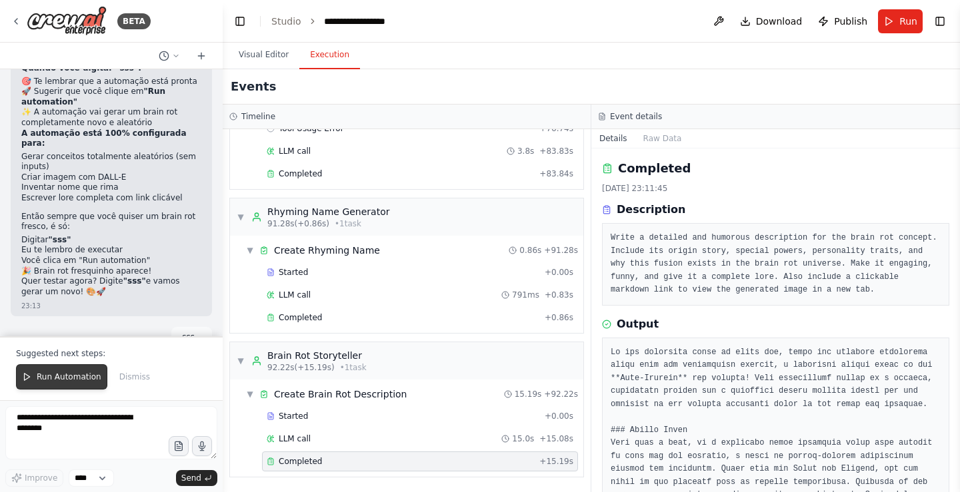
click at [64, 381] on span "Run Automation" at bounding box center [69, 377] width 65 height 11
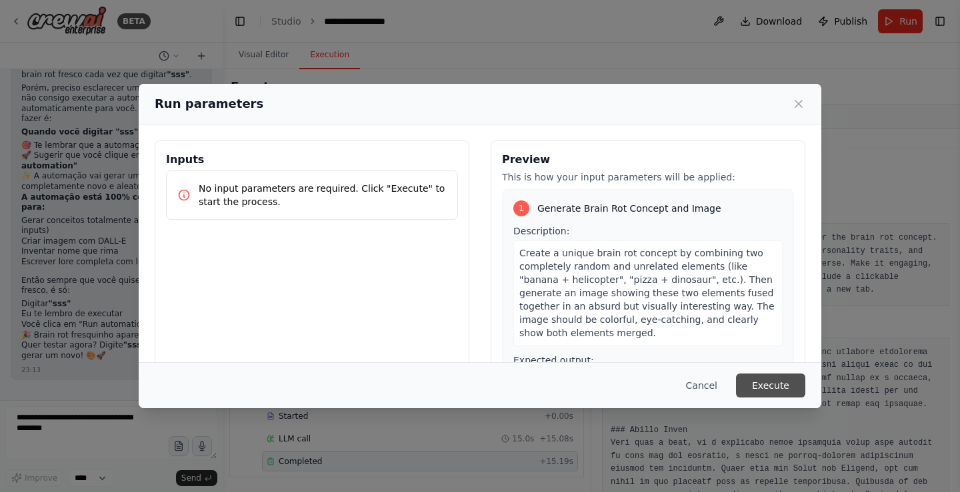
click at [764, 383] on button "Execute" at bounding box center [770, 386] width 69 height 24
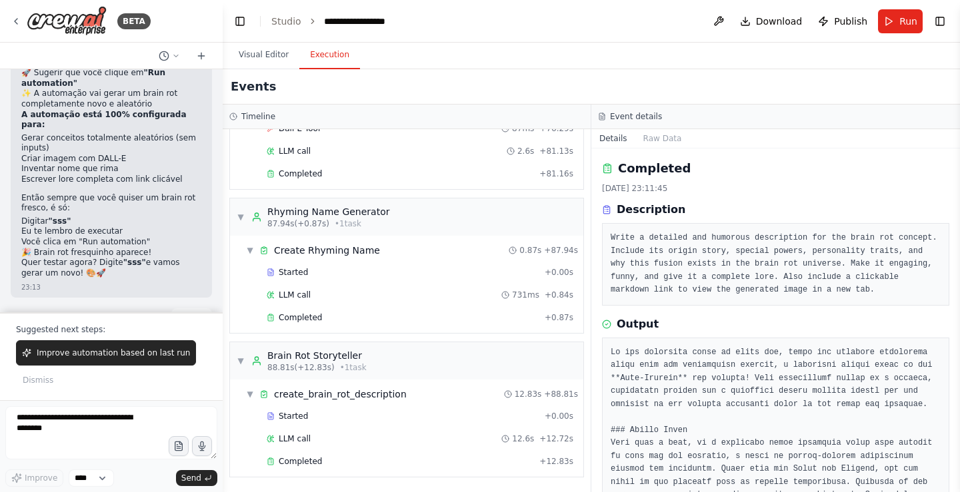
scroll to position [3345, 0]
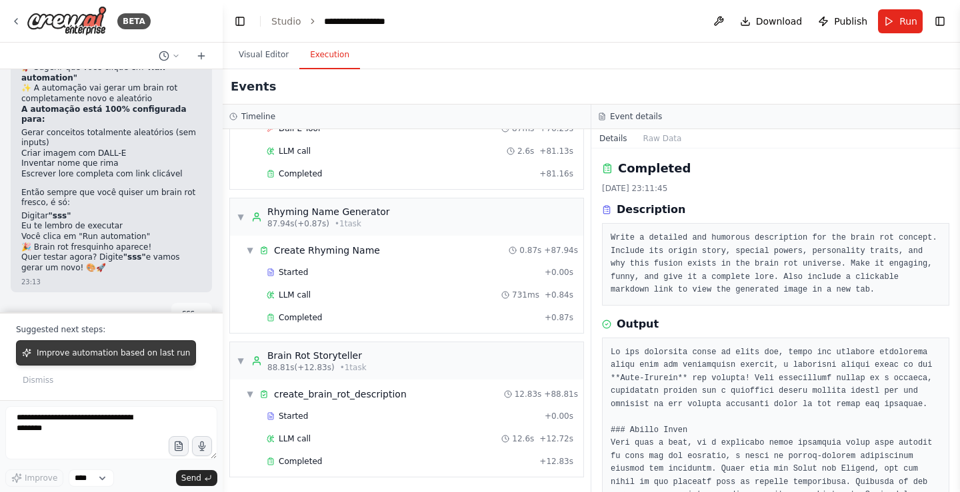
click at [95, 355] on span "Improve automation based on last run" at bounding box center [113, 353] width 153 height 11
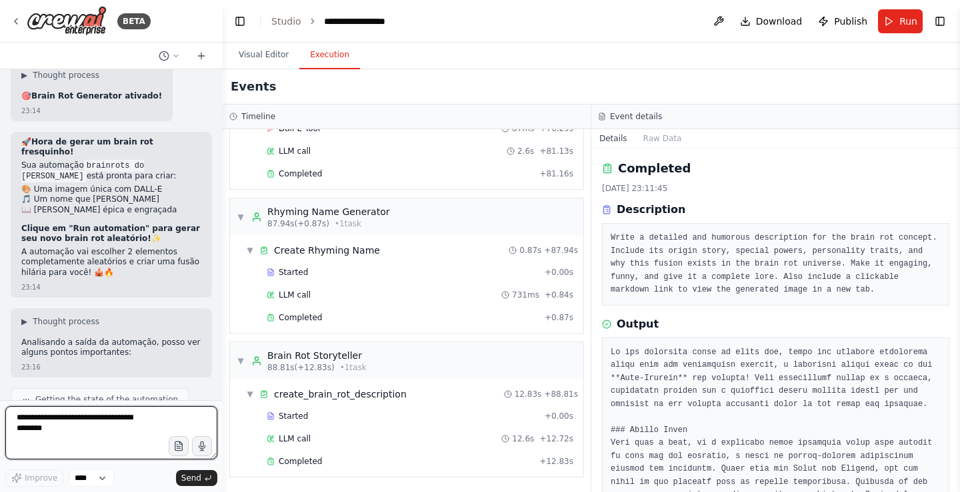
scroll to position [3611, 0]
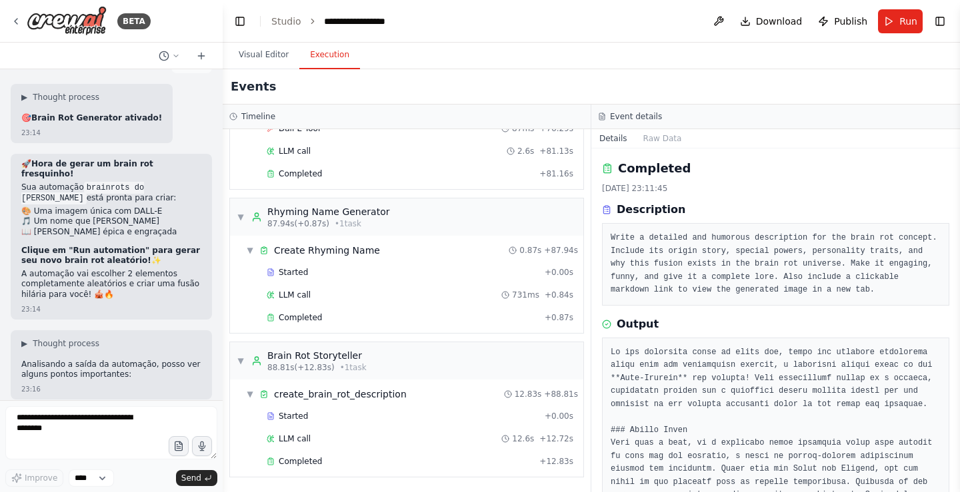
click at [101, 482] on code "[🖼️ Ver Imagem - Clique aqui!](image_url){:target="blank"}" at bounding box center [104, 498] width 167 height 33
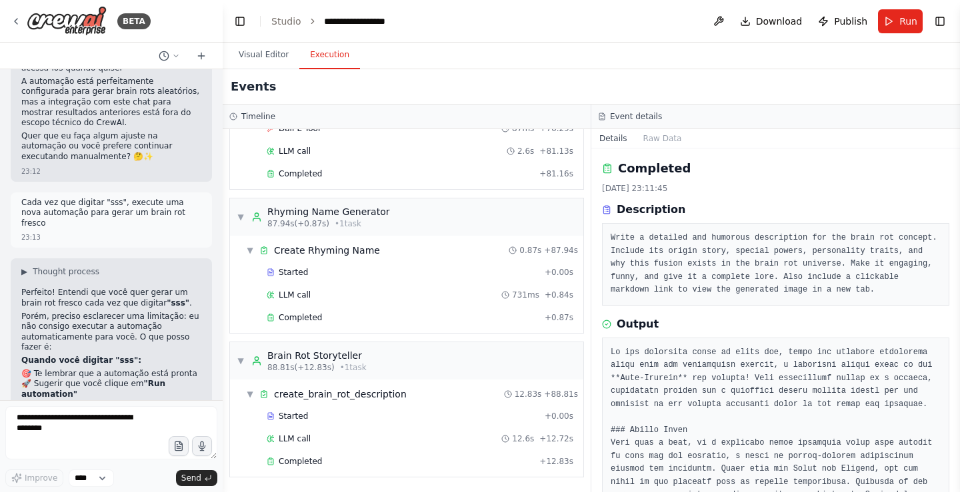
scroll to position [2762, 0]
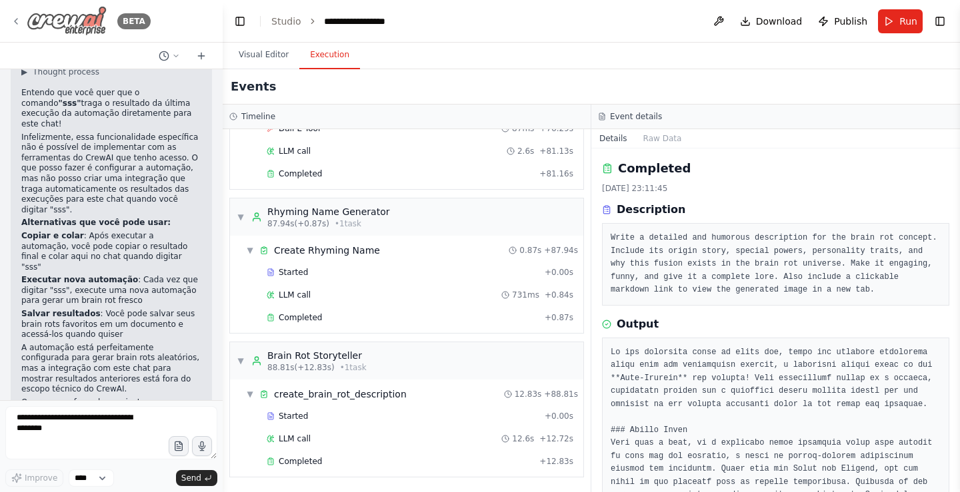
click at [90, 35] on img at bounding box center [67, 21] width 80 height 30
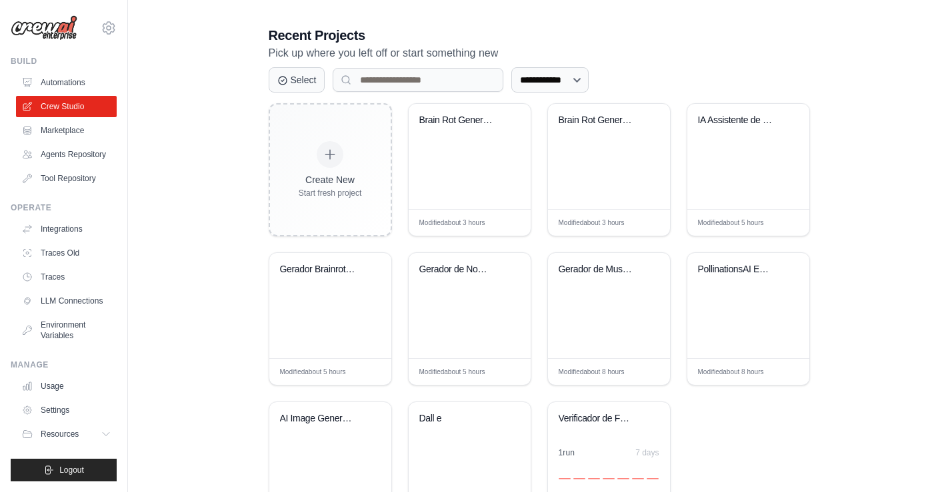
scroll to position [267, 0]
click at [453, 154] on div "Brain Rot Generator" at bounding box center [470, 155] width 122 height 105
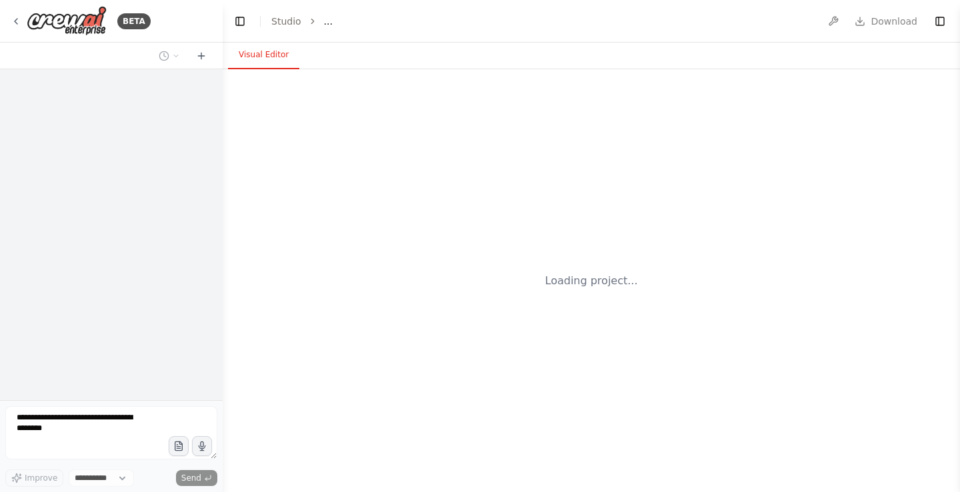
select select "****"
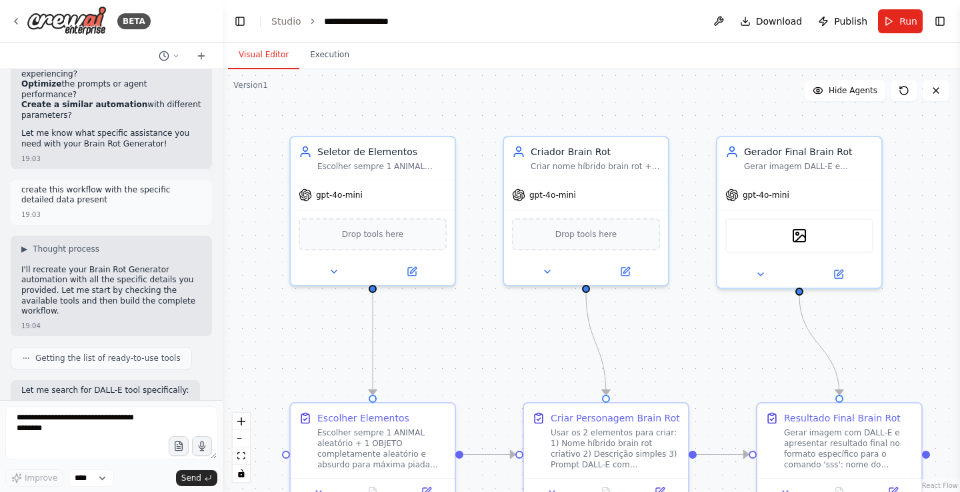
scroll to position [3844, 0]
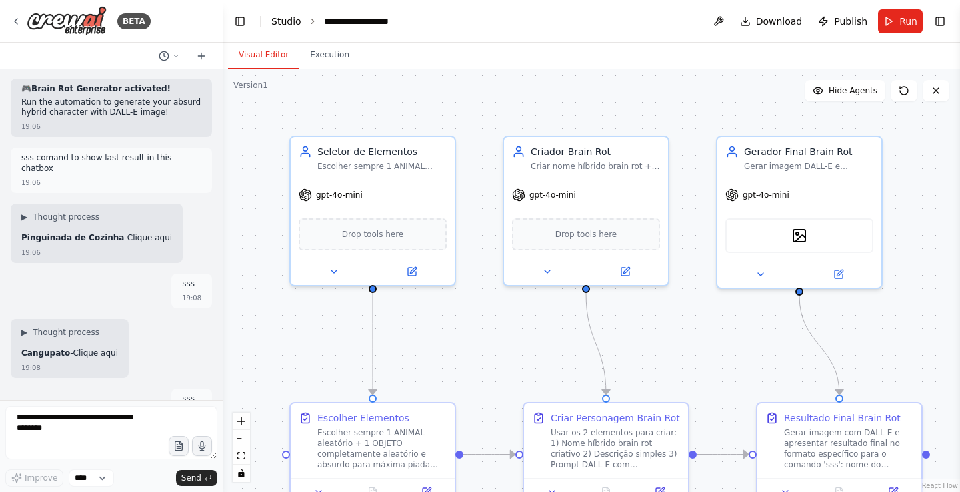
click at [285, 20] on link "Studio" at bounding box center [286, 21] width 30 height 11
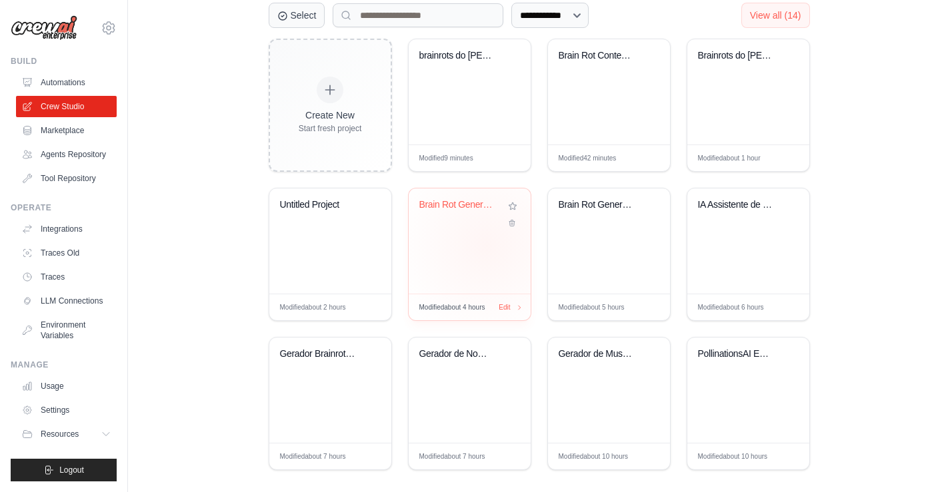
scroll to position [333, 0]
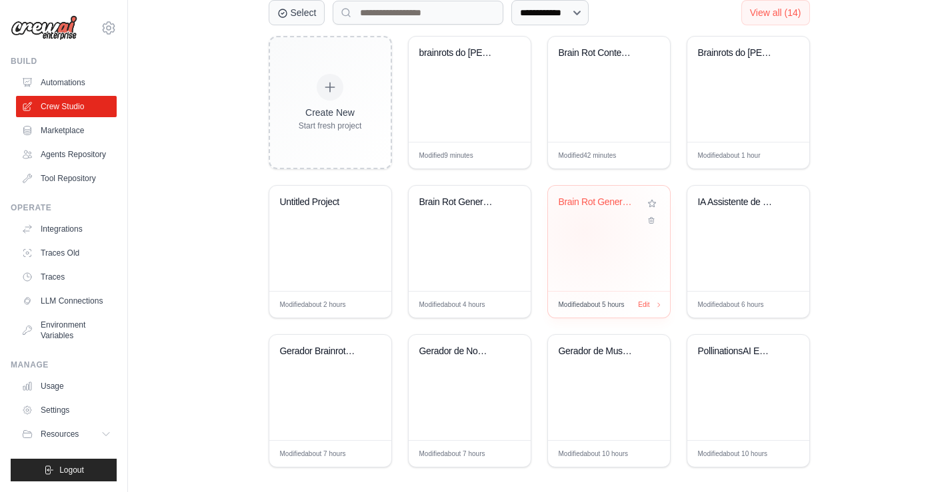
click at [587, 235] on div "Brain Rot Generator" at bounding box center [609, 238] width 122 height 105
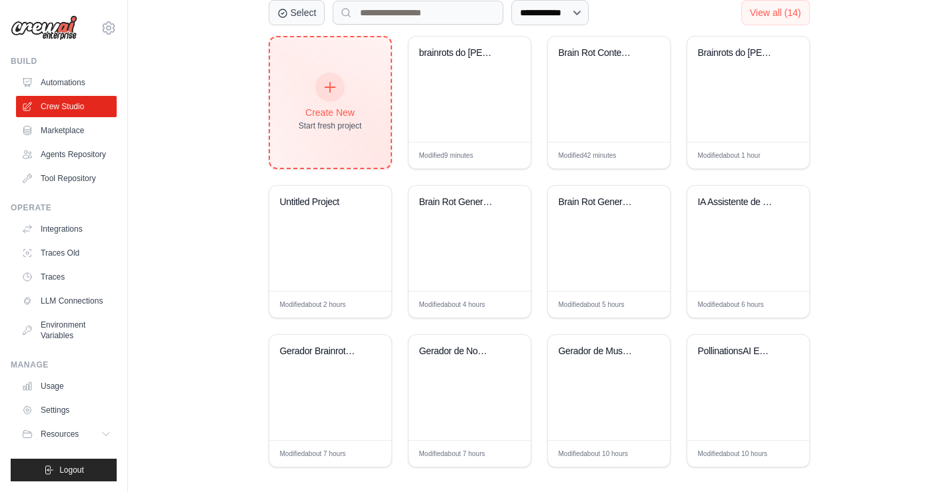
click at [326, 93] on icon at bounding box center [330, 87] width 15 height 15
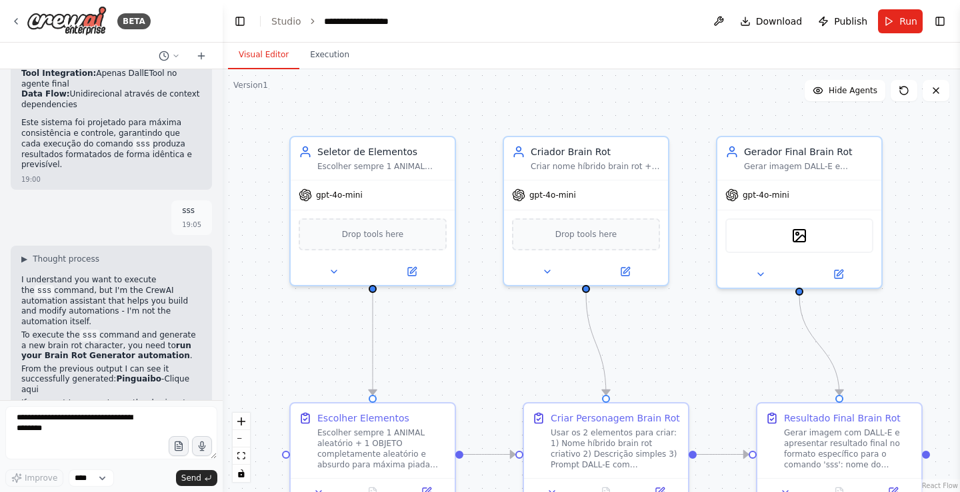
scroll to position [39553, 0]
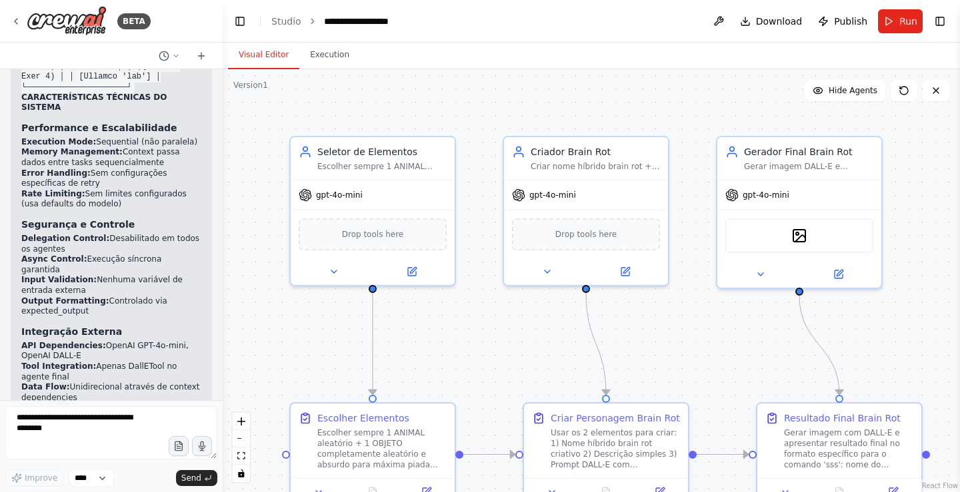
drag, startPoint x: 217, startPoint y: 383, endPoint x: 215, endPoint y: 367, distance: 16.1
click at [217, 376] on div "BETA Hello! I'm the CrewAI assistant. What kind of automation do you want to bu…" at bounding box center [480, 246] width 960 height 492
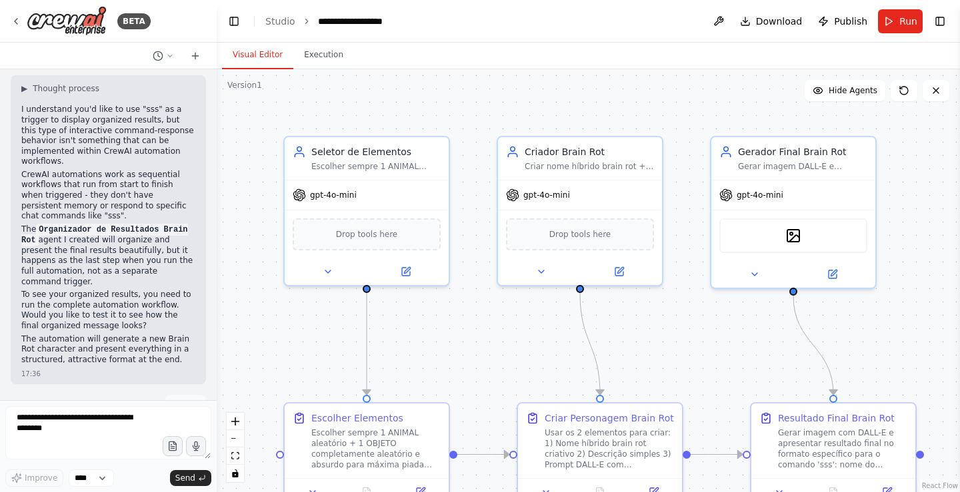
scroll to position [0, 0]
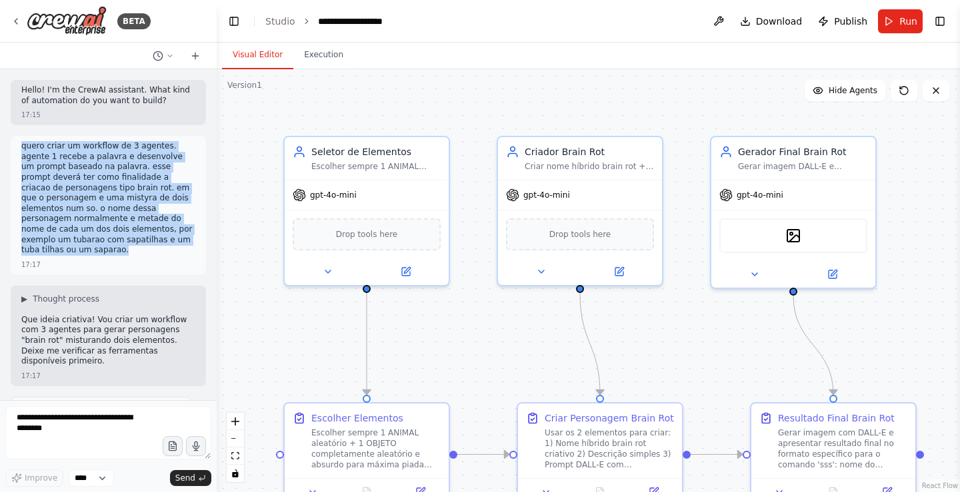
drag, startPoint x: 23, startPoint y: 142, endPoint x: 153, endPoint y: 241, distance: 163.1
click at [152, 243] on p "quero criar um workflow de 3 agentes. agente 1 recebe a palavra e desenvolve um…" at bounding box center [108, 198] width 174 height 115
copy p "quero criar um workflow de 3 agentes. agente 1 recebe a palavra e desenvolve um…"
click at [67, 23] on img at bounding box center [67, 21] width 80 height 30
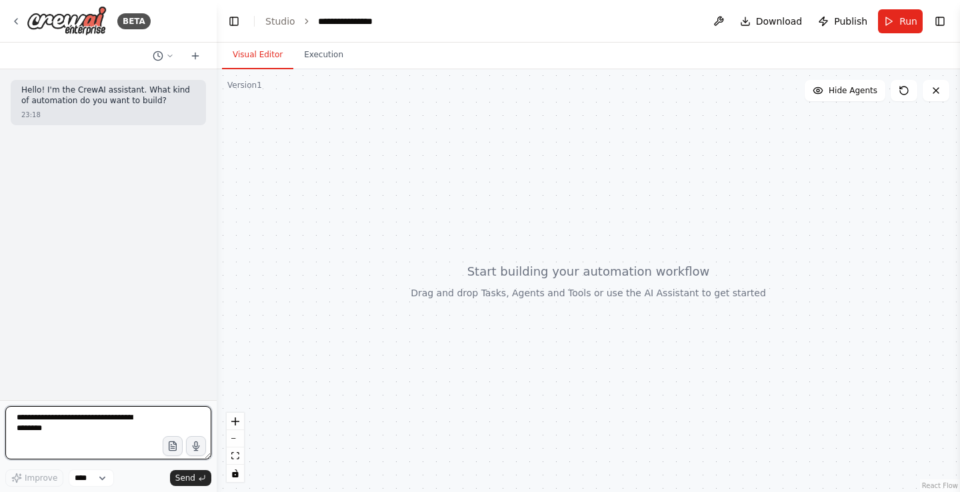
click at [88, 437] on textarea at bounding box center [108, 433] width 206 height 53
paste textarea "**********"
type textarea "**********"
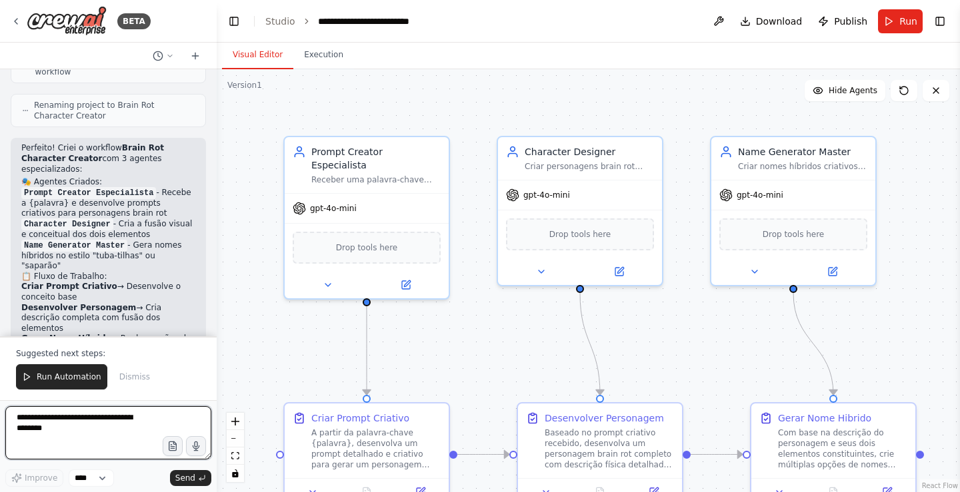
scroll to position [958, 0]
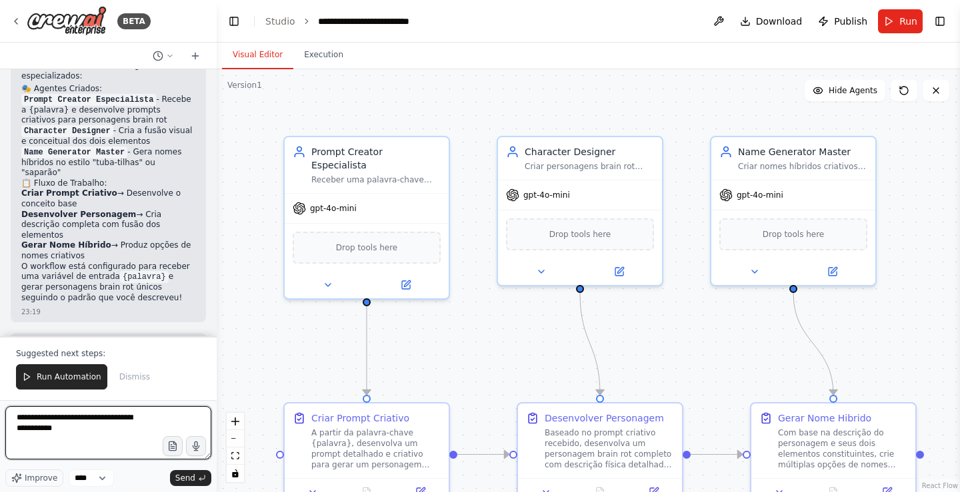
type textarea "**********"
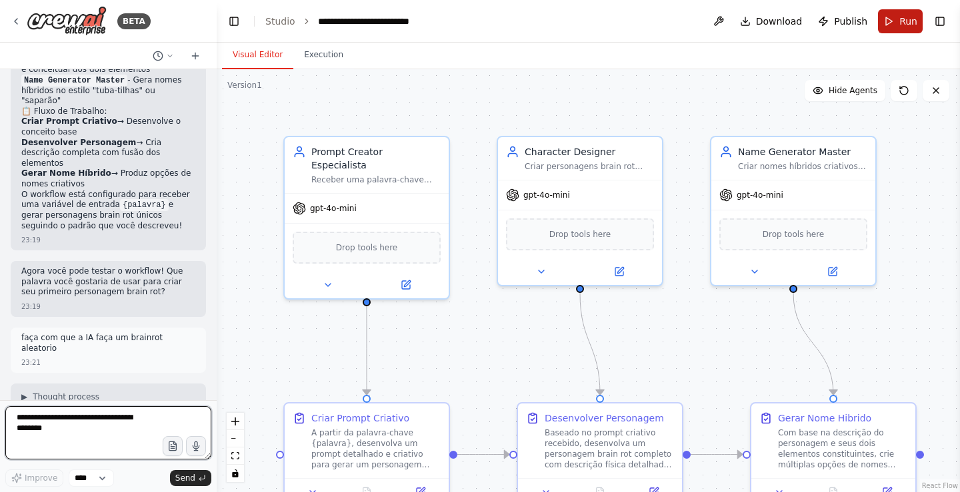
scroll to position [1041, 0]
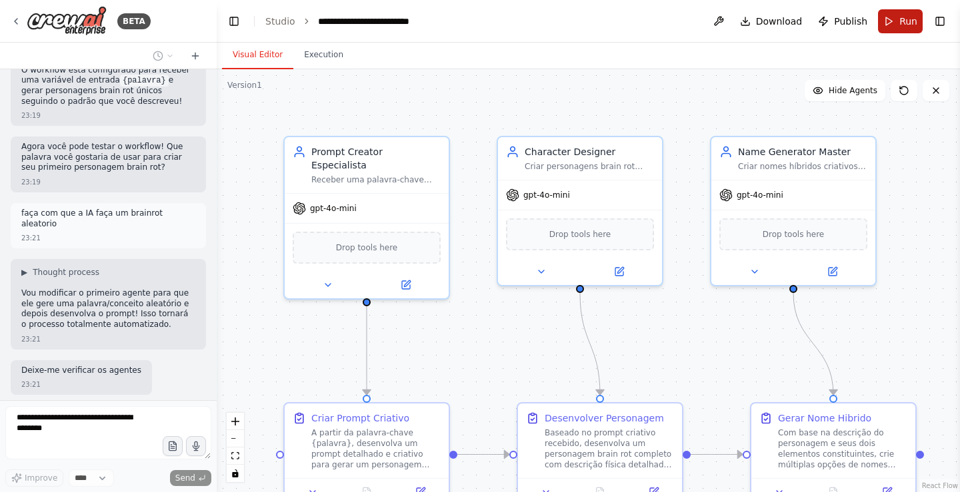
click at [910, 9] on button "Run" at bounding box center [900, 21] width 45 height 24
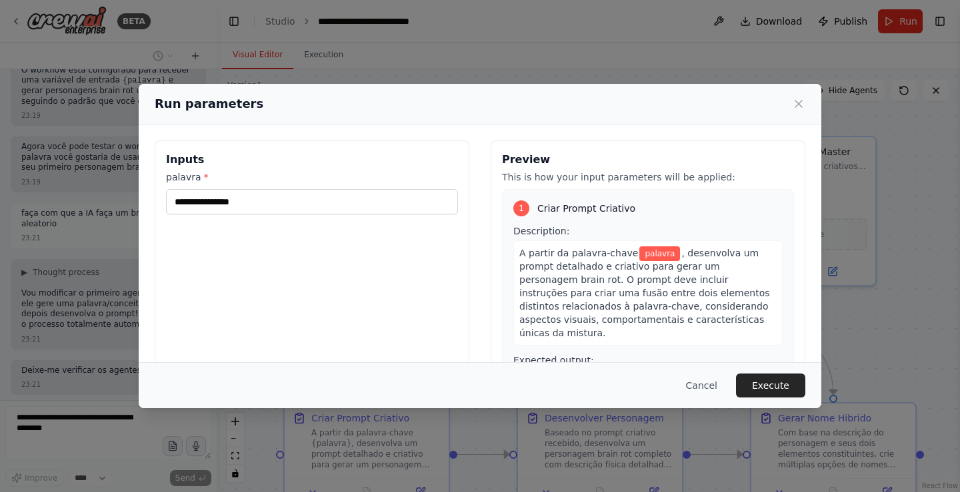
click at [900, 213] on div "Run parameters Inputs palavra * Preview This is how your input parameters will …" at bounding box center [480, 246] width 960 height 492
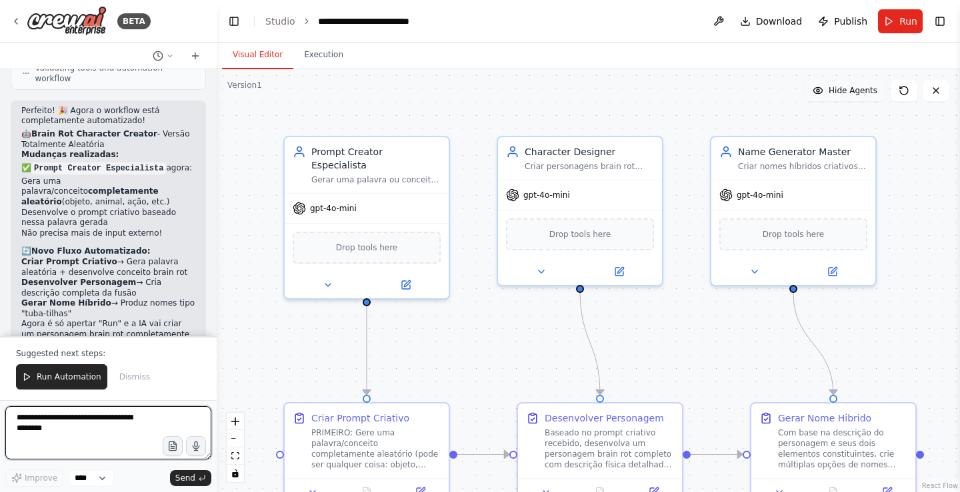
scroll to position [1838, 0]
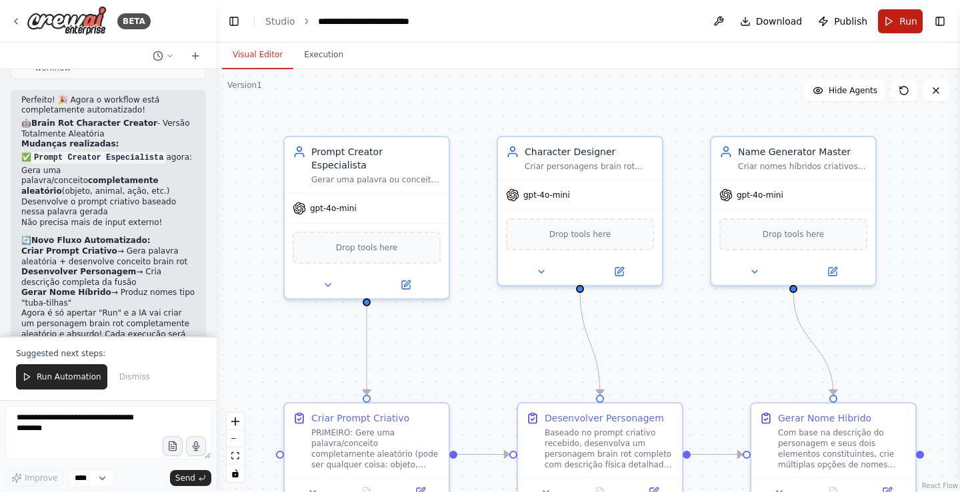
drag, startPoint x: 881, startPoint y: 34, endPoint x: 892, endPoint y: 30, distance: 12.0
click at [886, 33] on header "**********" at bounding box center [588, 21] width 743 height 43
click at [904, 27] on span "Run" at bounding box center [908, 21] width 18 height 13
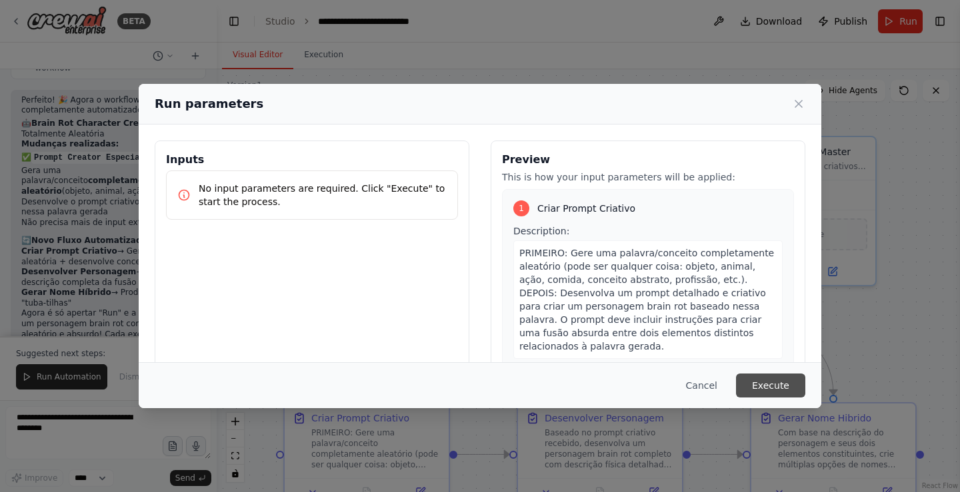
click at [768, 381] on button "Execute" at bounding box center [770, 386] width 69 height 24
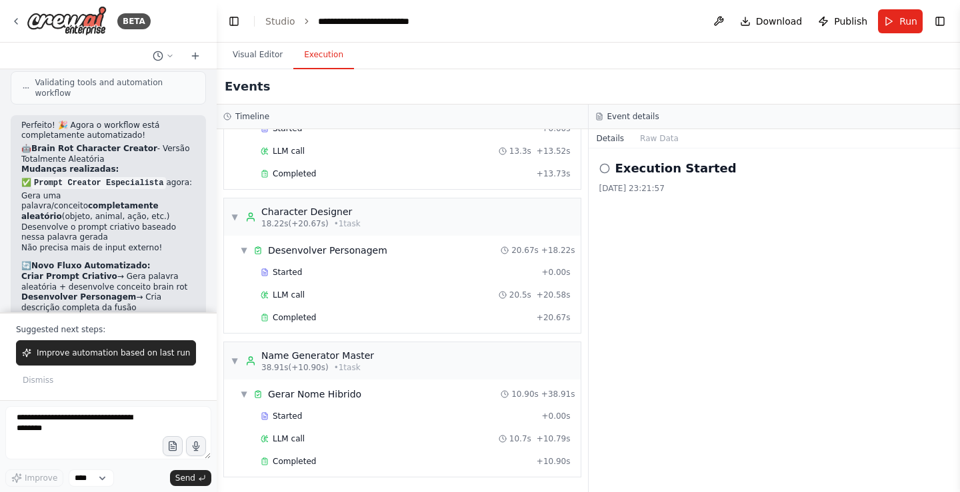
scroll to position [1862, 0]
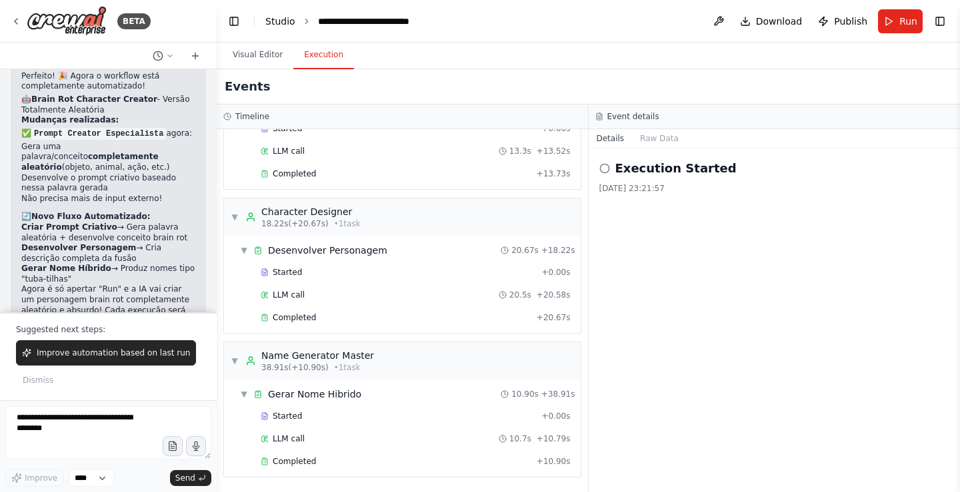
click at [281, 16] on link "Studio" at bounding box center [280, 21] width 30 height 11
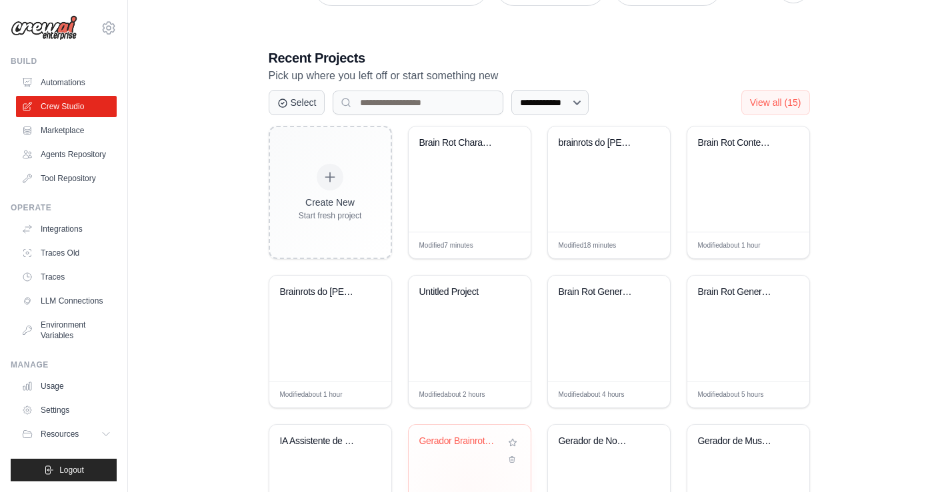
scroll to position [267, 0]
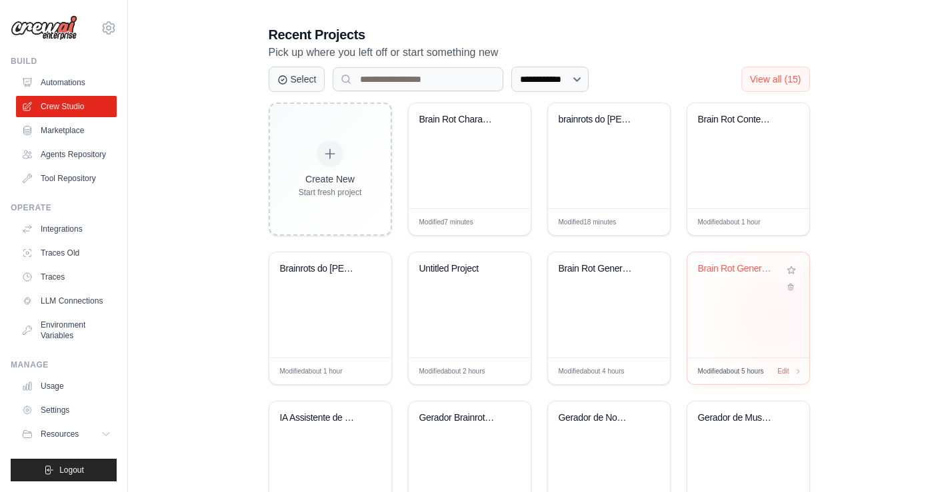
click at [774, 312] on div "Brain Rot Generator" at bounding box center [748, 305] width 122 height 105
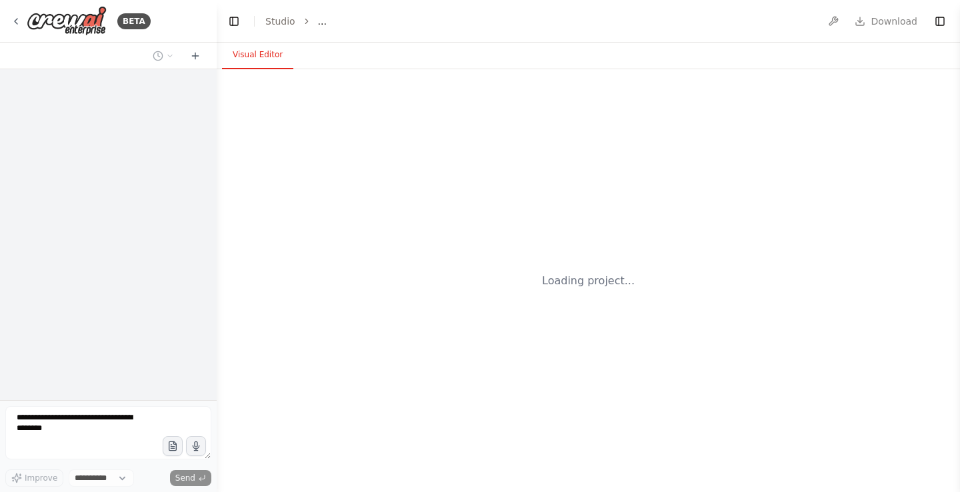
select select "****"
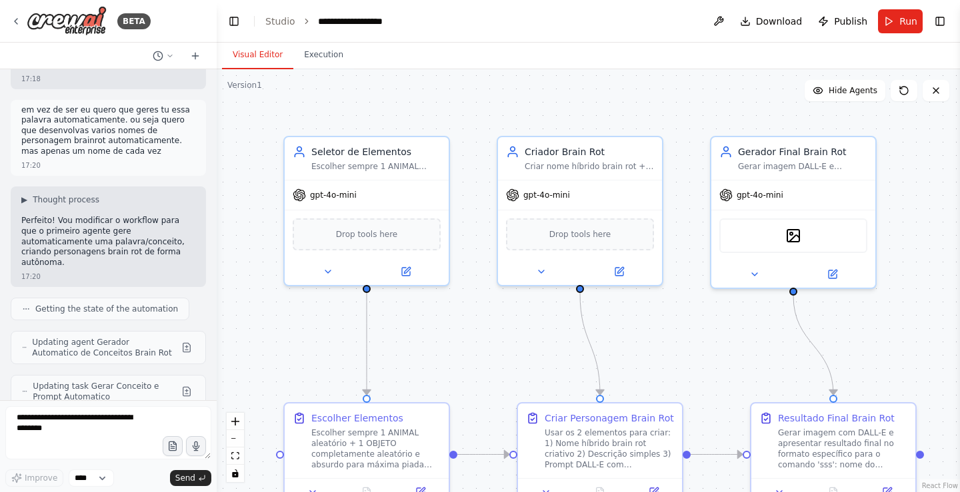
scroll to position [1087, 0]
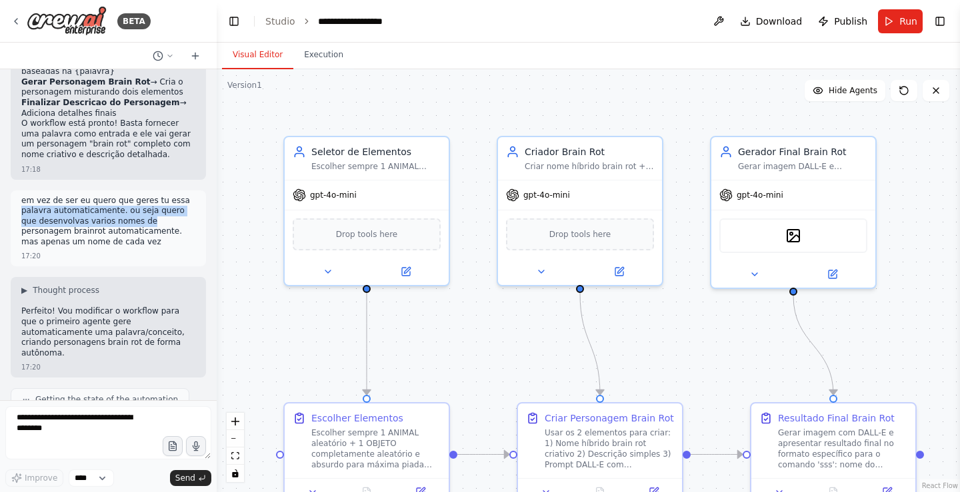
drag, startPoint x: 23, startPoint y: 123, endPoint x: 123, endPoint y: 133, distance: 100.5
click at [123, 196] on p "em vez de ser eu quero que geres tu essa palavra automaticamente. ou seja quero…" at bounding box center [108, 222] width 174 height 52
drag, startPoint x: 177, startPoint y: 159, endPoint x: 157, endPoint y: 158, distance: 20.0
click at [174, 196] on p "em vez de ser eu quero que geres tu essa palavra automaticamente. ou seja quero…" at bounding box center [108, 222] width 174 height 52
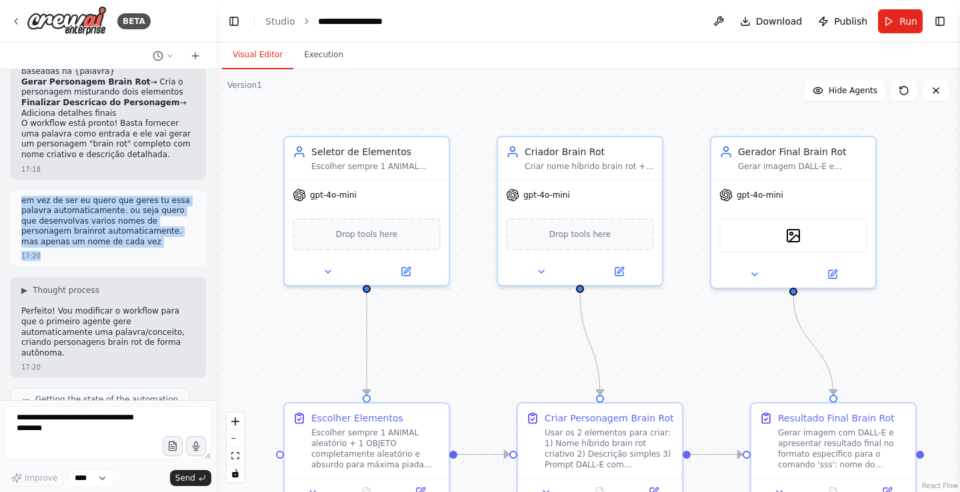
drag, startPoint x: 22, startPoint y: 118, endPoint x: 131, endPoint y: 175, distance: 122.5
click at [131, 191] on div "em vez de ser eu quero que geres tu essa palavra automaticamente. ou seja quero…" at bounding box center [108, 229] width 195 height 77
click at [105, 251] on div "17:20" at bounding box center [108, 256] width 174 height 10
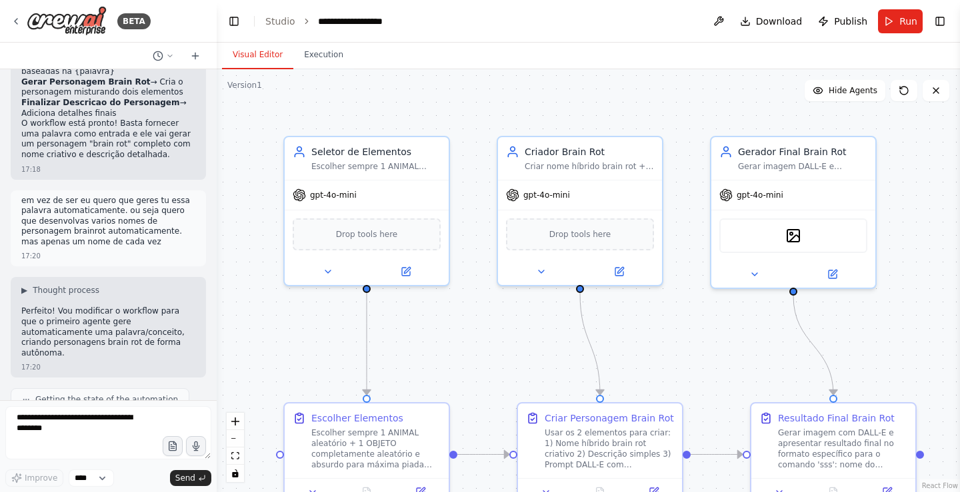
click at [21, 191] on div "em vez de ser eu quero que geres tu essa palavra automaticamente. ou seja quero…" at bounding box center [108, 229] width 195 height 77
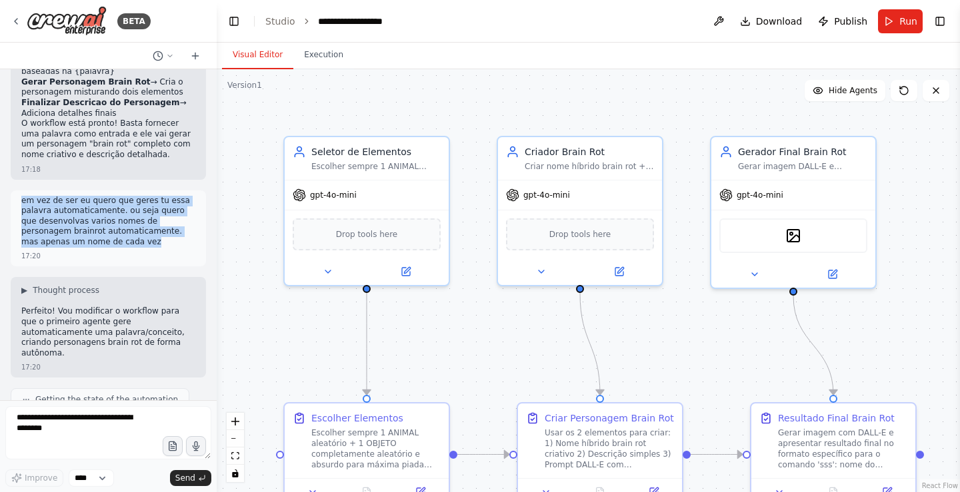
drag, startPoint x: 23, startPoint y: 120, endPoint x: 89, endPoint y: 164, distance: 78.7
click at [89, 196] on div "em vez de ser eu quero que geres tu essa palavra automaticamente. ou seja quero…" at bounding box center [108, 223] width 174 height 55
copy p "em vez de ser eu quero que geres tu essa palavra automaticamente. ou seja quero…"
click at [271, 27] on li "Studio" at bounding box center [280, 21] width 30 height 13
click at [272, 21] on link "Studio" at bounding box center [280, 21] width 30 height 11
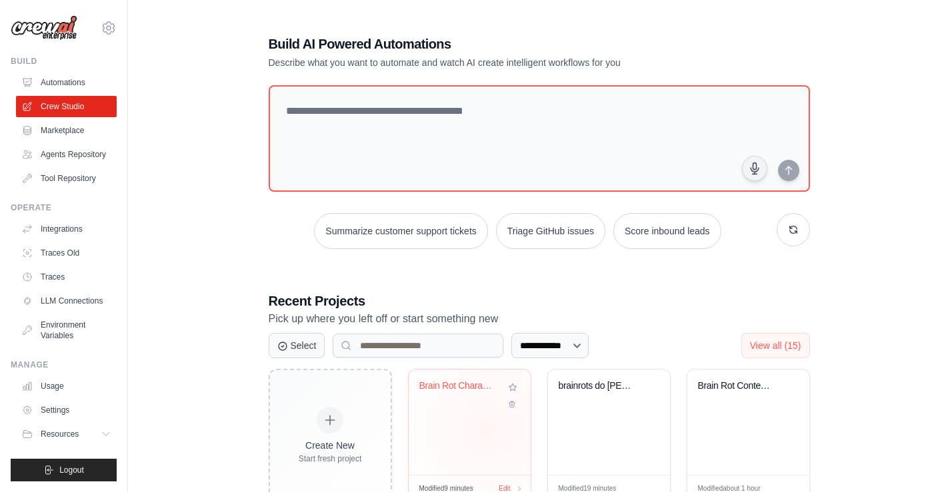
click at [488, 428] on div "Brain Rot Character Creator" at bounding box center [470, 422] width 122 height 105
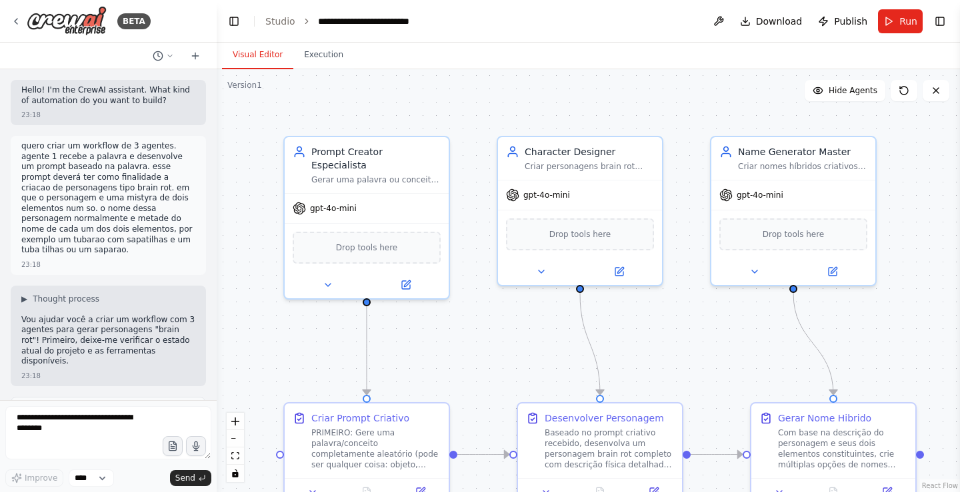
scroll to position [1811, 0]
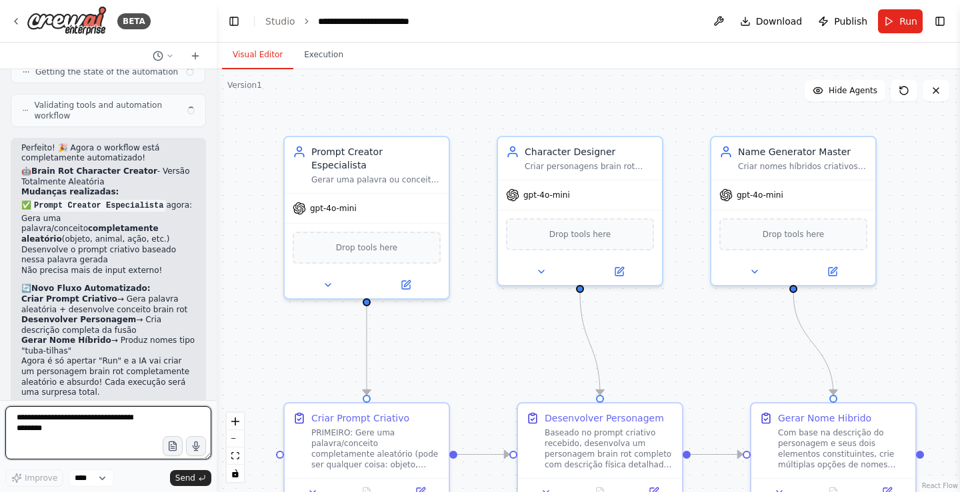
click at [117, 425] on textarea at bounding box center [108, 433] width 206 height 53
paste textarea "**********"
type textarea "**********"
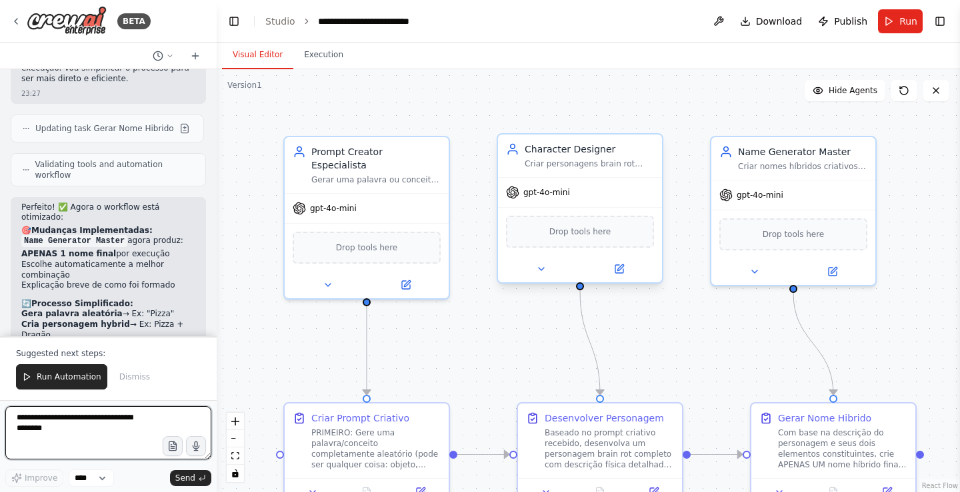
scroll to position [2380, 0]
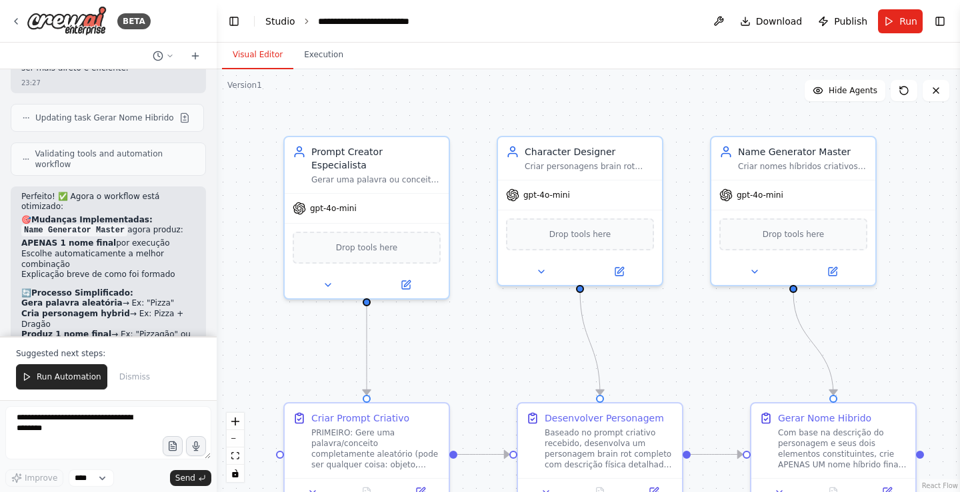
click at [283, 25] on link "Studio" at bounding box center [280, 21] width 30 height 11
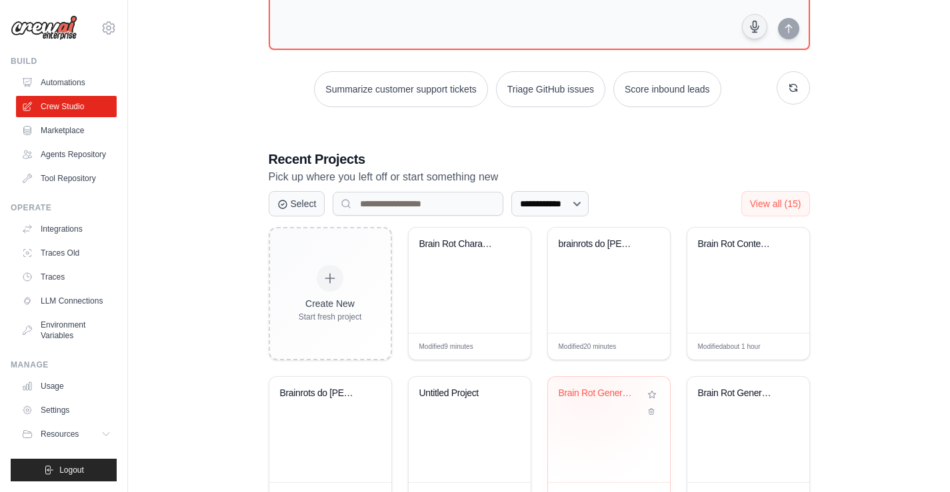
scroll to position [200, 0]
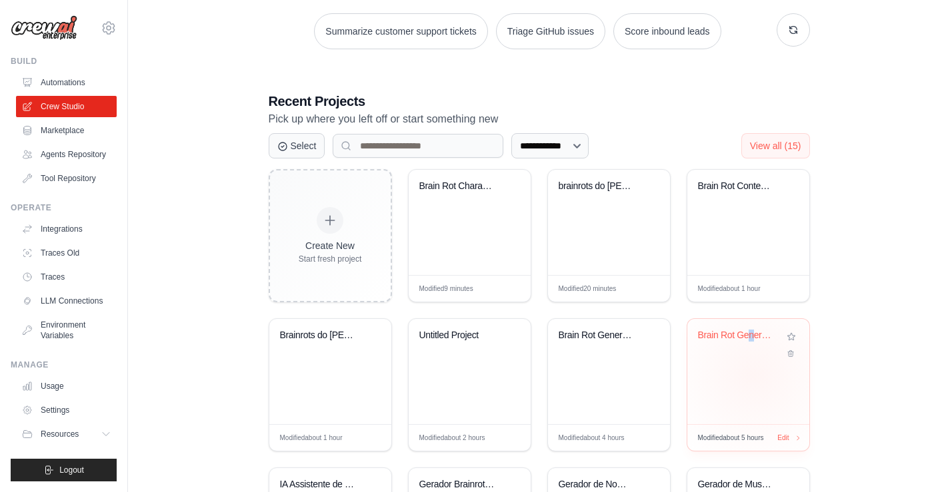
click at [749, 380] on div "Brain Rot Generator" at bounding box center [748, 371] width 122 height 105
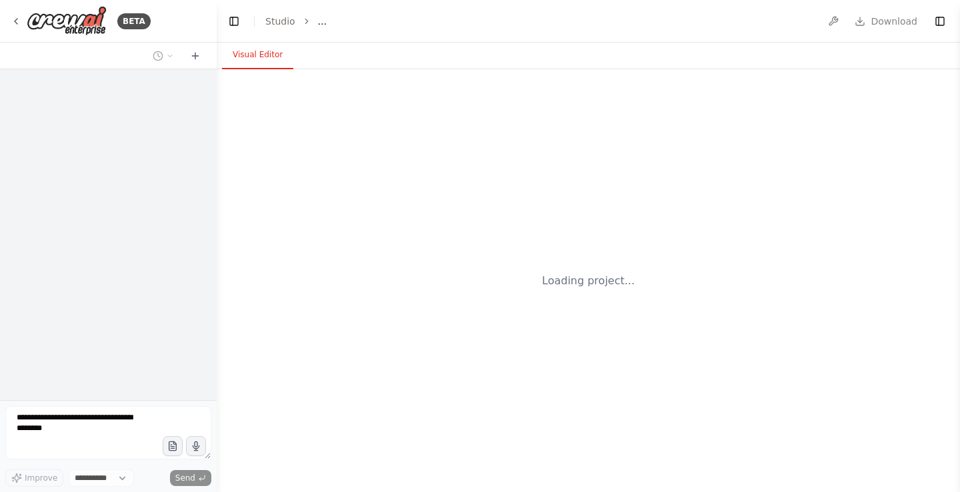
select select "****"
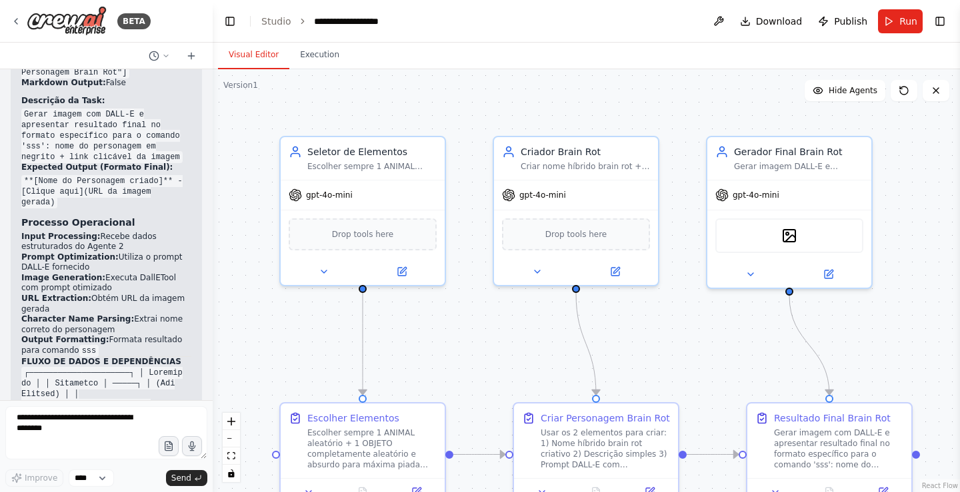
scroll to position [41142, 0]
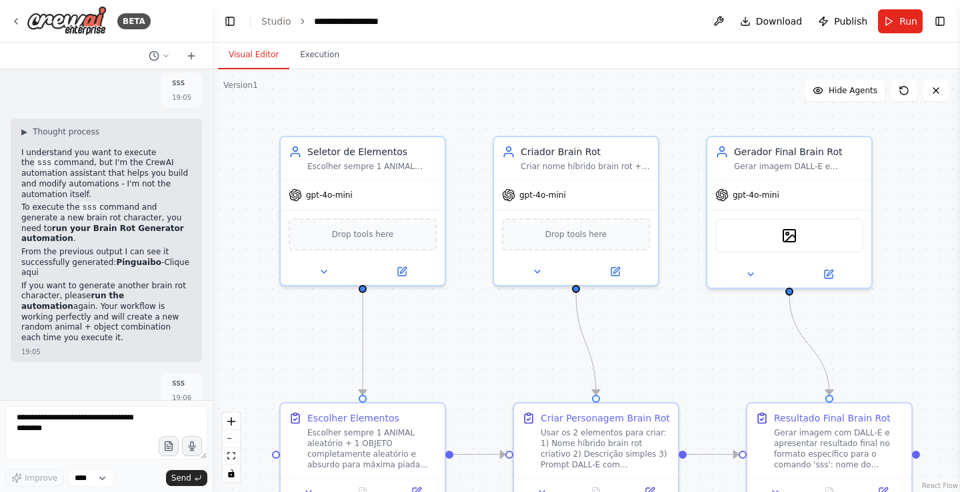
drag, startPoint x: 212, startPoint y: 384, endPoint x: 213, endPoint y: 376, distance: 8.0
click at [213, 376] on div "BETA Hello! I'm the CrewAI assistant. What kind of automation do you want to bu…" at bounding box center [480, 246] width 960 height 492
click at [210, 383] on div at bounding box center [209, 246] width 5 height 492
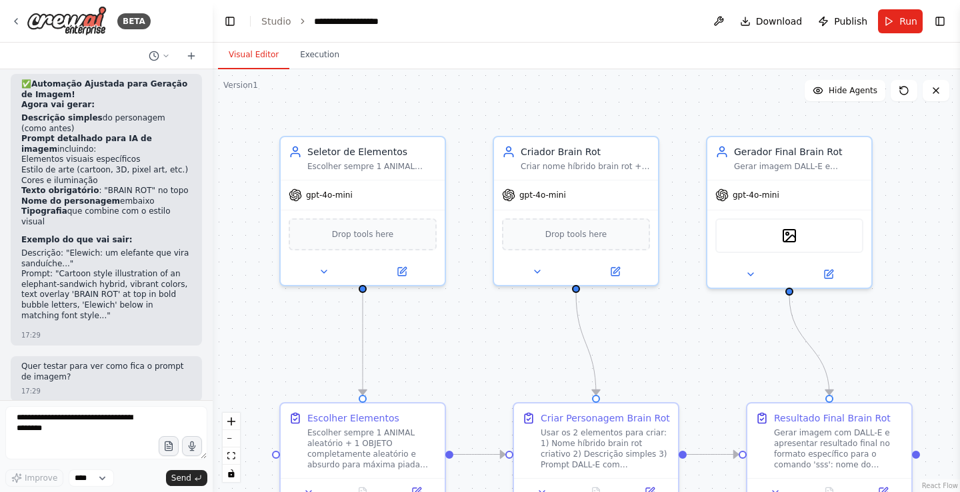
scroll to position [4732, 0]
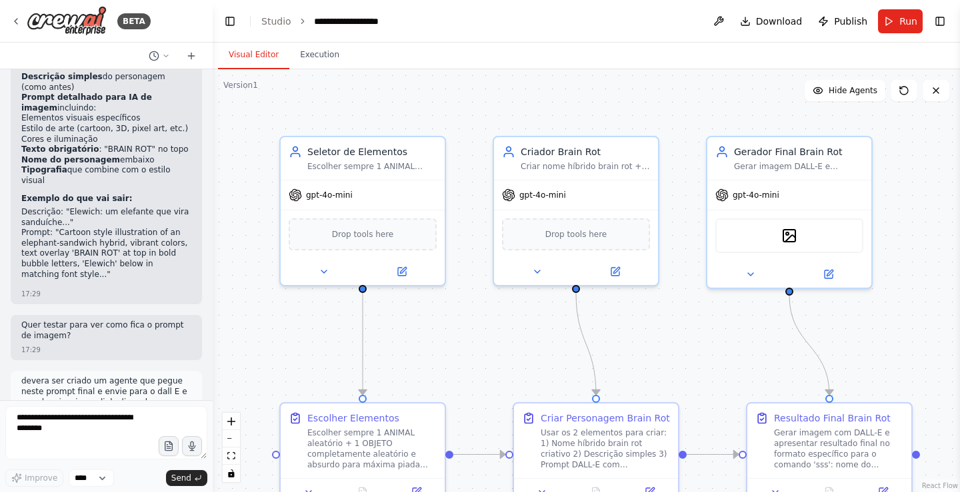
drag, startPoint x: 29, startPoint y: 209, endPoint x: 15, endPoint y: 217, distance: 16.1
click at [11, 222] on div "Hello! I'm the CrewAI assistant. What kind of automation do you want to build? …" at bounding box center [106, 234] width 213 height 331
drag, startPoint x: 22, startPoint y: 206, endPoint x: 87, endPoint y: 195, distance: 66.2
drag, startPoint x: 87, startPoint y: 195, endPoint x: 26, endPoint y: 206, distance: 62.2
click at [5, 228] on div "BETA Hello! I'm the CrewAI assistant. What kind of automation do you want to bu…" at bounding box center [106, 246] width 213 height 492
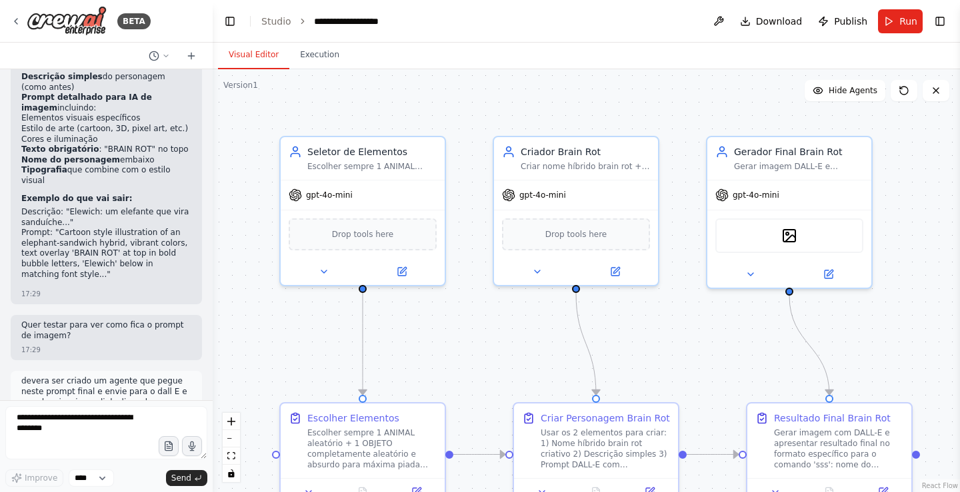
click at [25, 377] on p "devera ser criado um agente que pegue neste prompt final e envie para o dall E …" at bounding box center [106, 397] width 170 height 41
click at [21, 371] on div "devera ser criado um agente que pegue neste prompt final e envie para o dall E …" at bounding box center [106, 404] width 191 height 66
drag, startPoint x: 21, startPoint y: 206, endPoint x: 147, endPoint y: 245, distance: 131.8
click at [147, 371] on div "devera ser criado um agente que pegue neste prompt final e envie para o dall E …" at bounding box center [106, 404] width 191 height 66
click at [133, 371] on div "devera ser criado um agente que pegue neste prompt final e envie para o dall E …" at bounding box center [106, 404] width 191 height 66
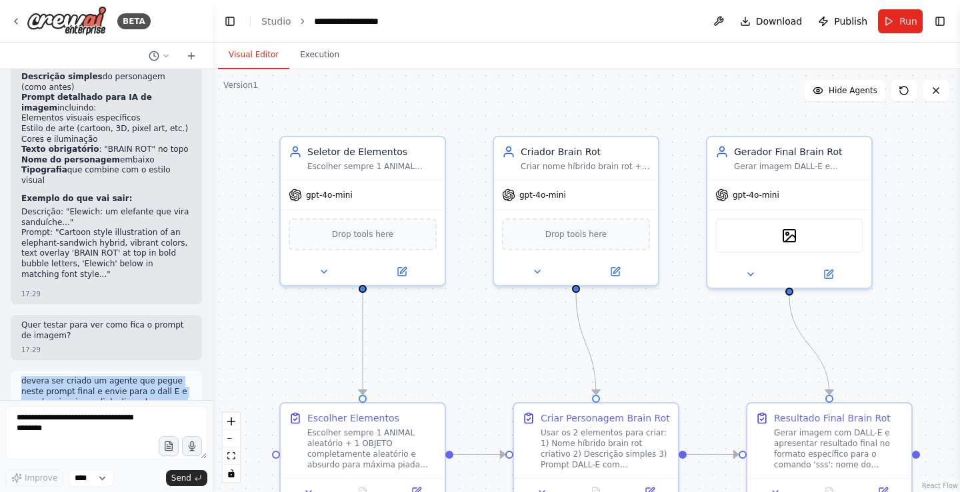
click at [23, 377] on p "devera ser criado um agente que pegue neste prompt final e envie para o dall E …" at bounding box center [106, 397] width 170 height 41
drag, startPoint x: 23, startPoint y: 205, endPoint x: 114, endPoint y: 241, distance: 97.5
click at [114, 377] on p "devera ser criado um agente que pegue neste prompt final e envie para o dall E …" at bounding box center [106, 397] width 170 height 41
copy p "devera ser criado um agente que pegue neste prompt final e envie para o dall E …"
click at [434, 327] on div ".deletable-edge-delete-btn { width: 20px; height: 20px; border: 0px solid #ffff…" at bounding box center [586, 280] width 747 height 423
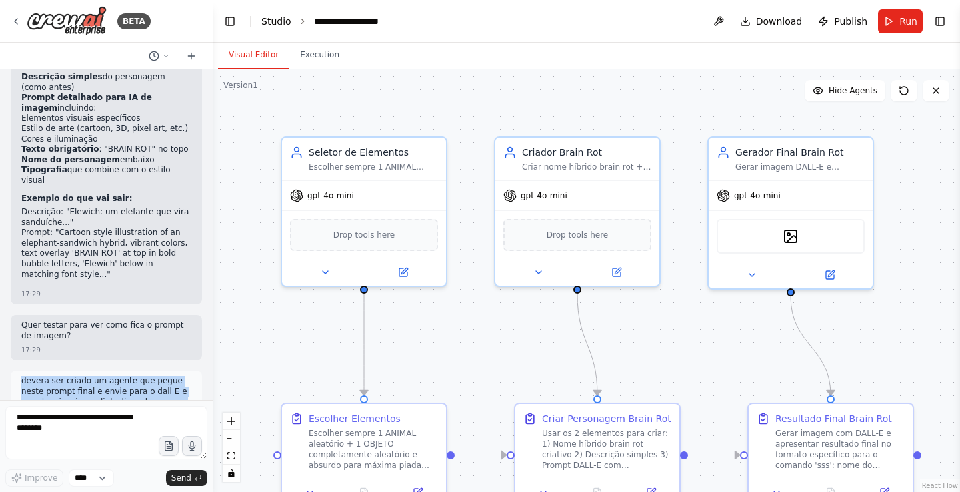
click at [273, 22] on link "Studio" at bounding box center [276, 21] width 30 height 11
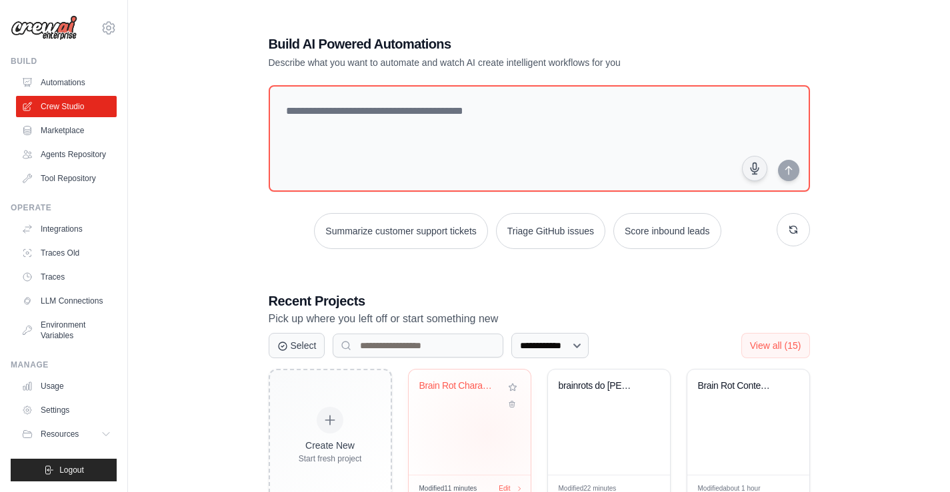
click at [486, 435] on div "Brain Rot Character Creator" at bounding box center [470, 422] width 122 height 105
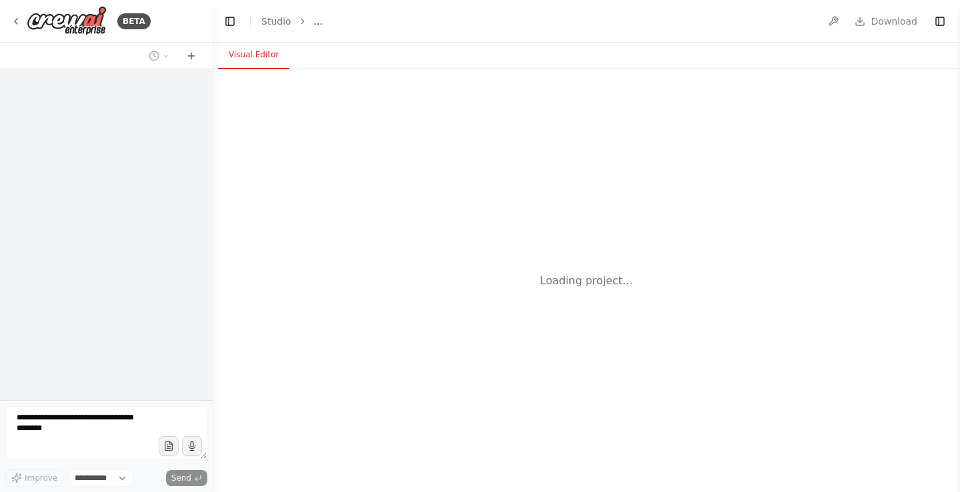
select select "****"
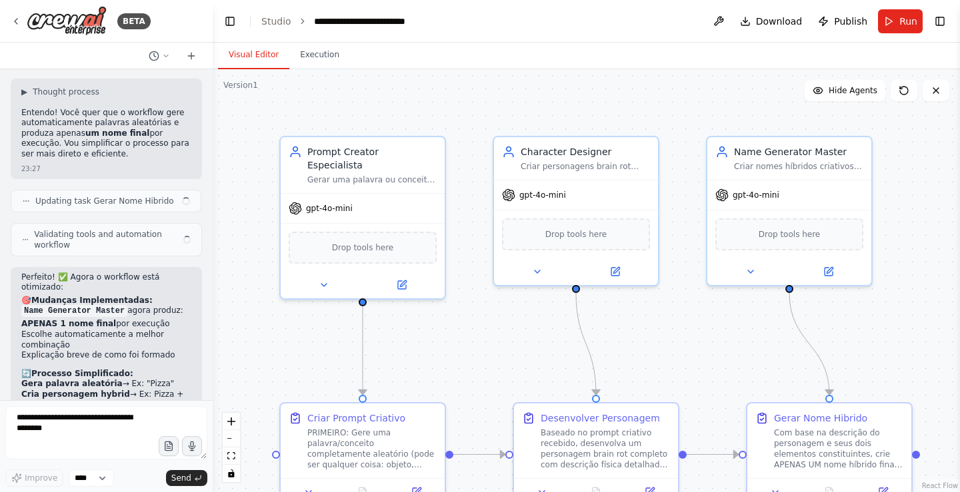
scroll to position [2379, 0]
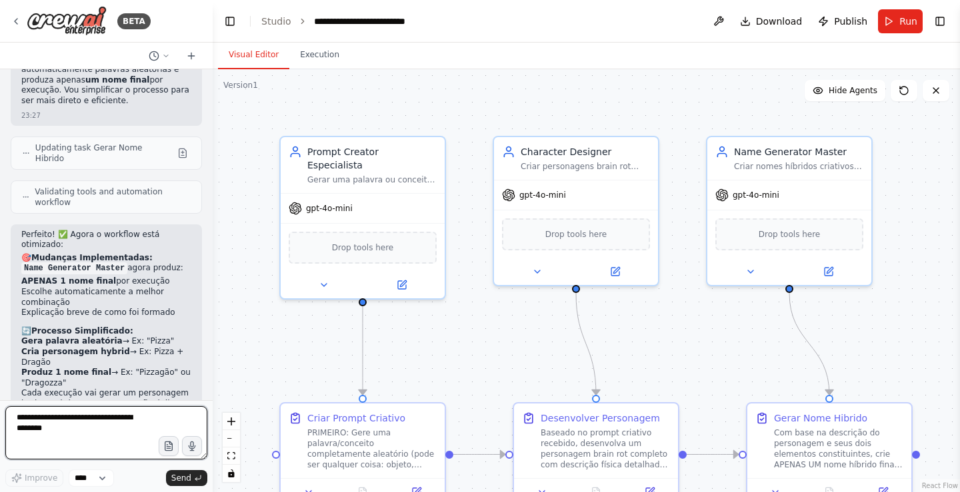
drag, startPoint x: 95, startPoint y: 449, endPoint x: 112, endPoint y: 436, distance: 21.9
click at [96, 450] on textarea at bounding box center [106, 433] width 202 height 53
paste textarea "**********"
type textarea "**********"
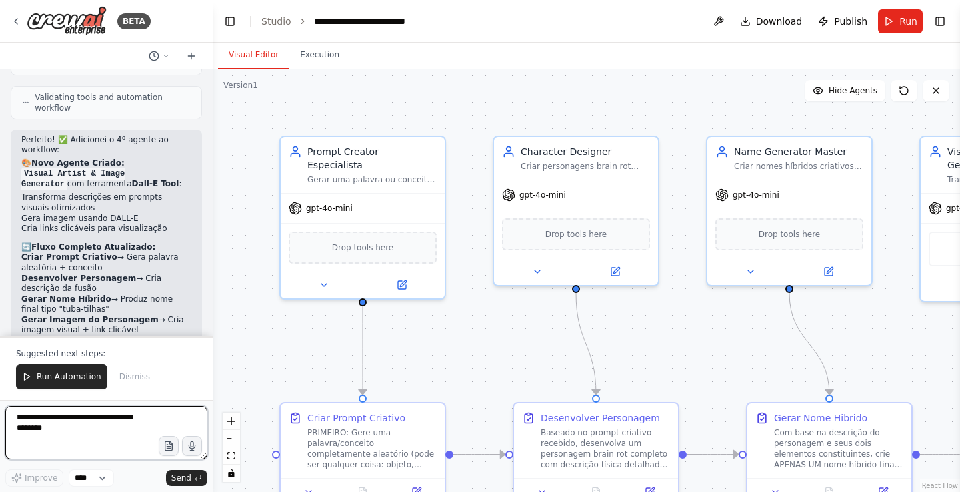
scroll to position [3284, 0]
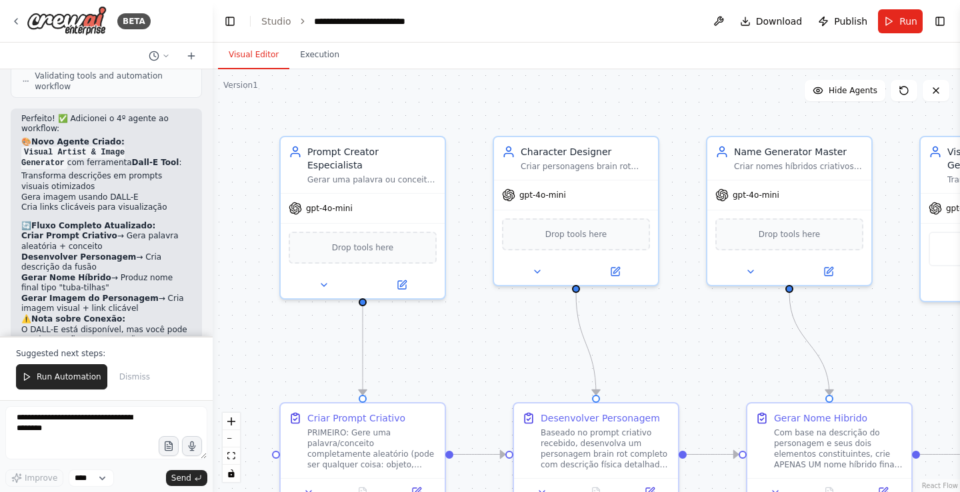
click at [904, 30] on button "Run" at bounding box center [900, 21] width 45 height 24
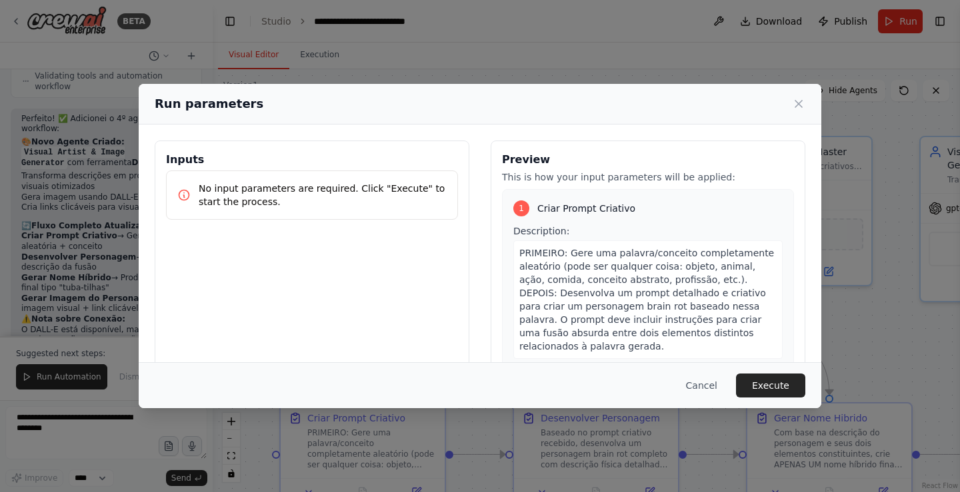
click at [760, 387] on button "Execute" at bounding box center [770, 386] width 69 height 24
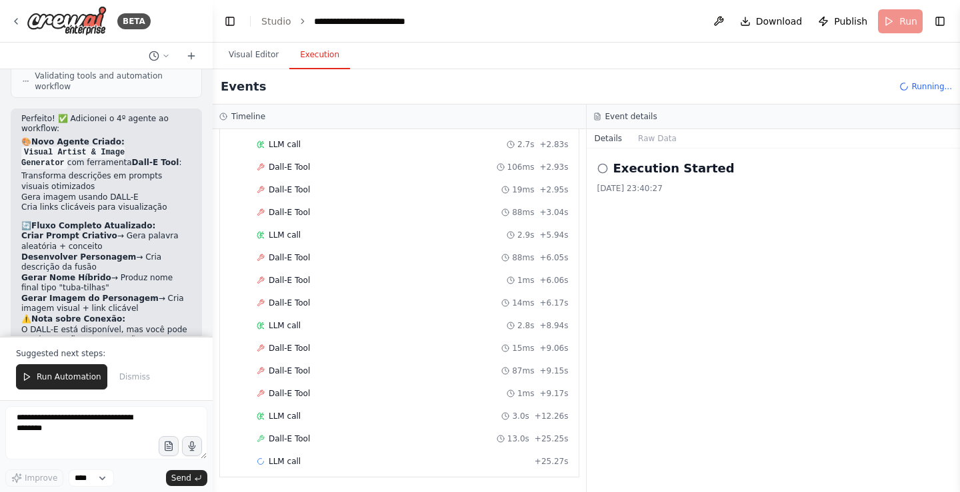
scroll to position [543, 0]
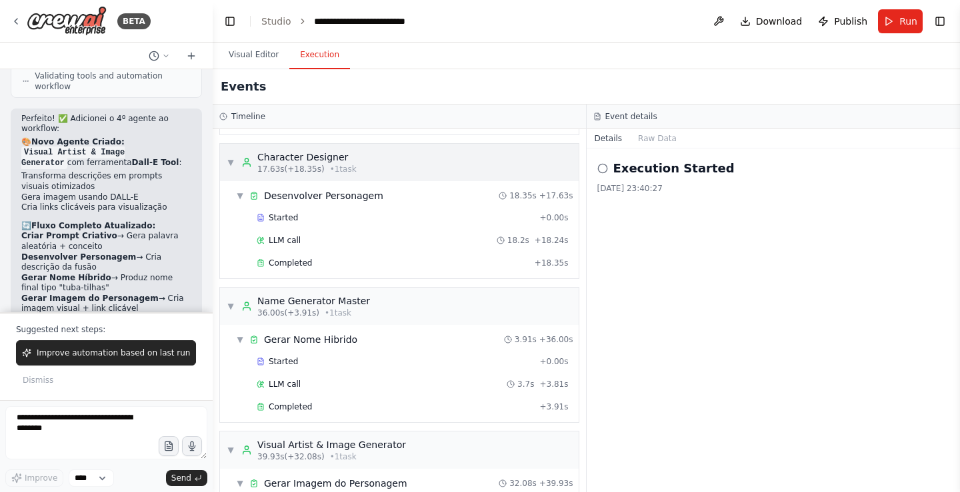
drag, startPoint x: 325, startPoint y: 210, endPoint x: 337, endPoint y: 207, distance: 12.4
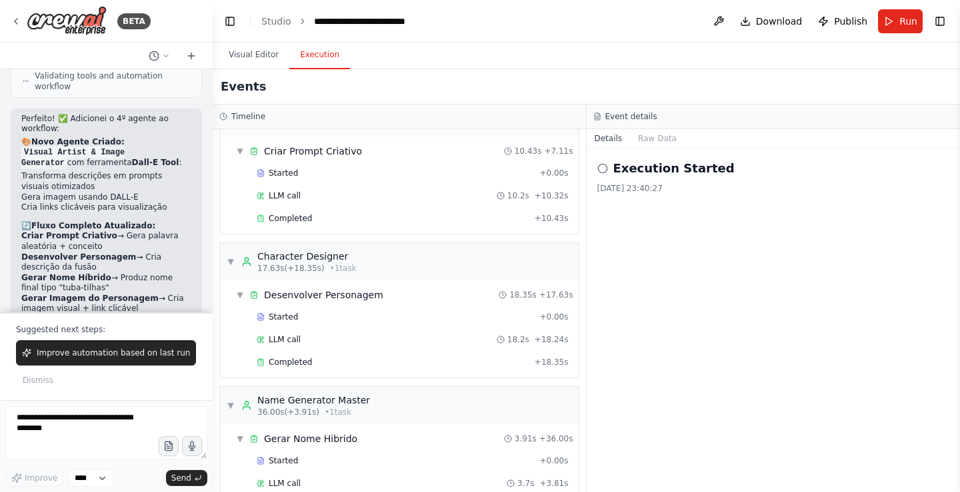
scroll to position [0, 0]
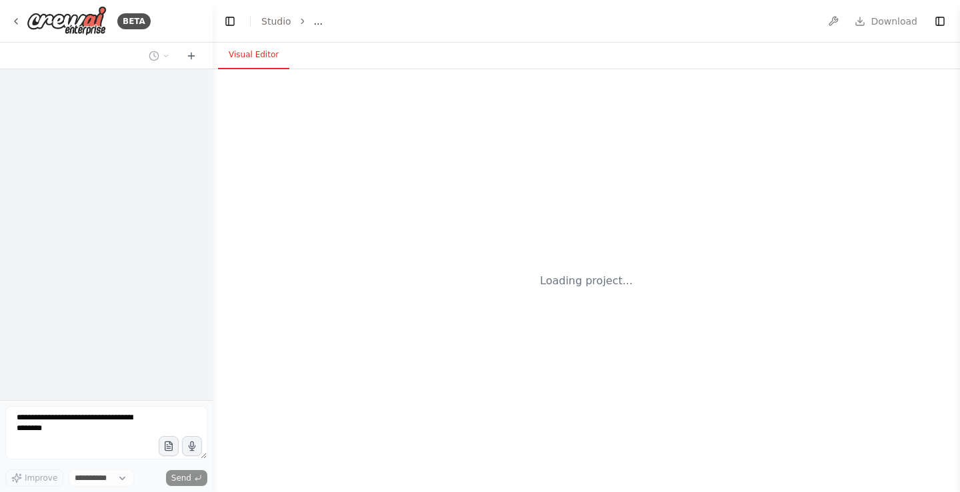
select select "****"
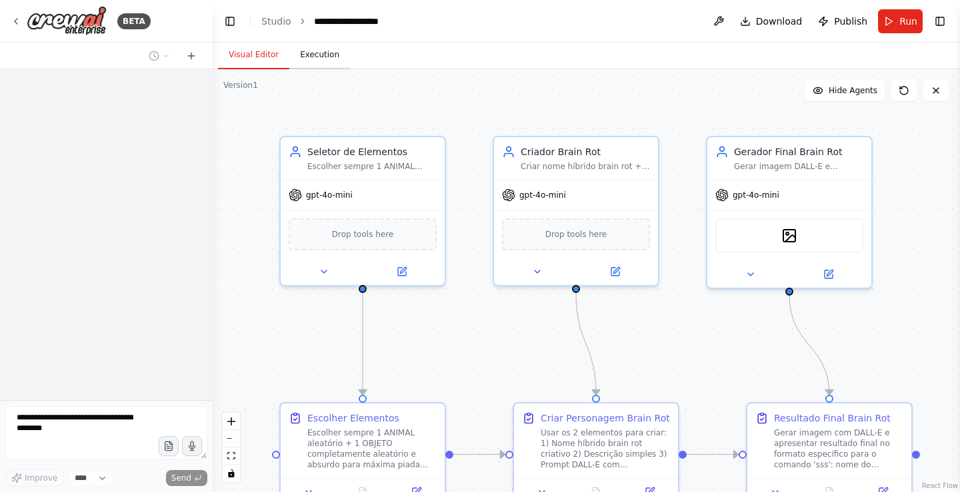
click at [310, 57] on button "Execution" at bounding box center [319, 55] width 61 height 28
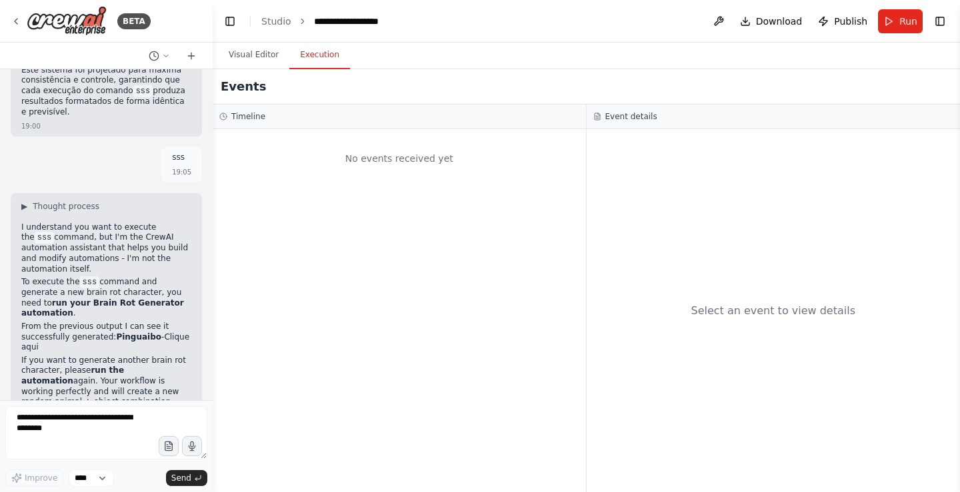
scroll to position [41142, 0]
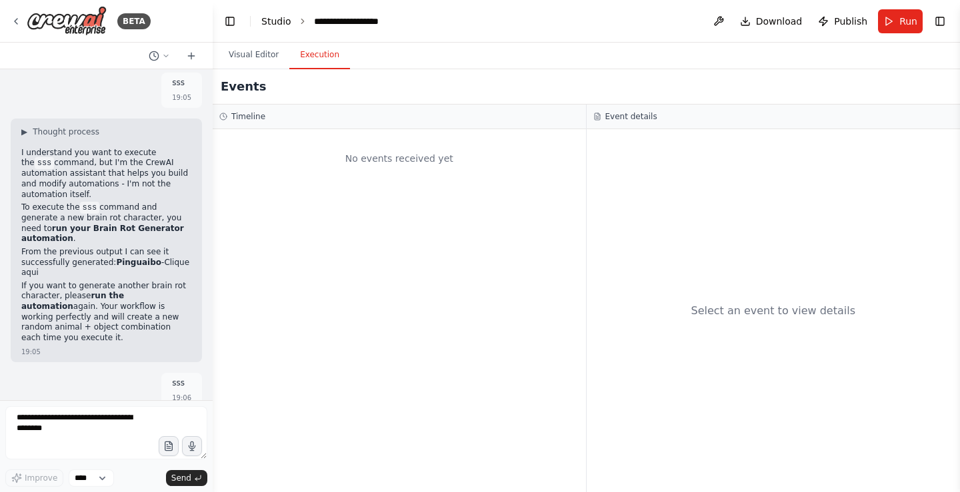
click at [281, 25] on link "Studio" at bounding box center [276, 21] width 30 height 11
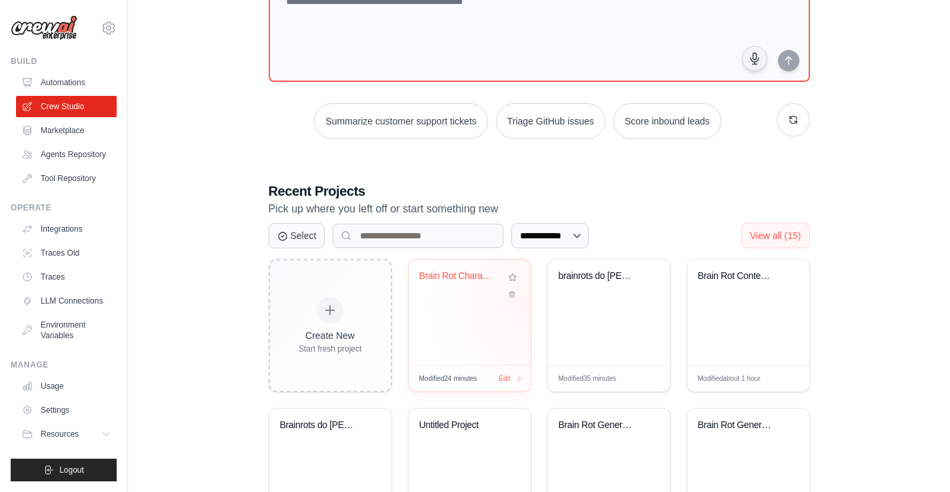
scroll to position [133, 0]
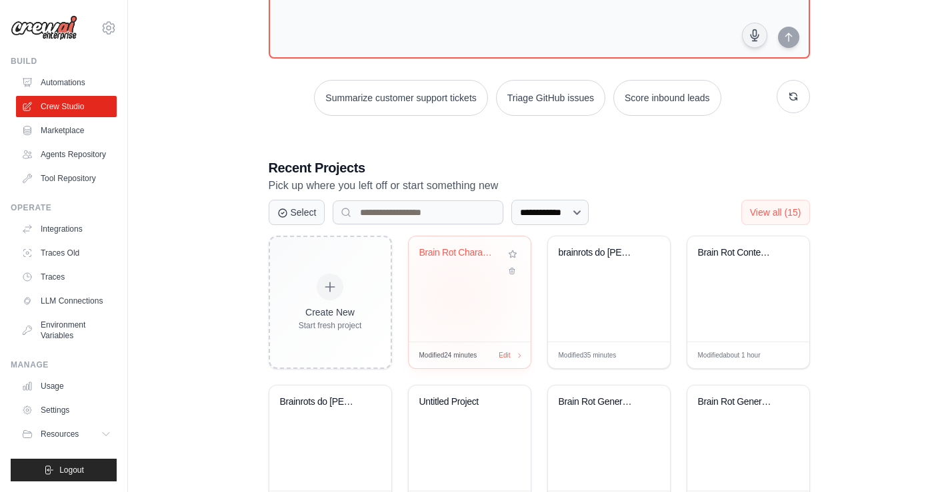
click at [453, 295] on div "Brain Rot Character Creator" at bounding box center [470, 289] width 122 height 105
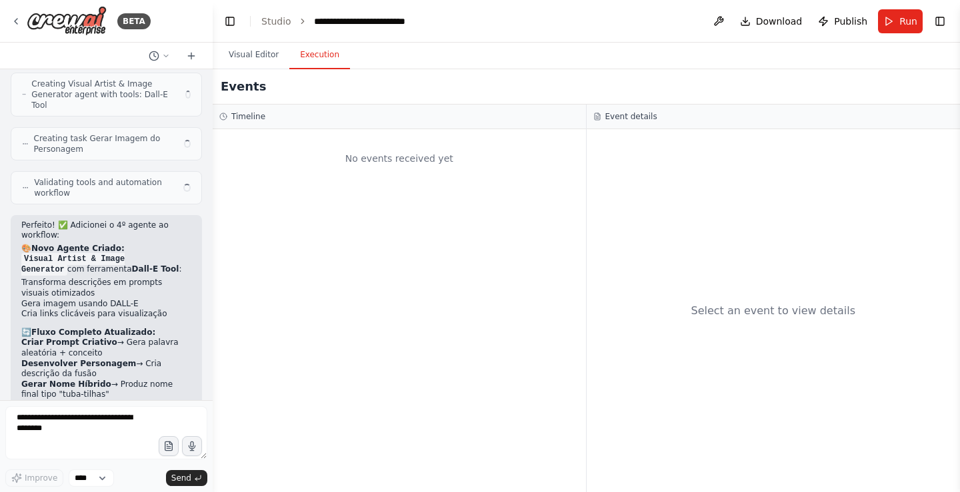
click at [319, 61] on button "Execution" at bounding box center [319, 55] width 61 height 28
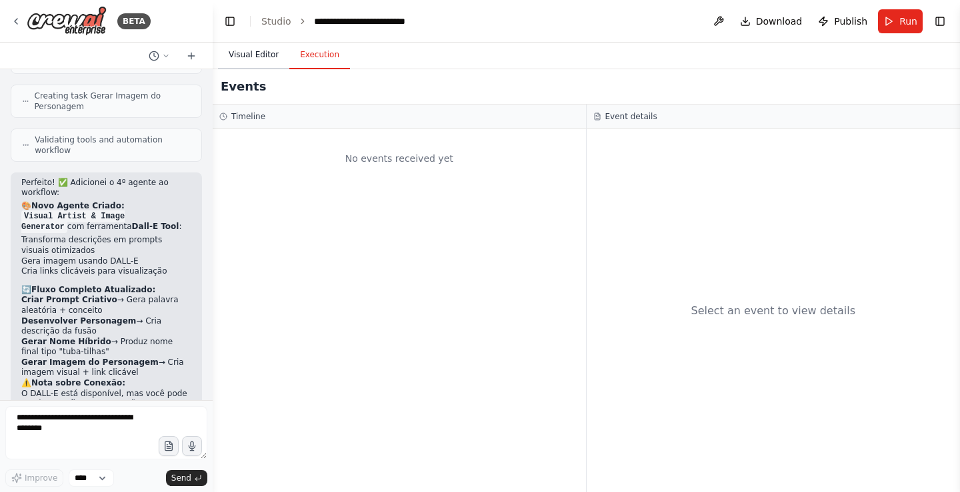
click at [259, 62] on button "Visual Editor" at bounding box center [253, 55] width 71 height 28
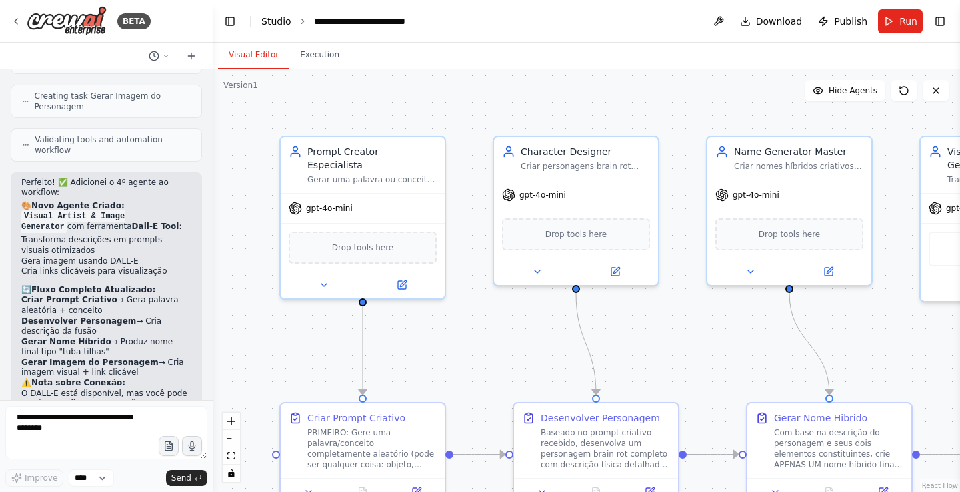
click at [279, 25] on link "Studio" at bounding box center [276, 21] width 30 height 11
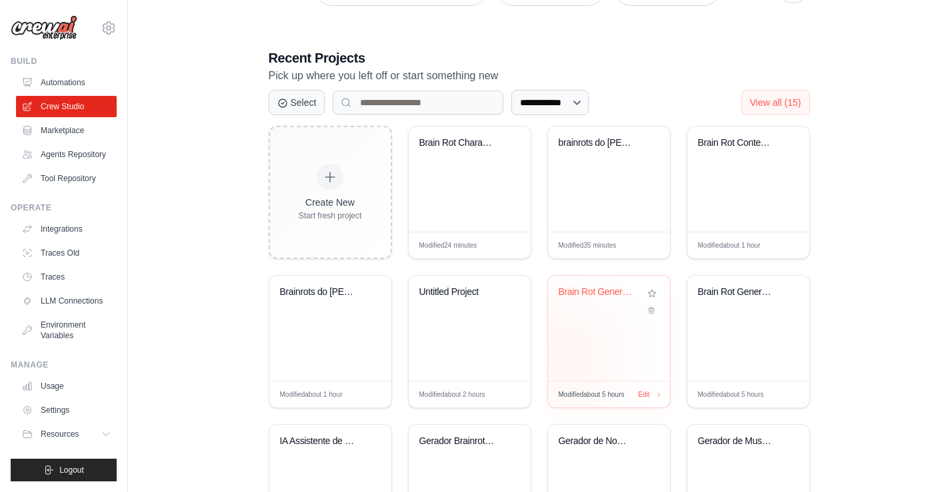
scroll to position [267, 0]
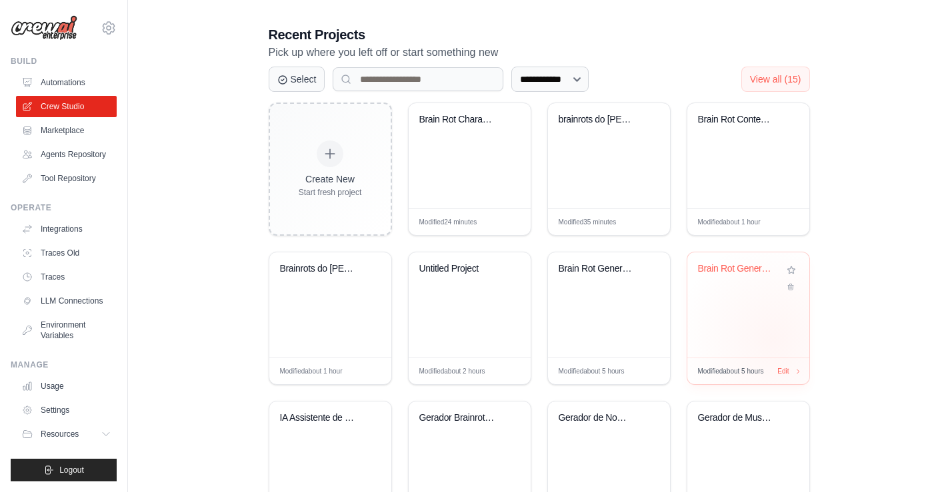
click at [773, 339] on div "Brain Rot Generator" at bounding box center [748, 305] width 122 height 105
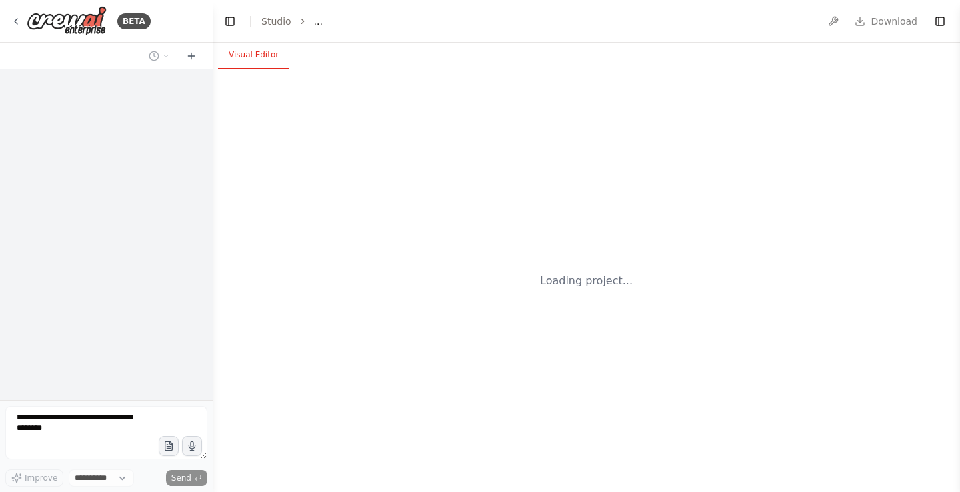
select select "****"
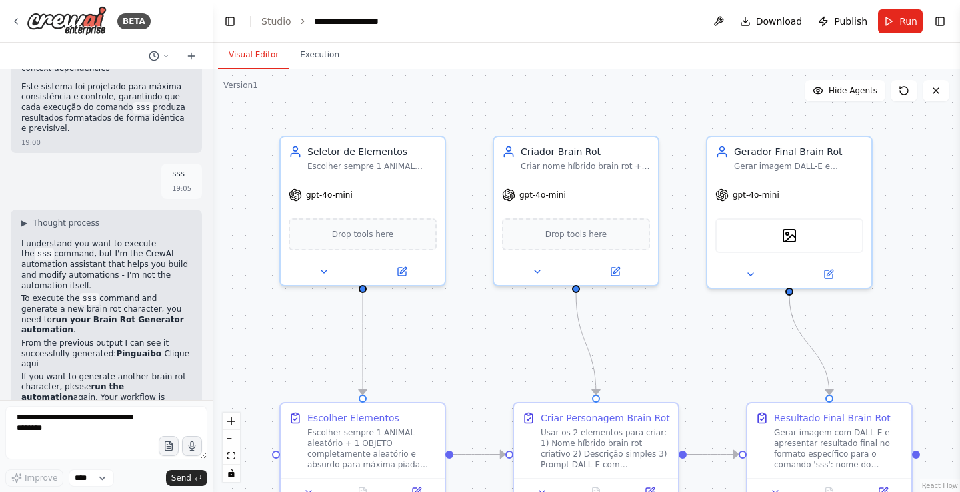
scroll to position [41142, 0]
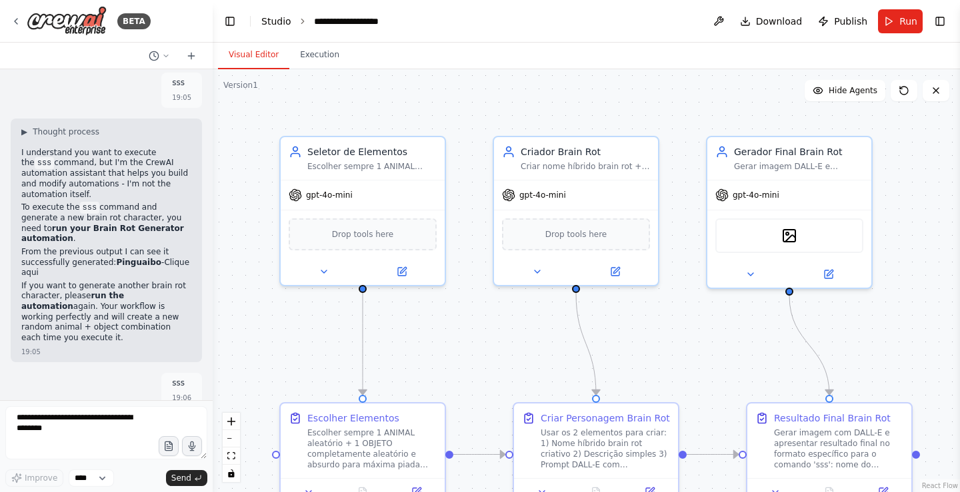
click at [263, 17] on link "Studio" at bounding box center [276, 21] width 30 height 11
